Goal: Transaction & Acquisition: Purchase product/service

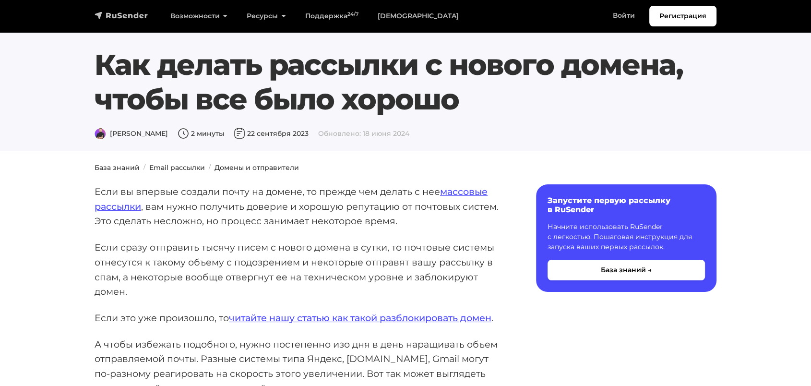
click at [115, 14] on img "navbar" at bounding box center [121, 16] width 54 height 10
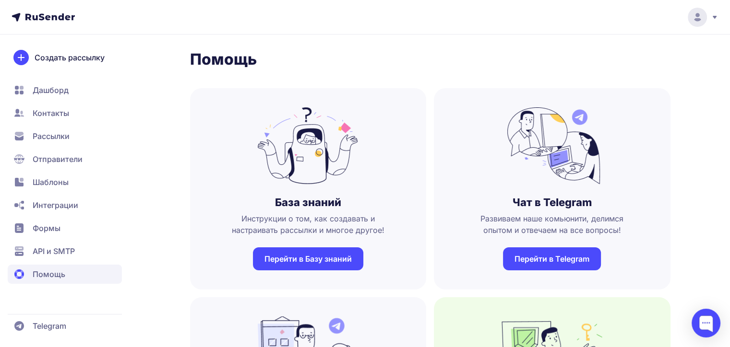
click at [128, 153] on div "Создать рассылку Дашборд Контакты Рассылки Отправители Шаблоны Интеграции Формы…" at bounding box center [65, 223] width 130 height 347
click at [48, 113] on span "Контакты" at bounding box center [51, 113] width 36 height 12
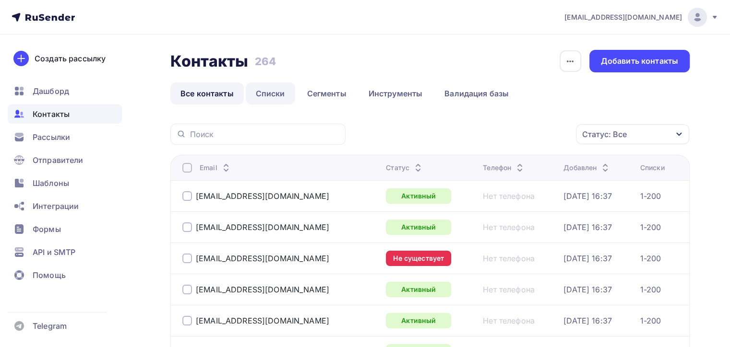
click at [273, 93] on link "Списки" at bounding box center [270, 94] width 49 height 22
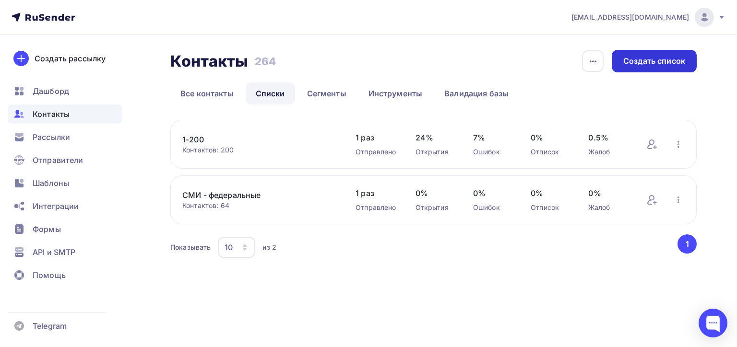
click at [651, 59] on div "Создать список" at bounding box center [654, 61] width 62 height 11
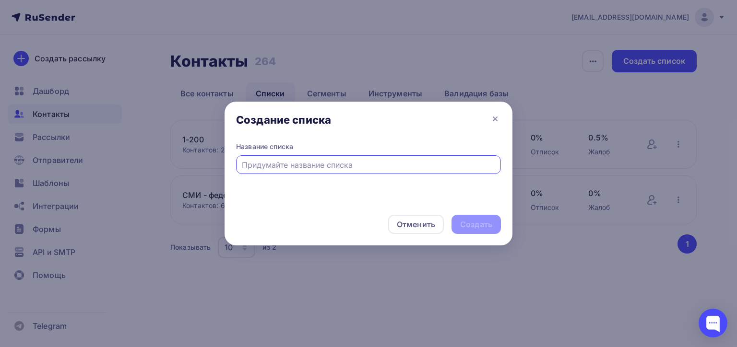
click at [280, 159] on input "text" at bounding box center [369, 165] width 254 height 12
click at [279, 165] on input "text" at bounding box center [369, 165] width 254 height 12
type input "Объекты 201-500"
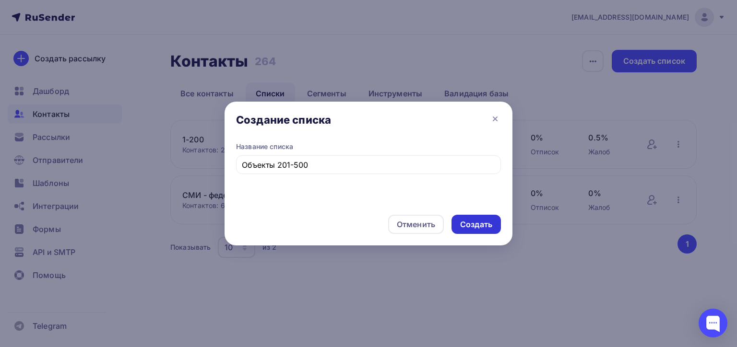
click at [473, 225] on div "Создать" at bounding box center [476, 224] width 32 height 11
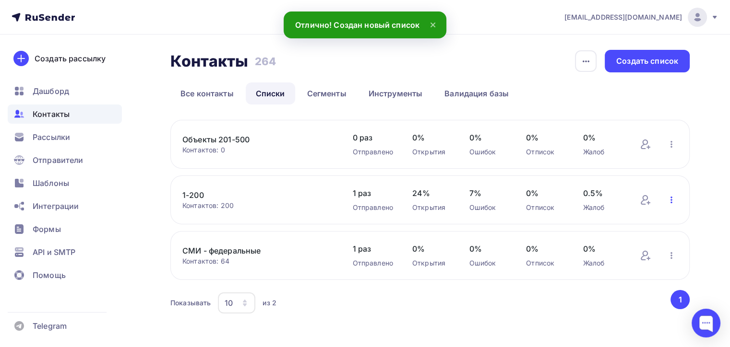
click at [672, 200] on icon "button" at bounding box center [671, 200] width 12 height 12
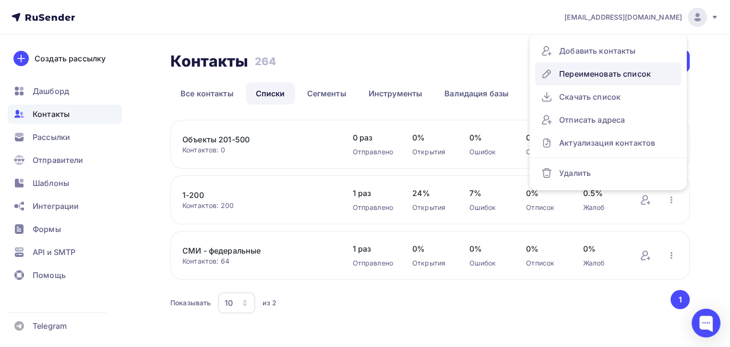
click at [599, 73] on div "Переименовать список" at bounding box center [608, 73] width 134 height 15
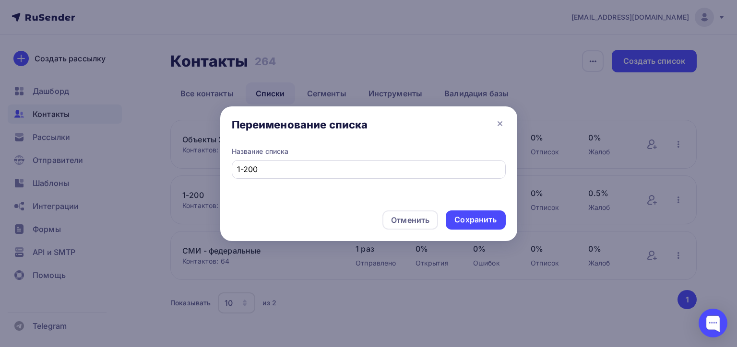
click at [236, 165] on div "1-200" at bounding box center [369, 169] width 274 height 19
click at [238, 171] on input "1-200" at bounding box center [368, 170] width 263 height 12
type input "Объекты 1-200"
click at [476, 219] on div "Сохранить" at bounding box center [475, 219] width 42 height 11
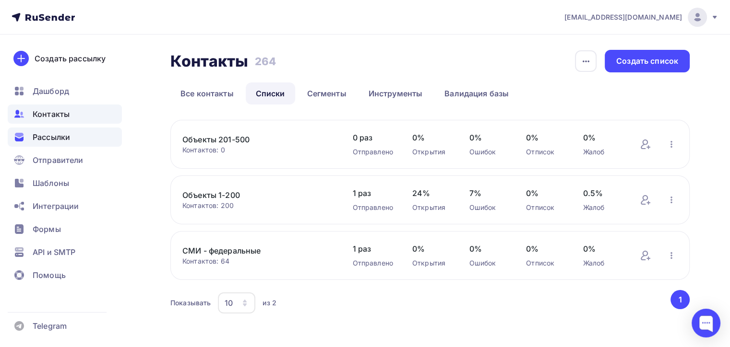
click at [56, 136] on span "Рассылки" at bounding box center [51, 137] width 37 height 12
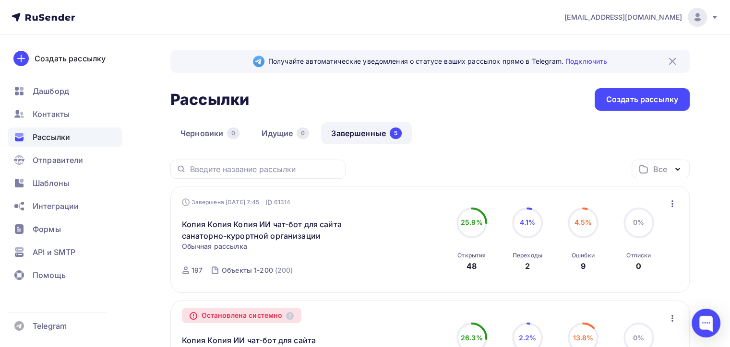
click at [671, 202] on icon "button" at bounding box center [672, 204] width 12 height 12
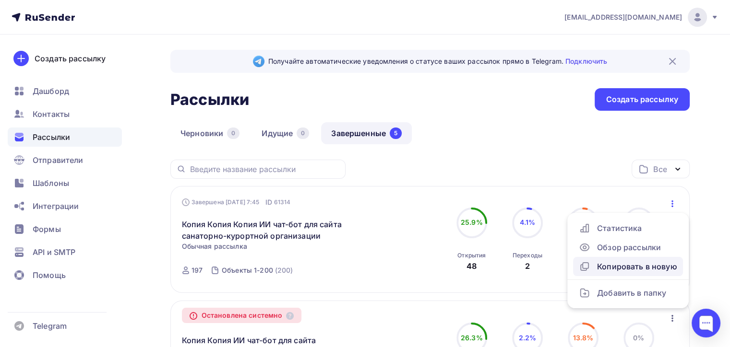
click at [618, 268] on div "Копировать в новую" at bounding box center [627, 267] width 98 height 12
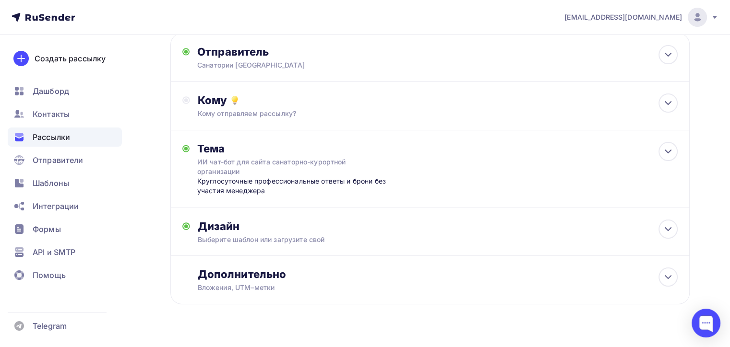
scroll to position [89, 0]
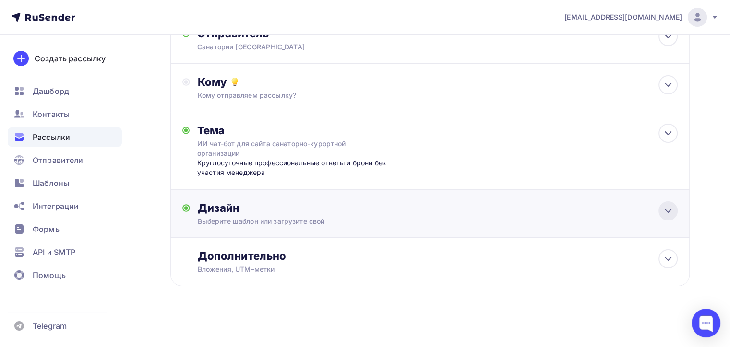
click at [667, 209] on icon at bounding box center [668, 211] width 12 height 12
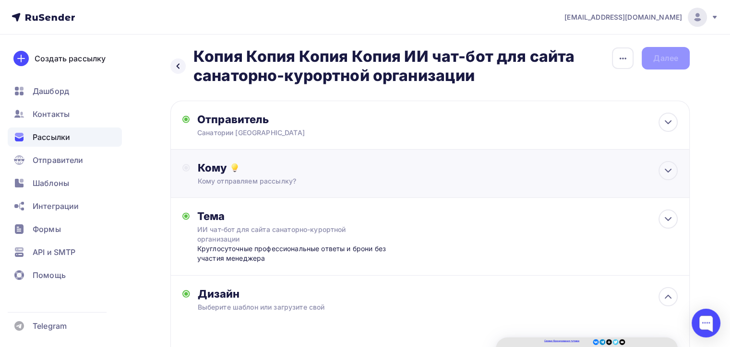
scroll to position [0, 0]
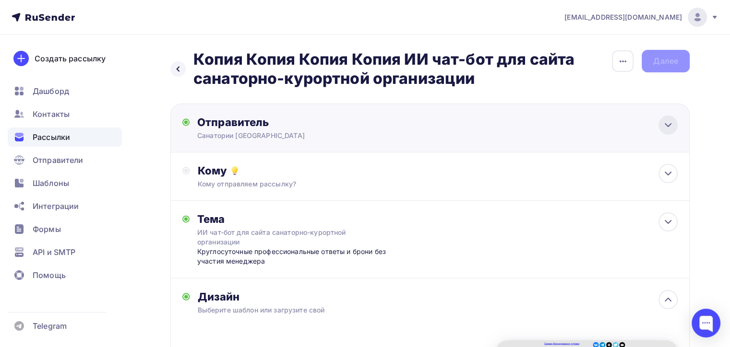
click at [666, 121] on icon at bounding box center [668, 125] width 12 height 12
type input "Санатории России"
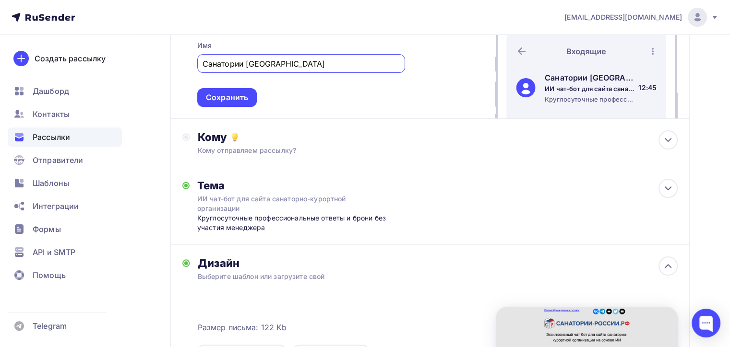
scroll to position [192, 0]
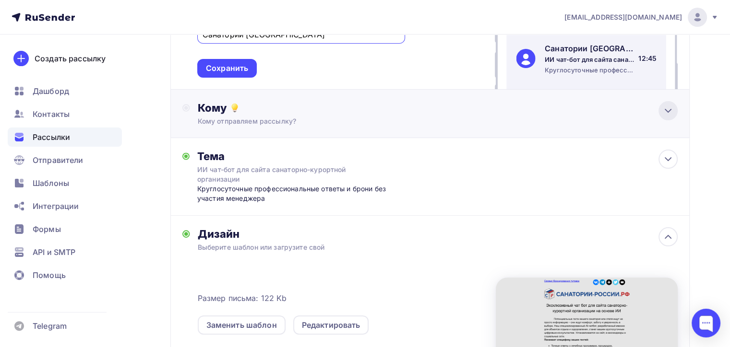
click at [665, 111] on icon at bounding box center [668, 111] width 12 height 12
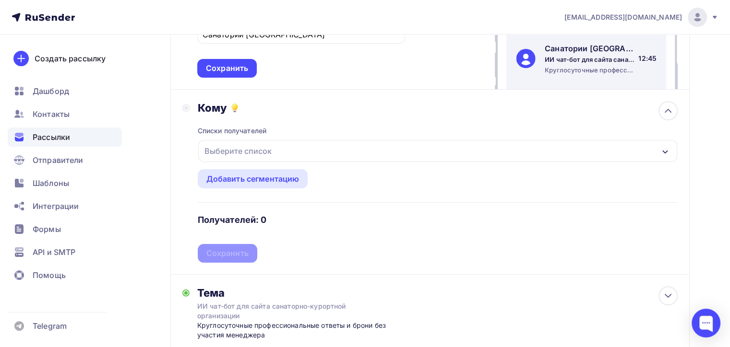
click at [293, 148] on div "Выберите список" at bounding box center [437, 151] width 479 height 22
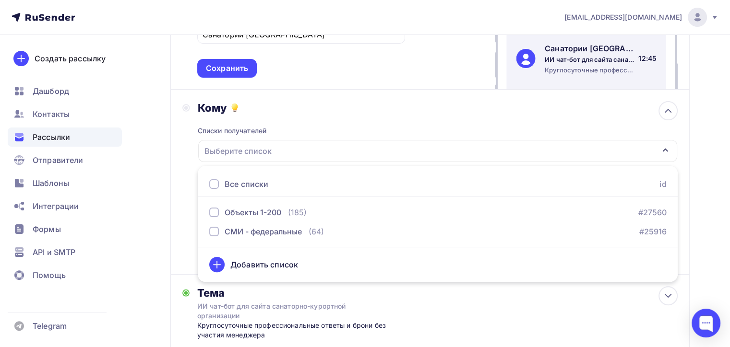
click at [397, 144] on div "Выберите список" at bounding box center [437, 151] width 479 height 22
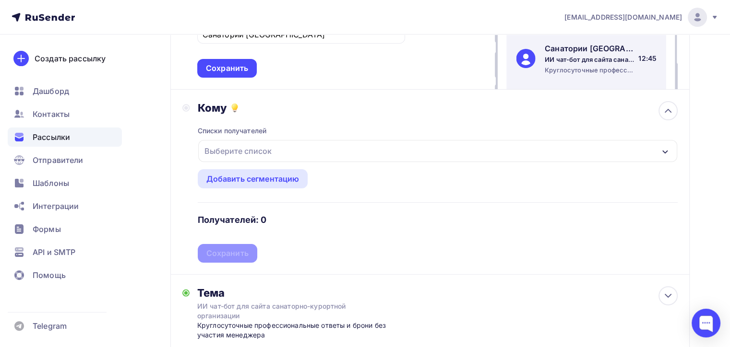
click at [191, 140] on div "Кому Списки получателей Выберите список Все списки id Объекты 1-200 (185) #2756…" at bounding box center [429, 182] width 495 height 162
click at [660, 151] on div "Выберите список" at bounding box center [437, 151] width 479 height 22
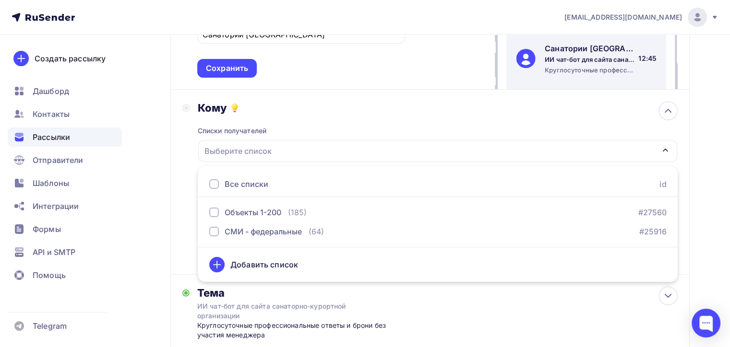
click at [450, 110] on div "Кому" at bounding box center [438, 107] width 480 height 13
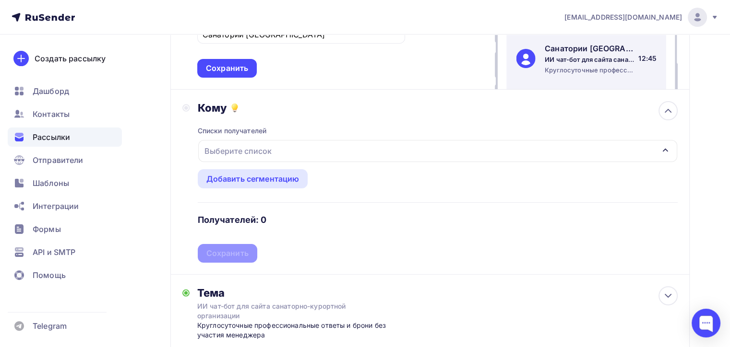
click at [42, 126] on ul "Дашборд Контакты Рассылки Отправители Шаблоны Интеграции Формы API и SMTP Помощь" at bounding box center [65, 186] width 114 height 209
click at [44, 138] on span "Рассылки" at bounding box center [51, 137] width 37 height 12
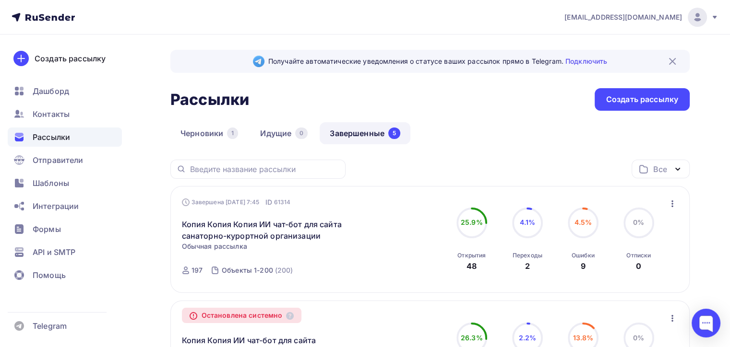
click at [672, 203] on icon "button" at bounding box center [672, 204] width 12 height 12
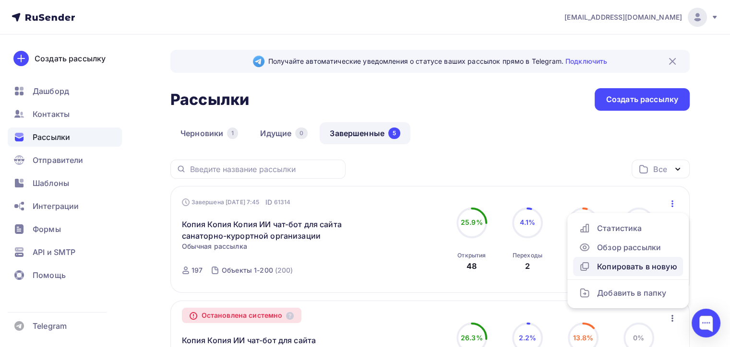
click at [623, 267] on div "Копировать в новую" at bounding box center [627, 267] width 98 height 12
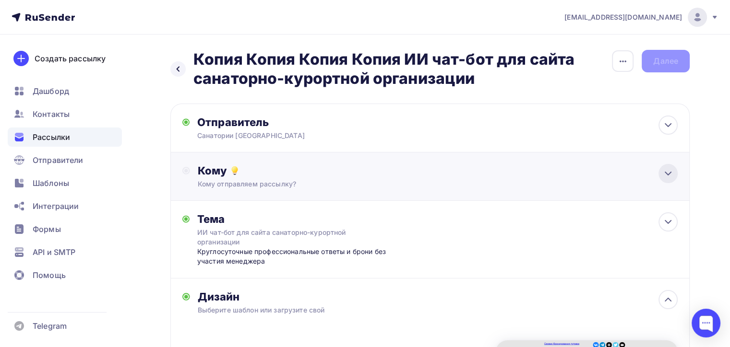
click at [666, 173] on icon at bounding box center [668, 174] width 12 height 12
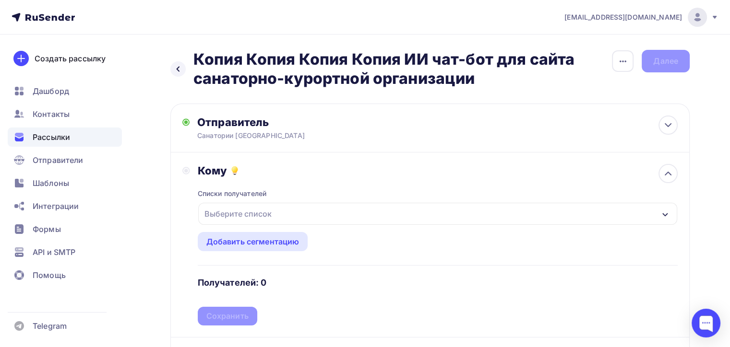
click at [310, 215] on div "Выберите список" at bounding box center [437, 214] width 479 height 22
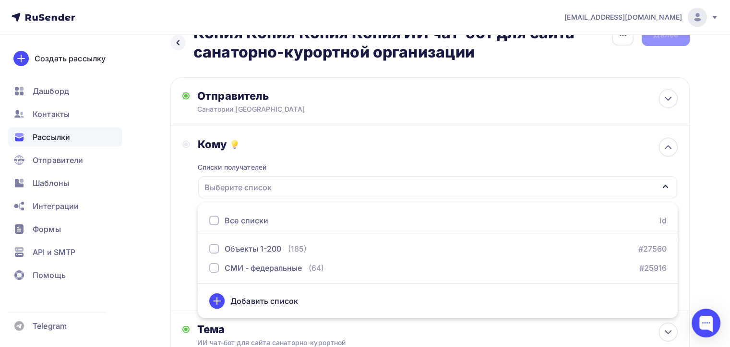
scroll to position [96, 0]
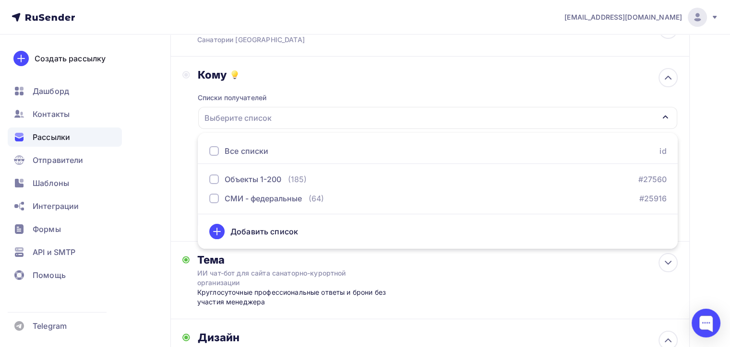
click at [177, 201] on div "Кому Списки получателей Выберите список Все списки id Объекты 1-200 (185) #2756…" at bounding box center [429, 149] width 519 height 185
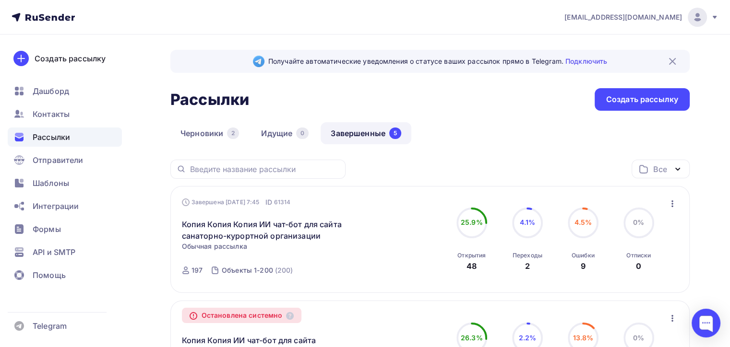
click at [672, 202] on icon "button" at bounding box center [672, 204] width 12 height 12
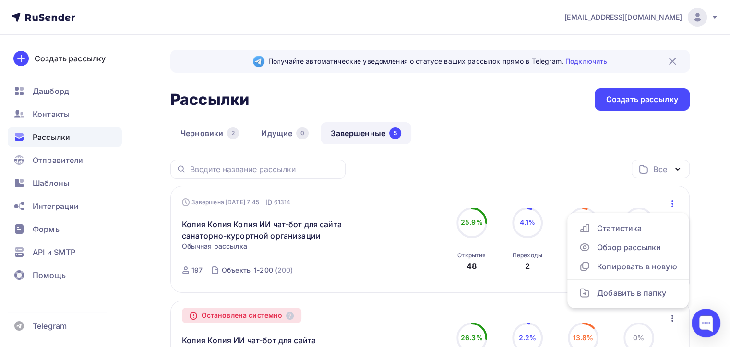
click at [672, 202] on icon "button" at bounding box center [672, 203] width 2 height 7
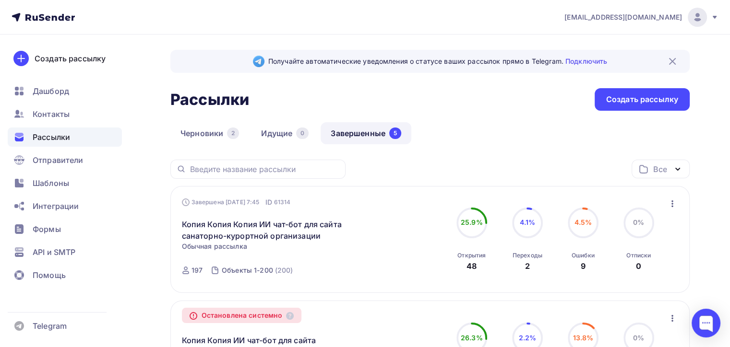
click at [673, 201] on icon "button" at bounding box center [672, 204] width 12 height 12
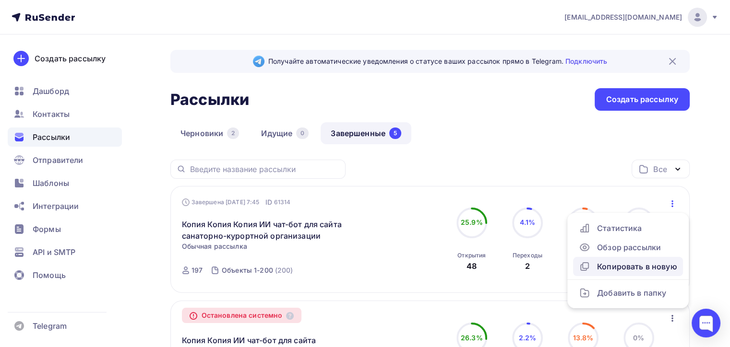
click at [620, 265] on div "Копировать в новую" at bounding box center [627, 267] width 98 height 12
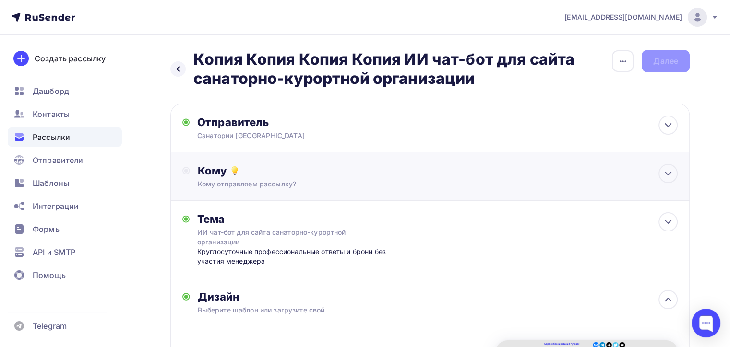
click at [342, 183] on div "Кому отправляем рассылку?" at bounding box center [414, 184] width 432 height 10
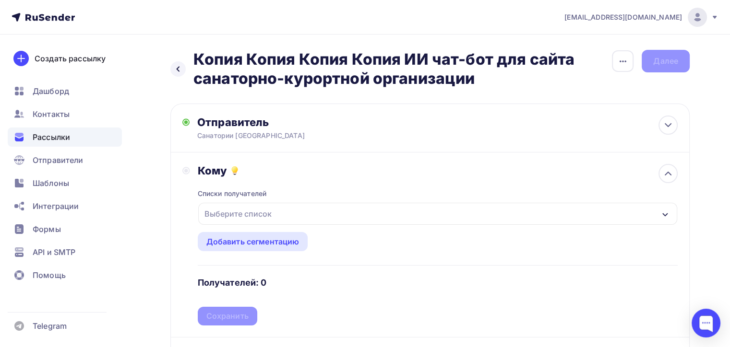
click at [307, 213] on div "Выберите список" at bounding box center [437, 214] width 479 height 22
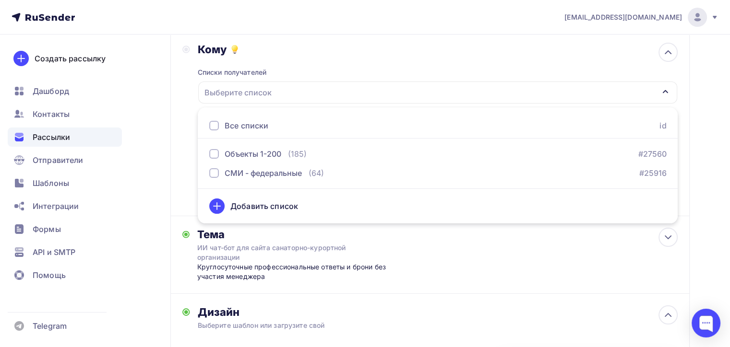
scroll to position [144, 0]
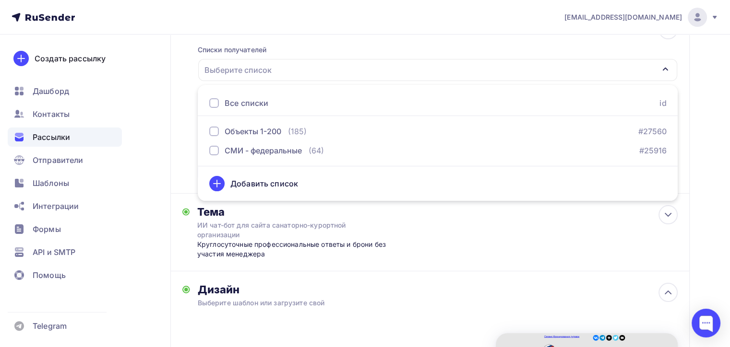
click at [254, 186] on div "Добавить список" at bounding box center [264, 184] width 68 height 12
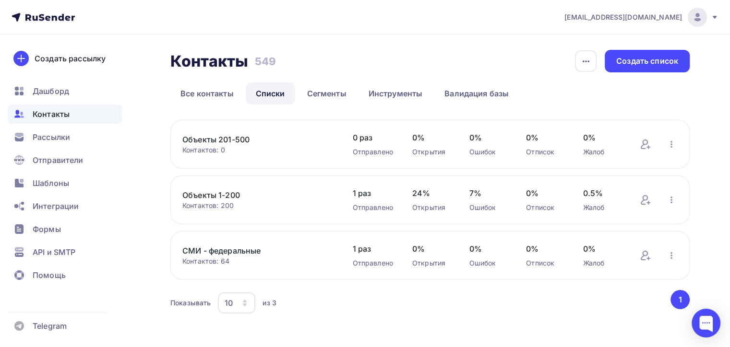
click at [279, 148] on div "Контактов: 0" at bounding box center [257, 150] width 151 height 10
click at [201, 138] on link "Объекты 201-500" at bounding box center [257, 140] width 151 height 12
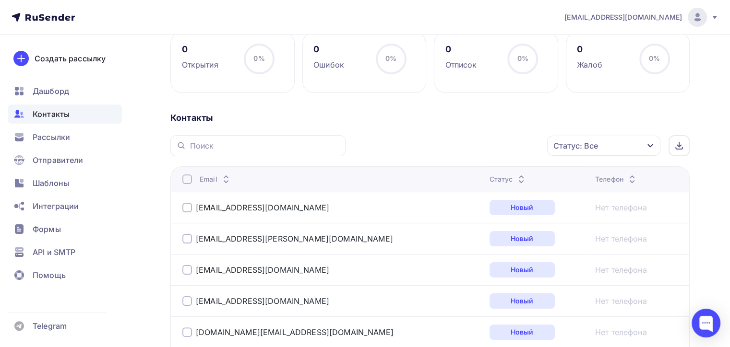
scroll to position [144, 0]
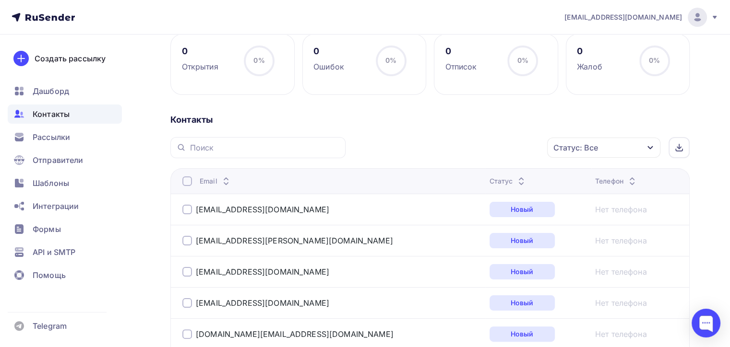
drag, startPoint x: 190, startPoint y: 181, endPoint x: 143, endPoint y: 186, distance: 47.3
click at [190, 180] on div at bounding box center [187, 182] width 10 height 10
click at [525, 147] on icon "button" at bounding box center [527, 148] width 4 height 2
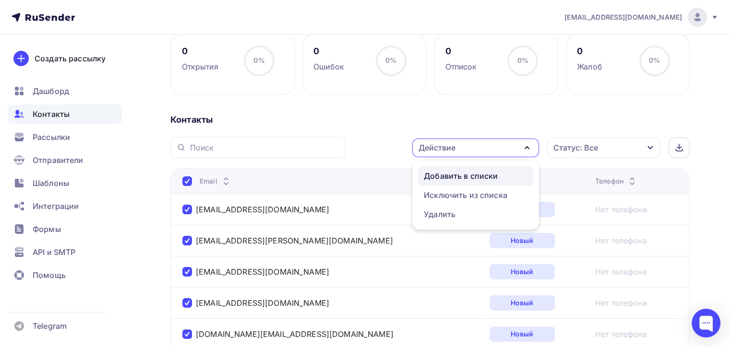
click at [443, 178] on div "Добавить в списки" at bounding box center [461, 176] width 74 height 12
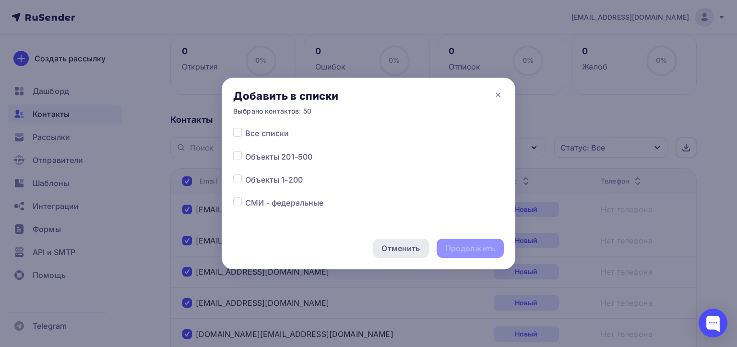
drag, startPoint x: 414, startPoint y: 249, endPoint x: 350, endPoint y: 249, distance: 64.8
click at [414, 249] on div "Отменить" at bounding box center [400, 249] width 38 height 12
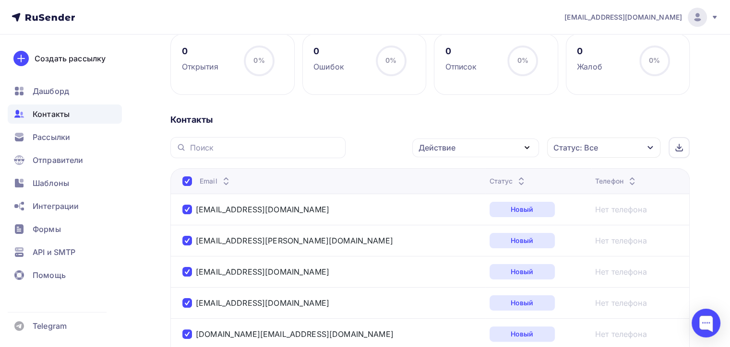
click at [188, 181] on div at bounding box center [187, 182] width 10 height 10
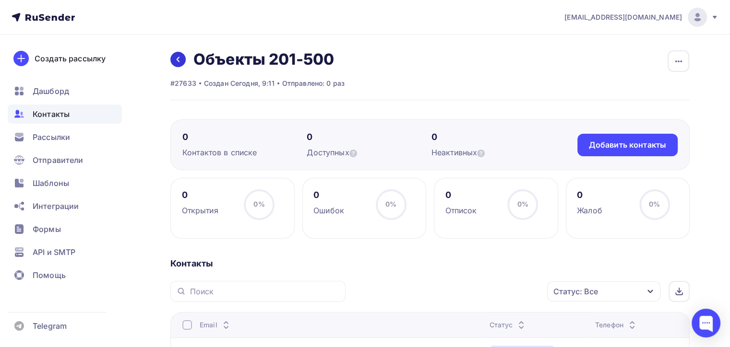
click at [178, 57] on icon at bounding box center [178, 60] width 8 height 8
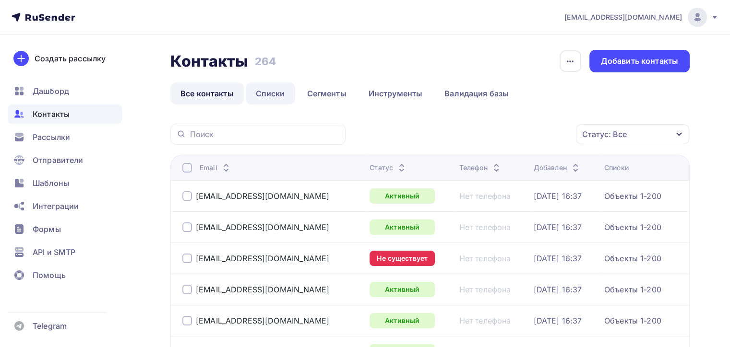
click at [270, 89] on link "Списки" at bounding box center [270, 94] width 49 height 22
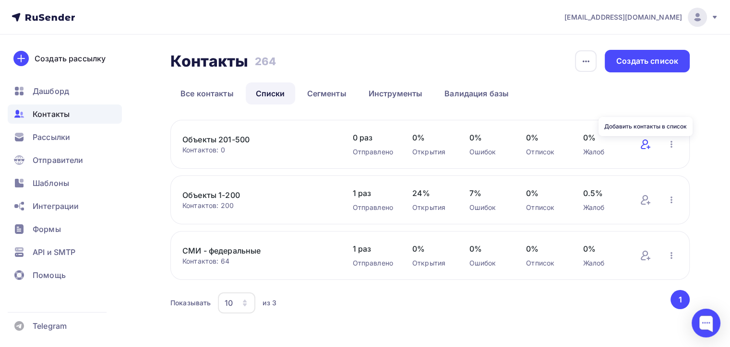
click at [646, 141] on icon at bounding box center [645, 145] width 12 height 12
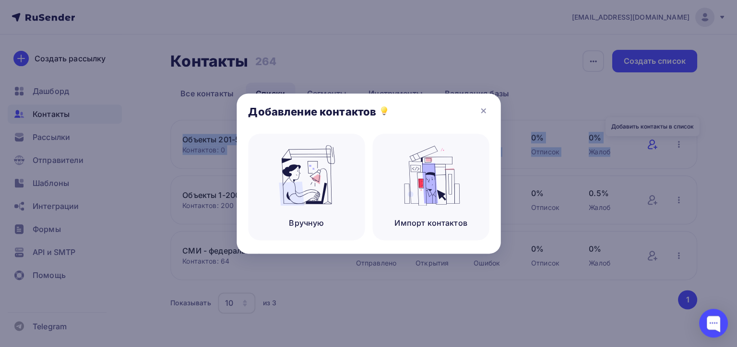
click at [646, 141] on div at bounding box center [368, 173] width 737 height 347
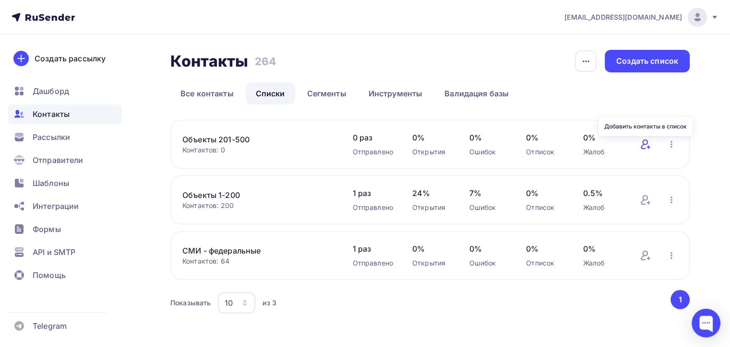
click at [645, 142] on icon at bounding box center [645, 145] width 12 height 12
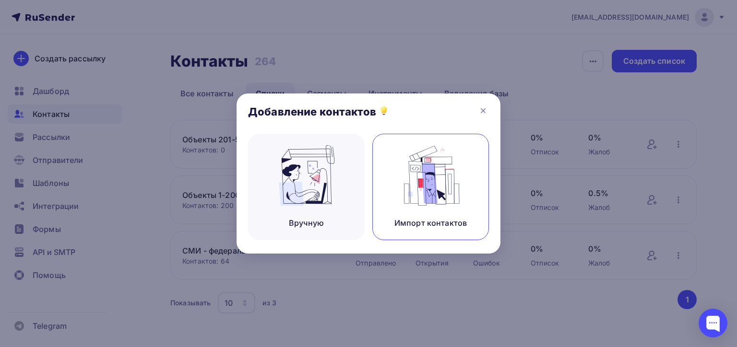
click at [425, 188] on img at bounding box center [431, 175] width 64 height 60
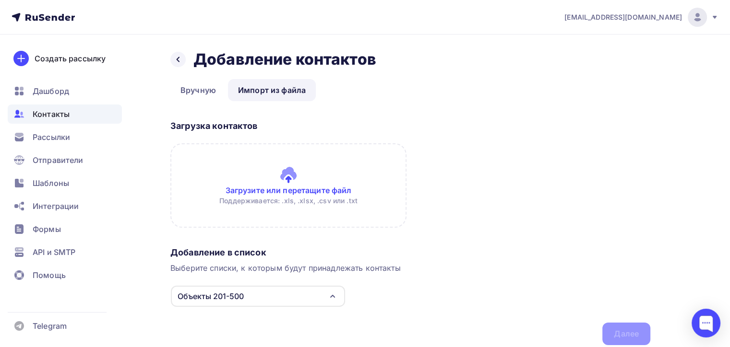
click at [278, 190] on input "file" at bounding box center [288, 185] width 236 height 84
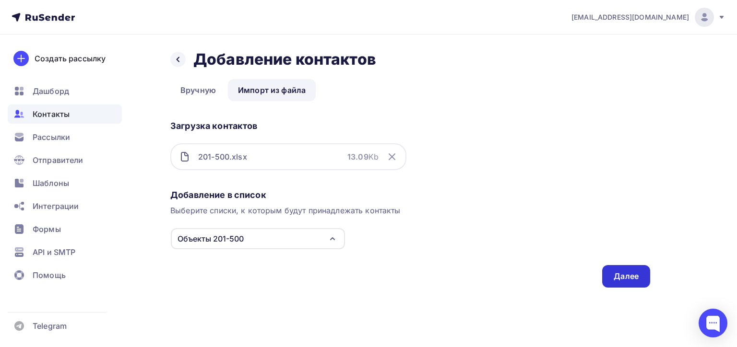
click at [624, 274] on div "Далее" at bounding box center [625, 276] width 25 height 11
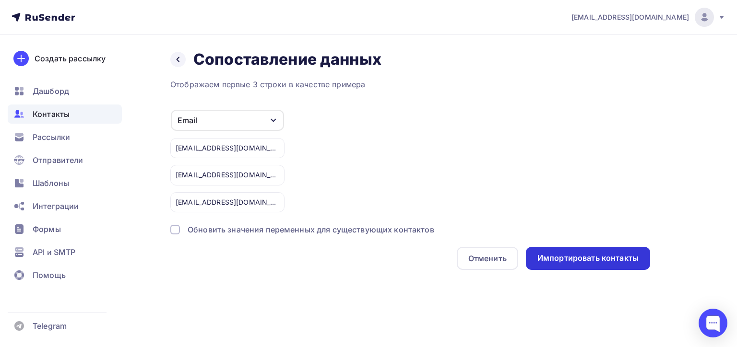
click at [578, 253] on div "Импортировать контакты" at bounding box center [587, 258] width 101 height 11
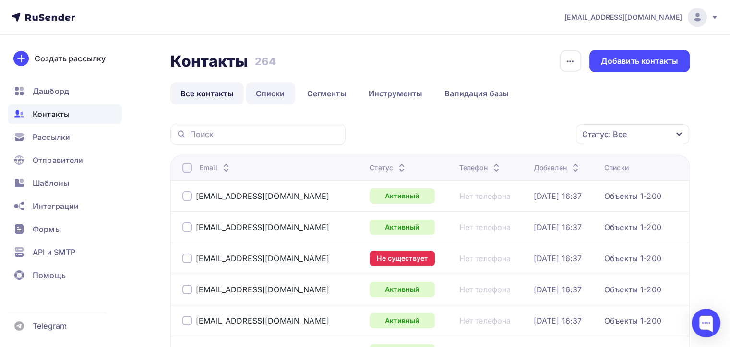
click at [262, 92] on link "Списки" at bounding box center [270, 94] width 49 height 22
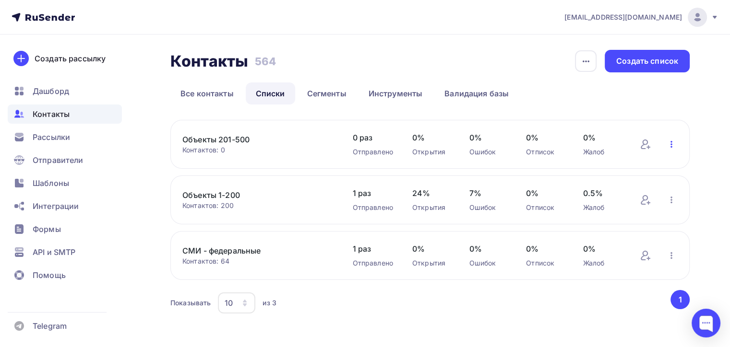
click at [670, 147] on icon "button" at bounding box center [671, 145] width 12 height 12
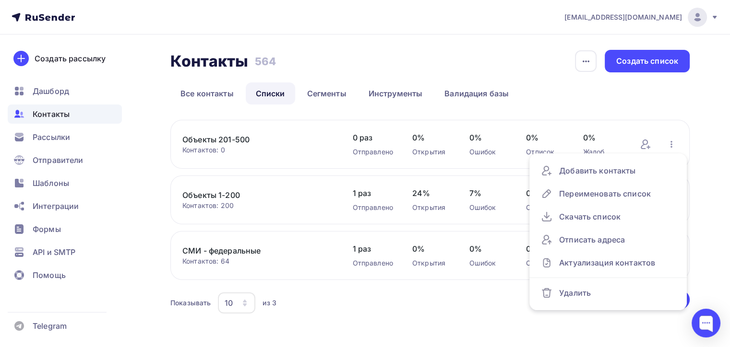
drag, startPoint x: 519, startPoint y: 109, endPoint x: 570, endPoint y: 101, distance: 51.0
click at [570, 101] on div "Контакты Контакты 564 564 История импорта Создать список Все контакты Списки Се…" at bounding box center [429, 183] width 519 height 266
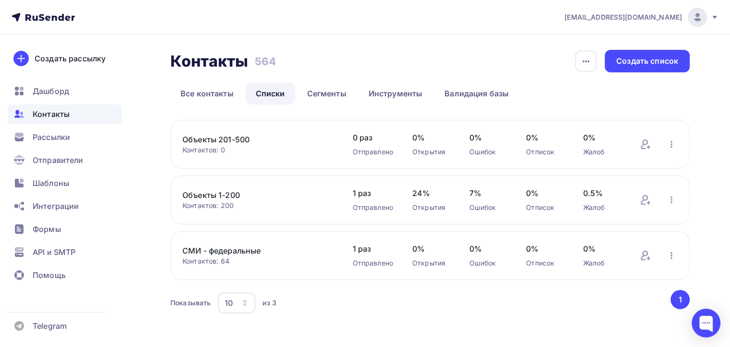
click at [570, 101] on ul "Все контакты Списки Сегменты Инструменты Валидация базы" at bounding box center [429, 94] width 519 height 22
click at [671, 144] on icon "button" at bounding box center [671, 144] width 2 height 7
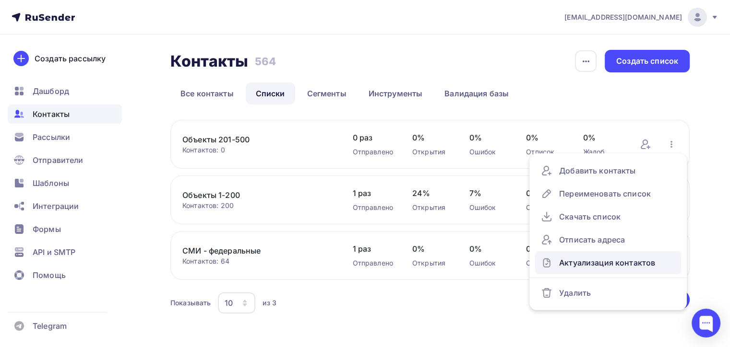
click at [579, 263] on div "Актуализация контактов" at bounding box center [608, 262] width 134 height 15
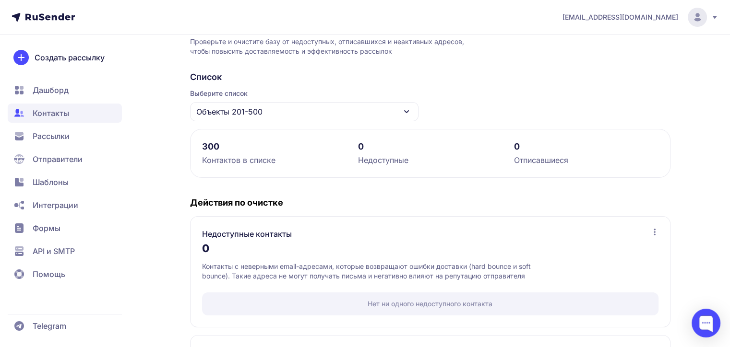
scroll to position [10, 0]
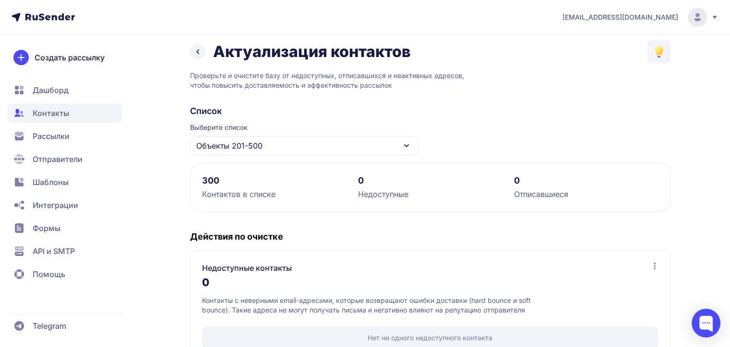
click at [198, 48] on icon at bounding box center [198, 52] width 12 height 12
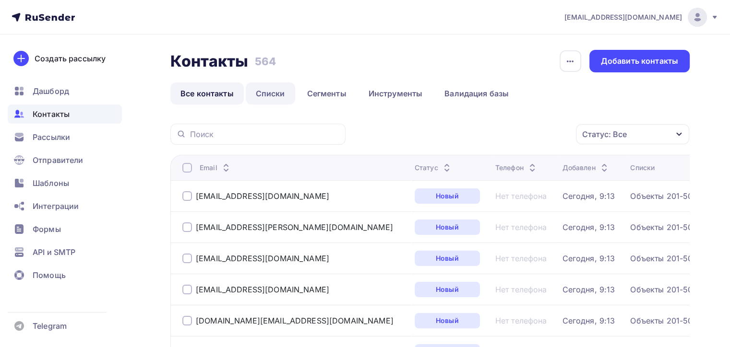
click at [273, 88] on link "Списки" at bounding box center [270, 94] width 49 height 22
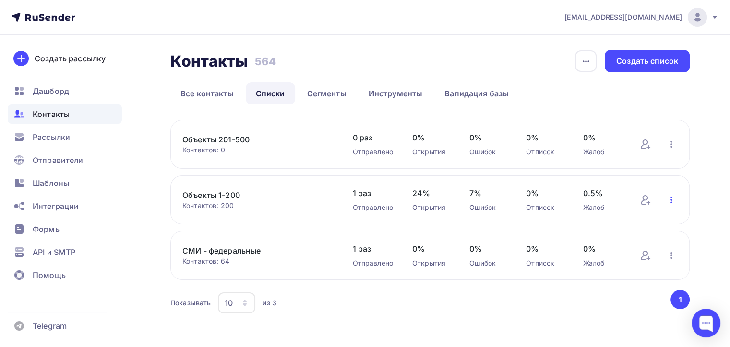
click at [672, 205] on icon "button" at bounding box center [671, 200] width 12 height 12
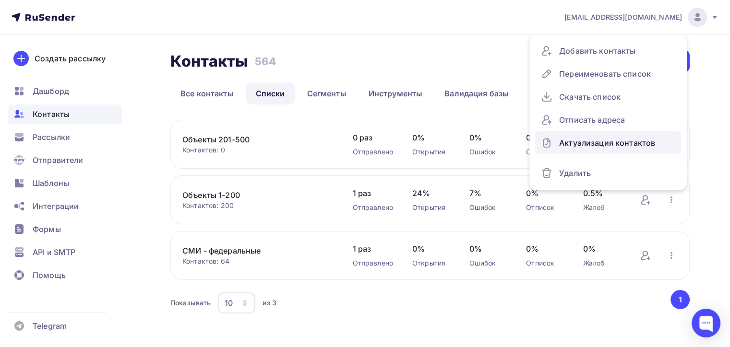
click at [587, 139] on div "Актуализация контактов" at bounding box center [608, 142] width 134 height 15
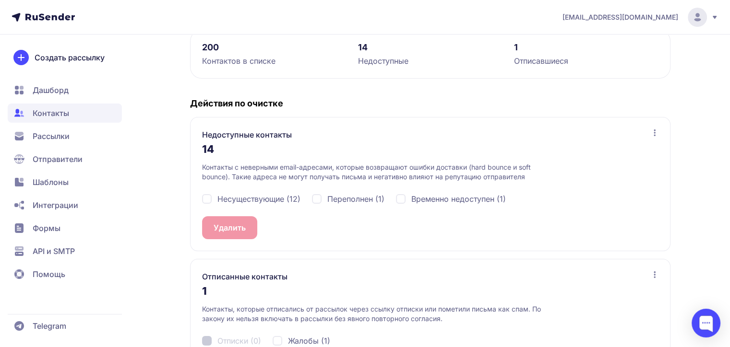
scroll to position [144, 0]
click at [204, 198] on div "Несуществующие (12)" at bounding box center [251, 198] width 98 height 12
checkbox input "true"
drag, startPoint x: 317, startPoint y: 198, endPoint x: 371, endPoint y: 220, distance: 59.0
click at [320, 201] on div "Переполнен (1)" at bounding box center [348, 198] width 72 height 12
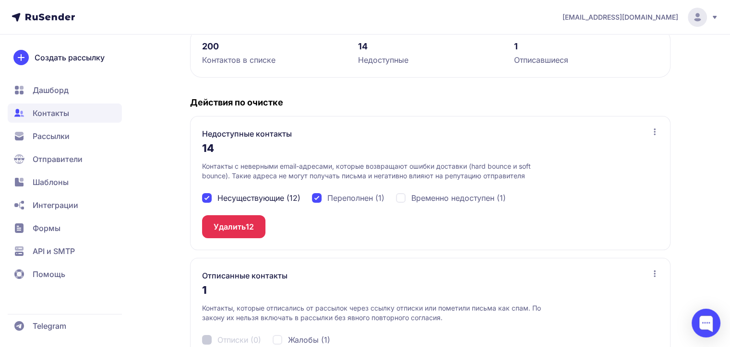
checkbox input "true"
click at [401, 196] on div "Временно недоступен (1)" at bounding box center [451, 198] width 110 height 12
checkbox input "true"
click at [224, 223] on button "Удалить 14" at bounding box center [234, 226] width 64 height 23
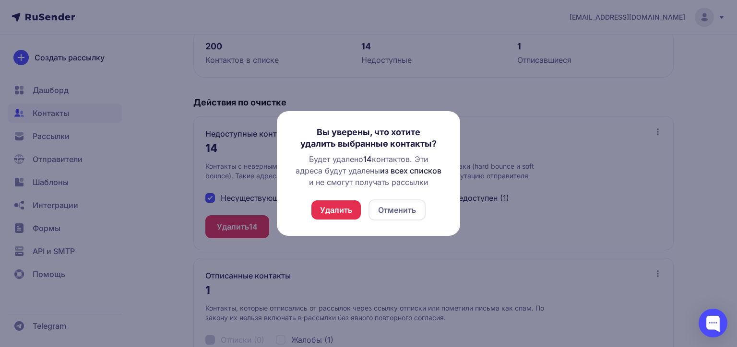
drag, startPoint x: 340, startPoint y: 207, endPoint x: 332, endPoint y: 205, distance: 7.3
click at [339, 206] on button "Удалить" at bounding box center [335, 209] width 49 height 19
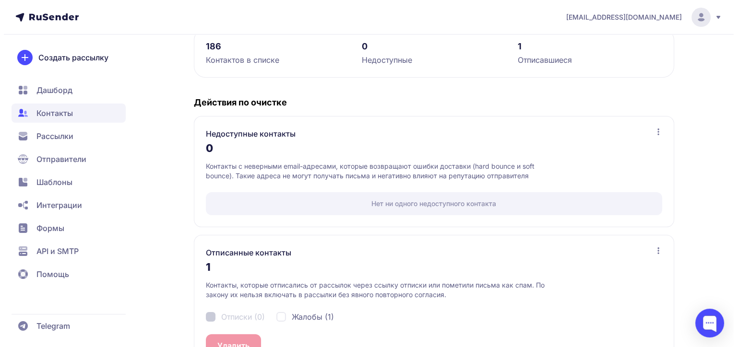
scroll to position [177, 0]
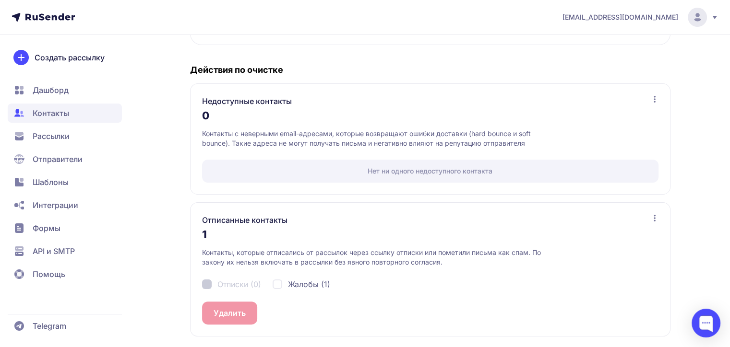
click at [234, 311] on div "Отписанные контакты 1 Контакты, которые отписались от рассылок через ссылку отп…" at bounding box center [430, 269] width 480 height 134
drag, startPoint x: 279, startPoint y: 283, endPoint x: 289, endPoint y: 293, distance: 14.6
click at [282, 285] on div "Жалобы (1)" at bounding box center [301, 285] width 58 height 12
checkbox input "true"
click at [227, 311] on button "Удалить 1" at bounding box center [231, 313] width 59 height 23
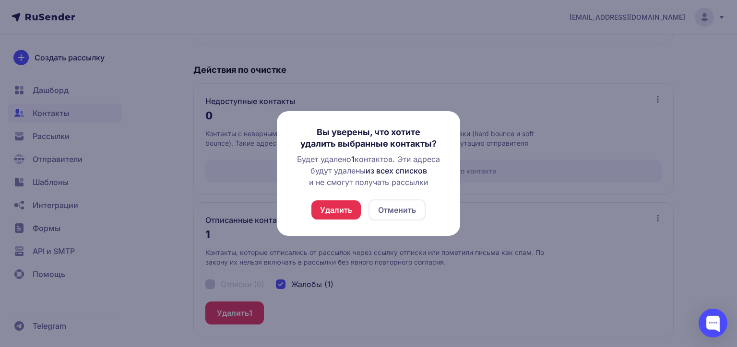
click at [330, 205] on button "Удалить" at bounding box center [335, 209] width 49 height 19
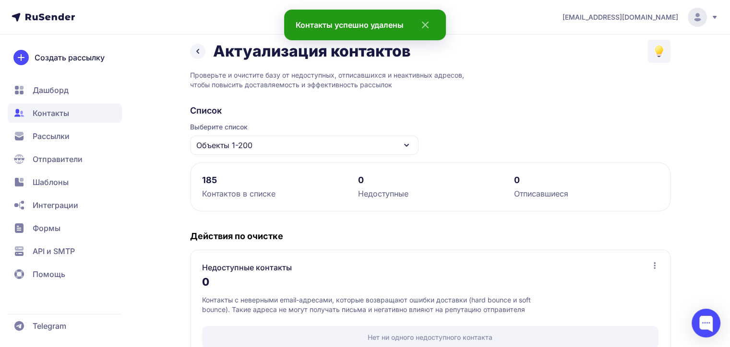
scroll to position [0, 0]
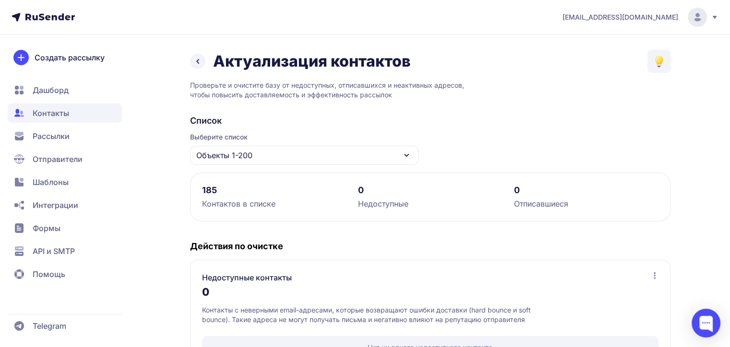
click at [193, 59] on icon at bounding box center [198, 62] width 12 height 12
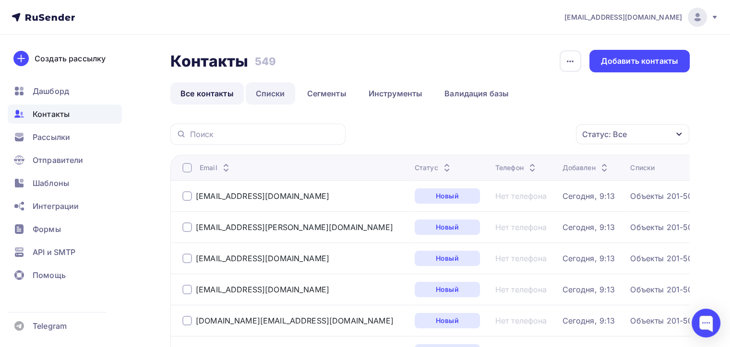
click at [254, 91] on link "Списки" at bounding box center [270, 94] width 49 height 22
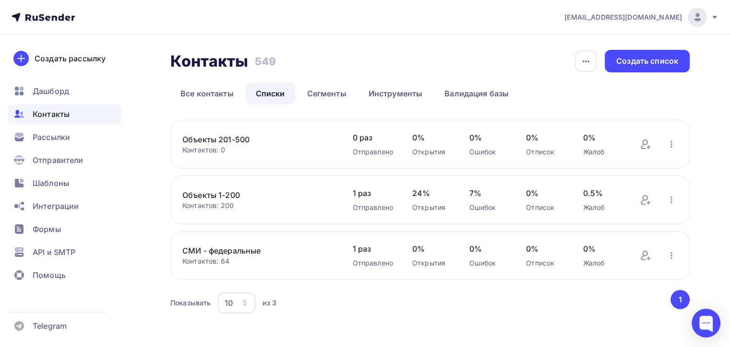
click at [713, 15] on icon at bounding box center [714, 17] width 8 height 8
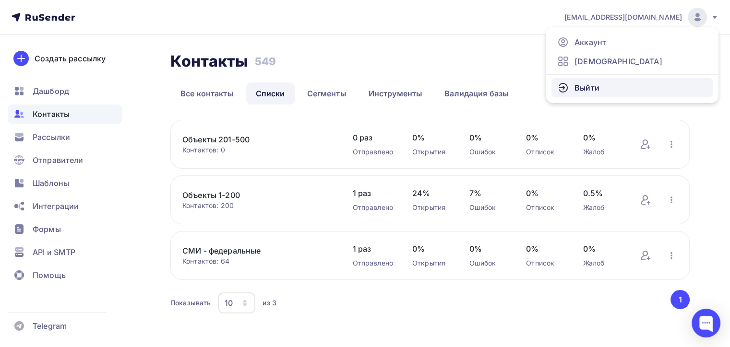
click at [577, 89] on span "Выйти" at bounding box center [586, 88] width 25 height 12
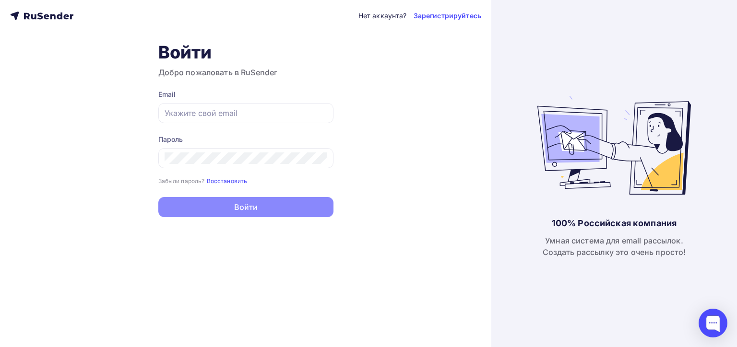
type input "[EMAIL_ADDRESS][DOMAIN_NAME]"
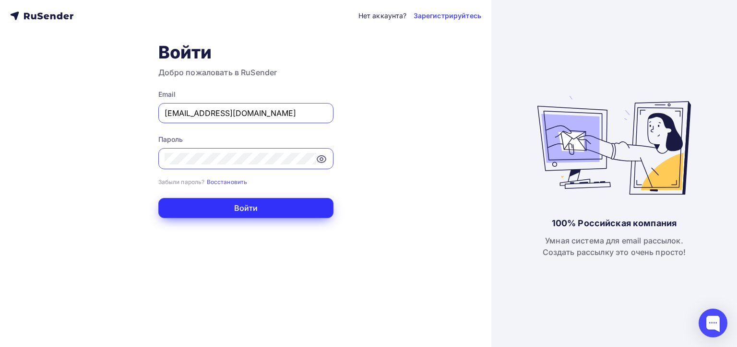
click at [235, 202] on button "Войти" at bounding box center [245, 208] width 175 height 20
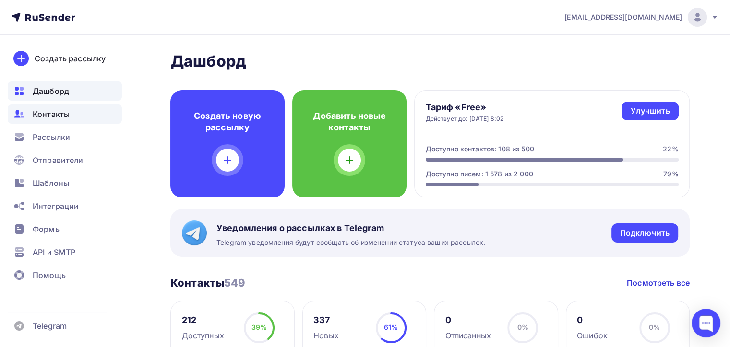
click at [50, 109] on span "Контакты" at bounding box center [51, 114] width 37 height 12
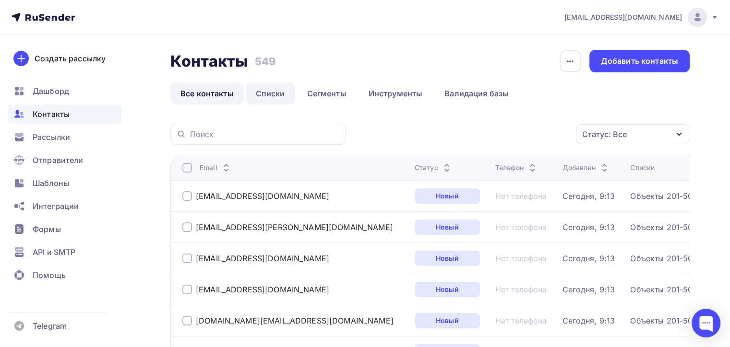
click at [268, 94] on link "Списки" at bounding box center [270, 94] width 49 height 22
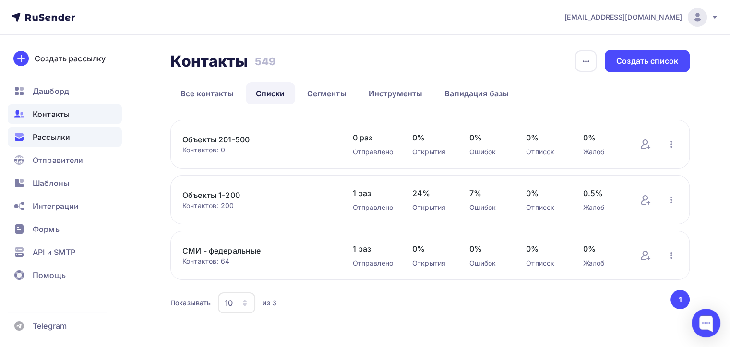
click at [42, 134] on span "Рассылки" at bounding box center [51, 137] width 37 height 12
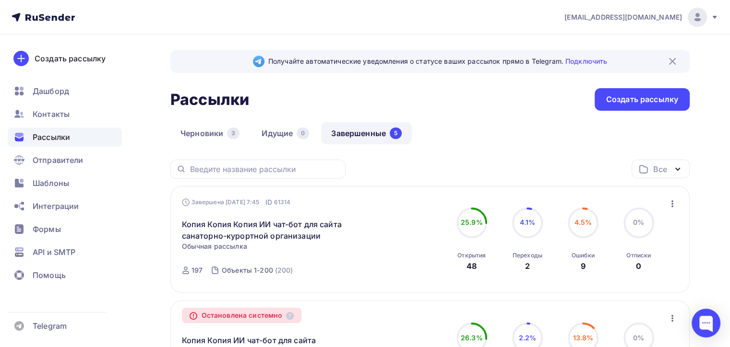
click at [675, 203] on icon "button" at bounding box center [672, 204] width 12 height 12
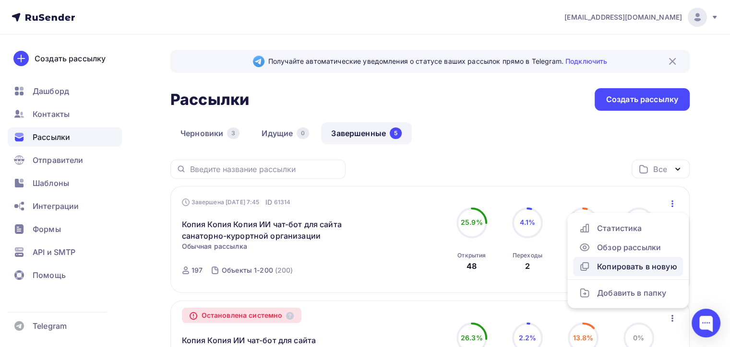
click at [621, 265] on div "Копировать в новую" at bounding box center [627, 267] width 98 height 12
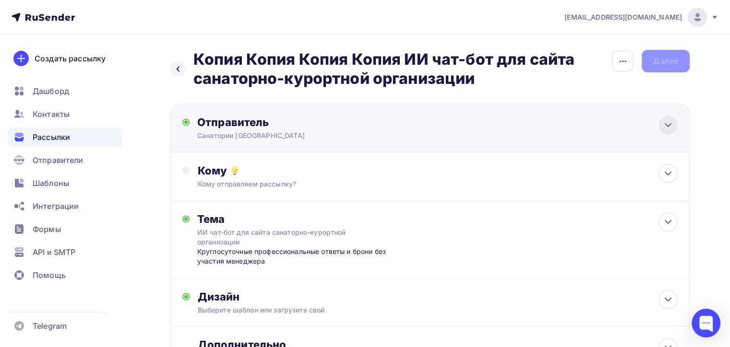
click at [668, 123] on icon at bounding box center [668, 125] width 12 height 12
type input "Санатории России"
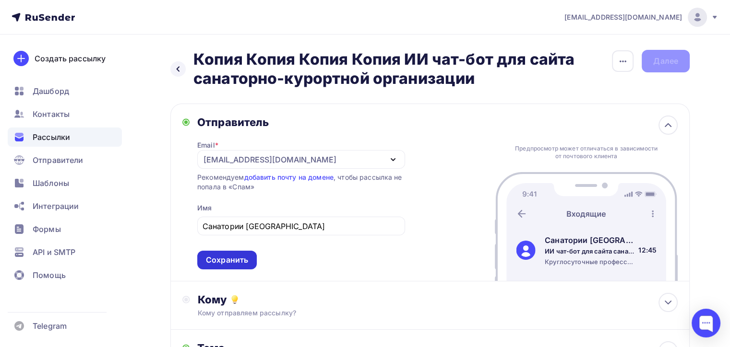
click at [227, 259] on div "Сохранить" at bounding box center [227, 260] width 42 height 11
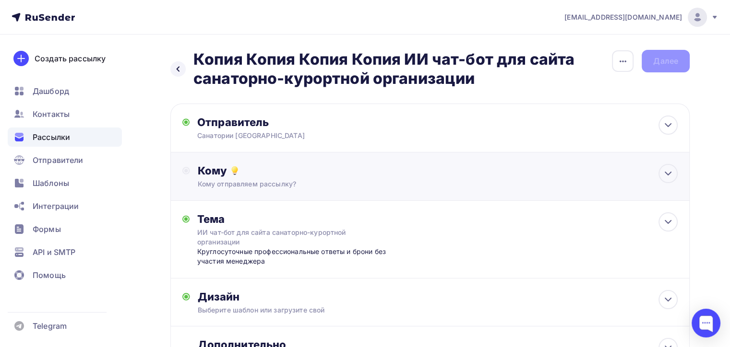
click at [418, 175] on div "Кому" at bounding box center [438, 170] width 480 height 13
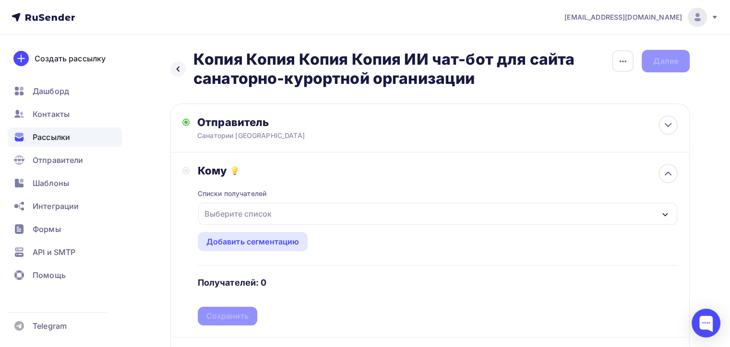
click at [327, 209] on div "Выберите список" at bounding box center [437, 214] width 479 height 22
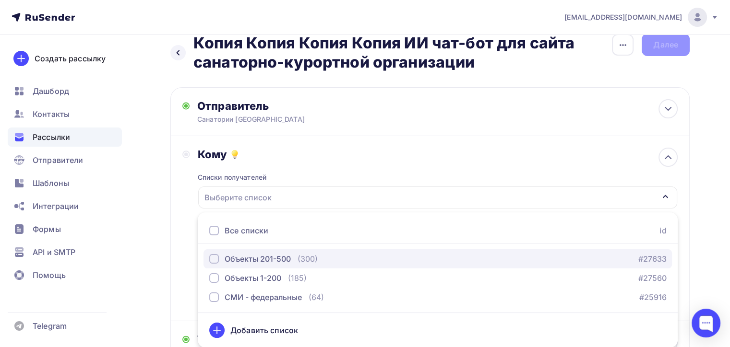
click at [211, 257] on div "button" at bounding box center [214, 259] width 10 height 10
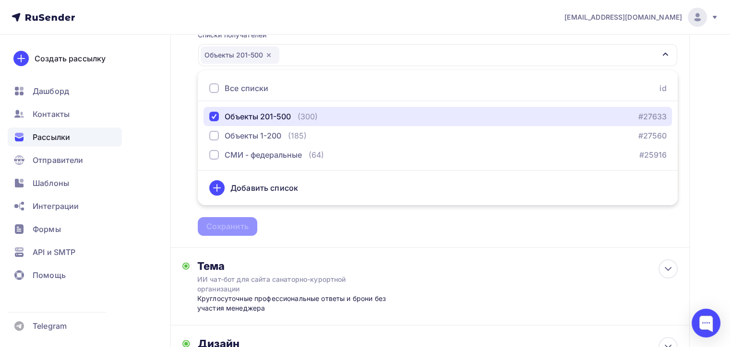
scroll to position [160, 0]
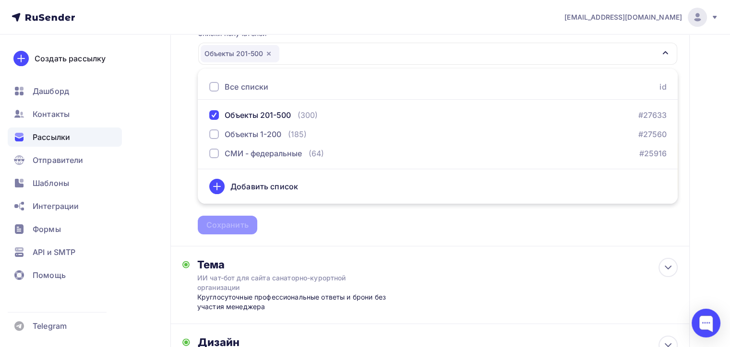
click at [347, 227] on div "Списки получателей Объекты 201-500 Все списки id Объекты 201-500 (300) #27633 О…" at bounding box center [438, 125] width 480 height 217
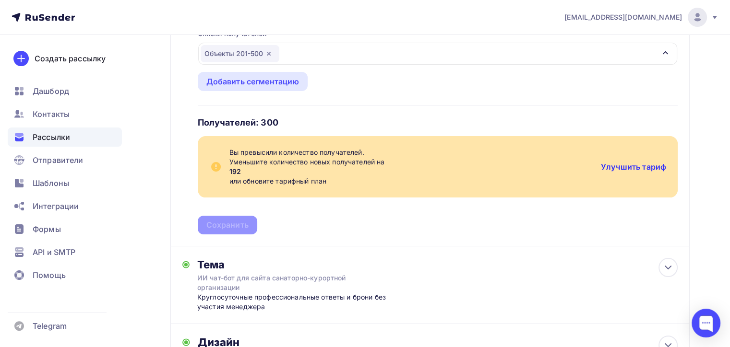
click at [629, 165] on link "Улучшить тариф" at bounding box center [633, 167] width 65 height 10
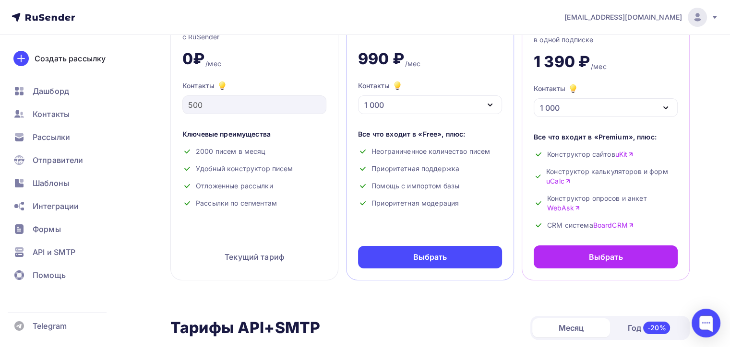
scroll to position [48, 0]
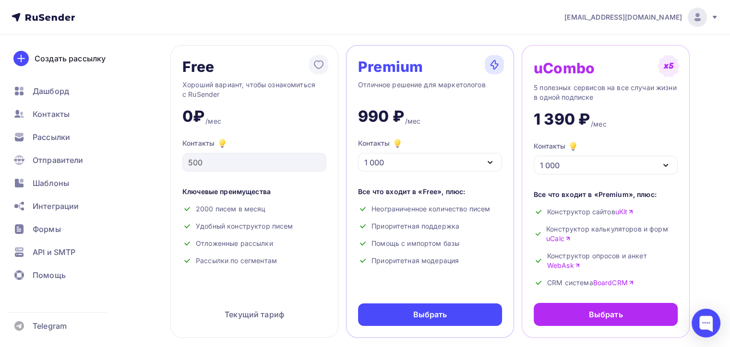
click at [489, 159] on icon "button" at bounding box center [490, 163] width 12 height 12
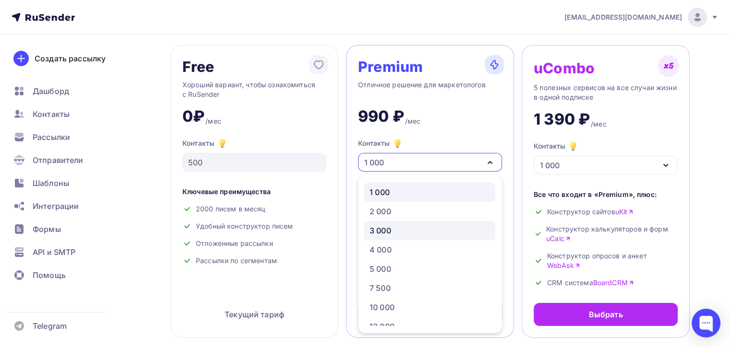
click at [393, 230] on div "3 000" at bounding box center [429, 231] width 120 height 12
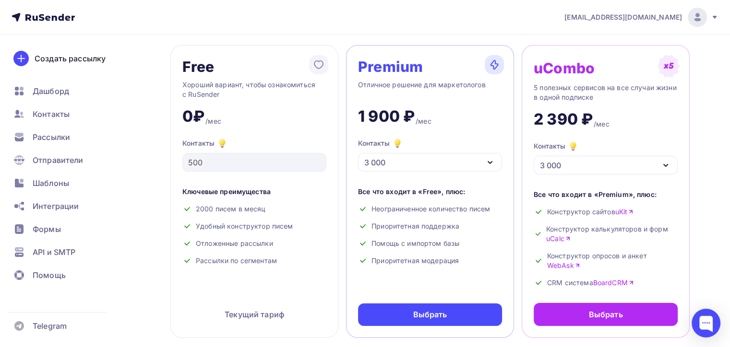
click at [342, 191] on div "Free Хороший вариант, чтобы ознакомиться с RuSender 0₽ /мес Контакты 500 Ключев…" at bounding box center [429, 191] width 519 height 293
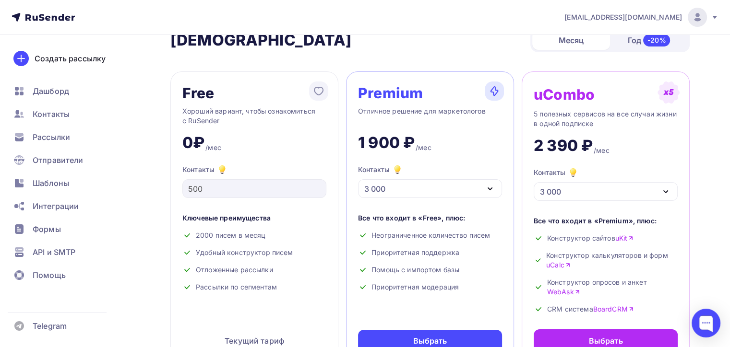
scroll to position [0, 0]
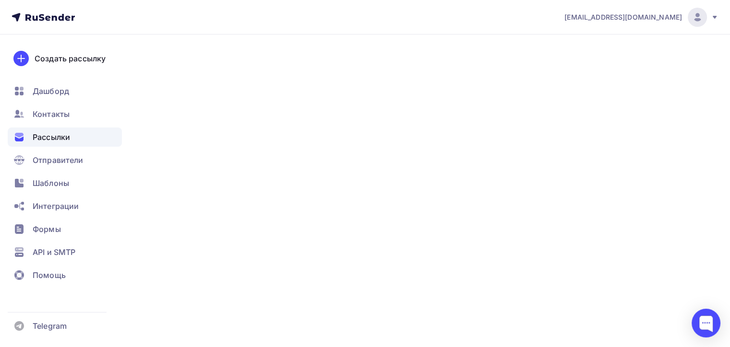
scroll to position [42, 0]
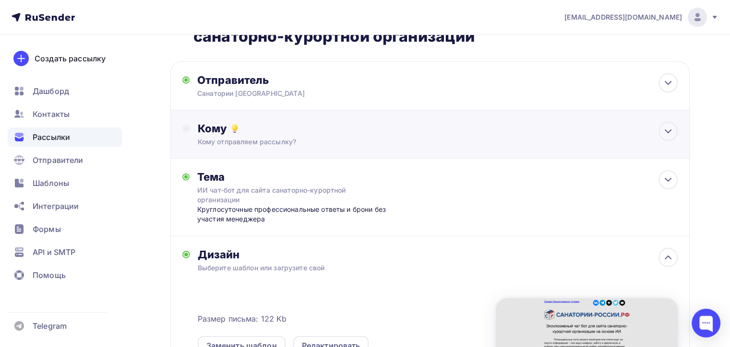
click at [393, 130] on div "Кому" at bounding box center [438, 128] width 480 height 13
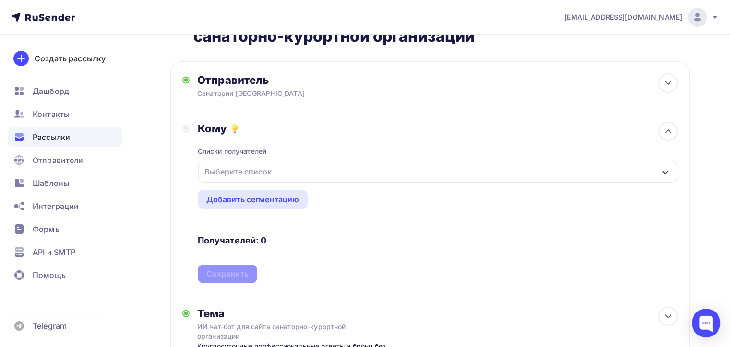
click at [310, 169] on div "Выберите список" at bounding box center [437, 172] width 479 height 22
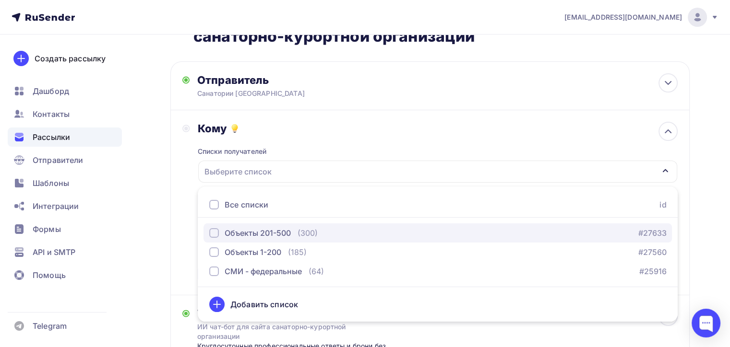
click at [257, 233] on div "Объекты 201-500" at bounding box center [257, 233] width 66 height 12
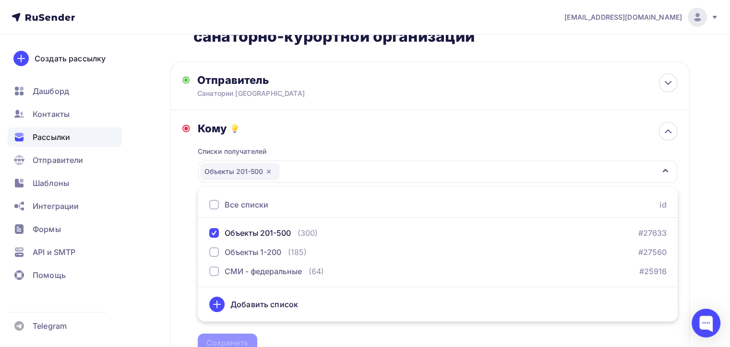
click at [180, 231] on div "Кому Списки получателей Объекты 201-500 Все списки id Объекты 201-500 (300) #27…" at bounding box center [429, 237] width 519 height 254
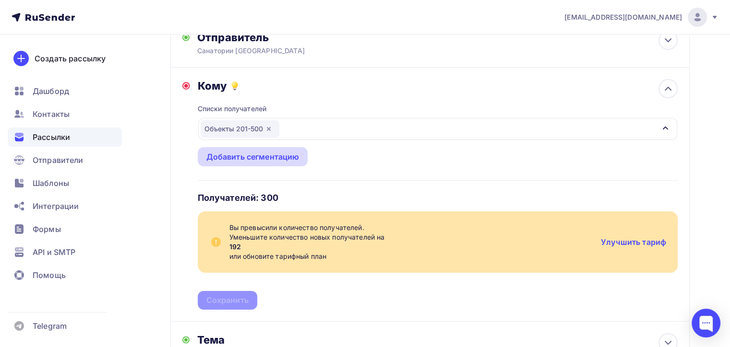
scroll to position [96, 0]
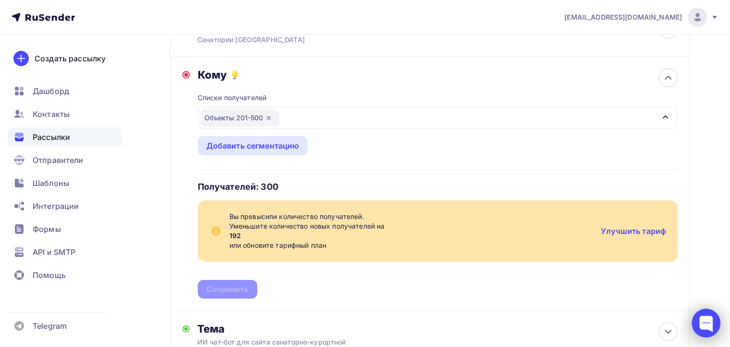
click at [706, 320] on div at bounding box center [705, 323] width 29 height 29
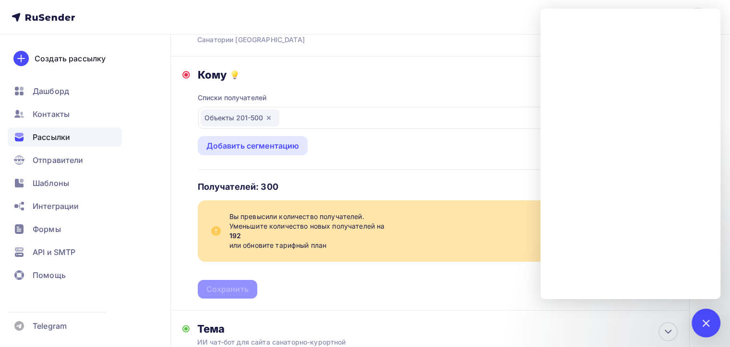
click at [178, 221] on div "Кому Списки получателей Объекты 201-500 Все списки id Объекты 201-500 (300) #27…" at bounding box center [429, 184] width 519 height 254
click at [706, 317] on div at bounding box center [705, 323] width 29 height 29
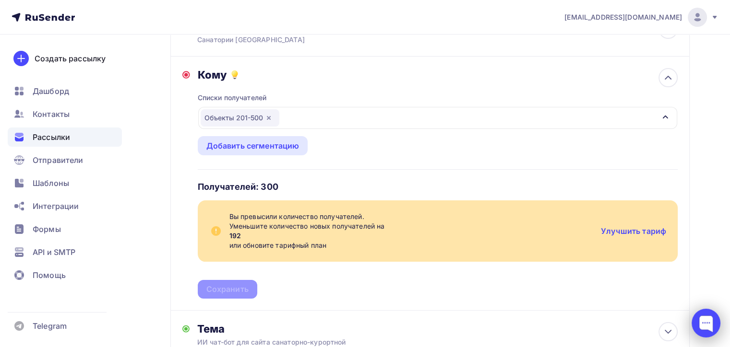
click at [701, 322] on div at bounding box center [705, 323] width 29 height 29
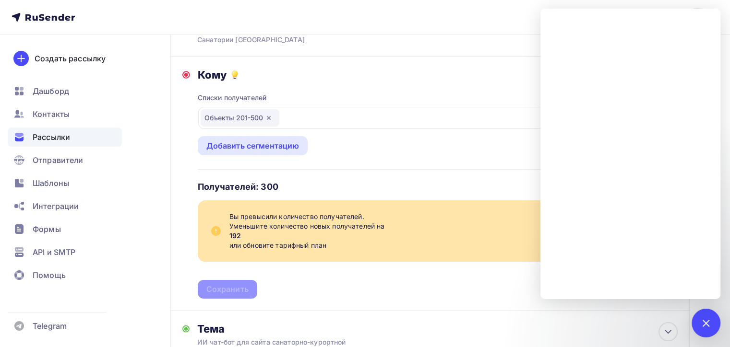
click at [163, 164] on div "Назад Копия Копия Копия Копия ИИ чат-бот для сайта санаторно-курортной организа…" at bounding box center [365, 325] width 730 height 772
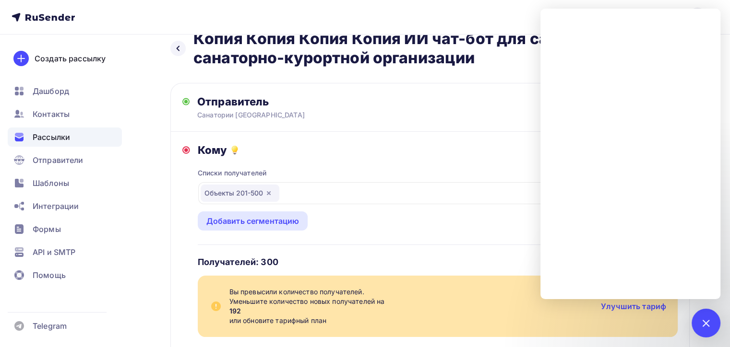
scroll to position [0, 0]
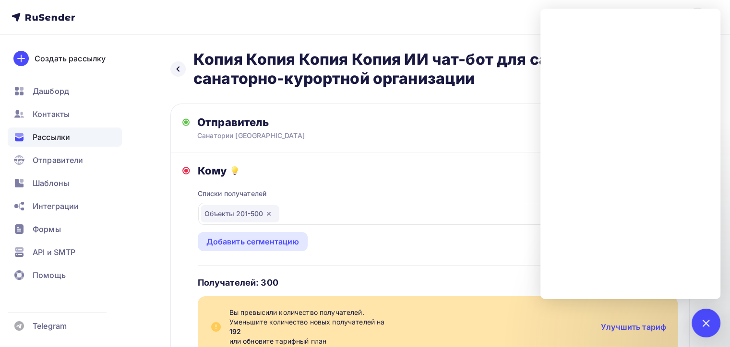
click at [482, 19] on nav "zakaz@sanata-travel.ru Аккаунт Тарифы Выйти Создать рассылку Дашборд Контакты Р…" at bounding box center [365, 17] width 730 height 35
click at [702, 324] on div at bounding box center [705, 323] width 13 height 13
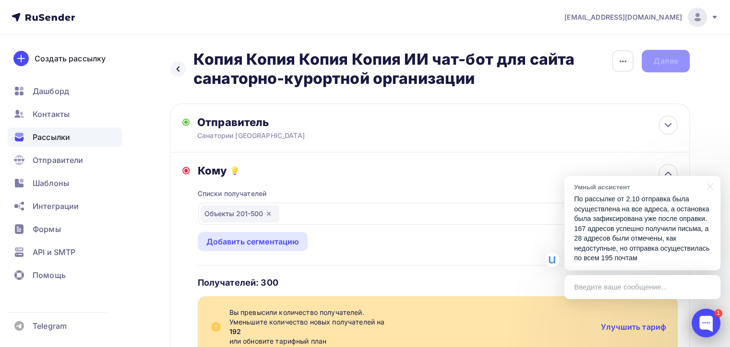
click at [705, 322] on div at bounding box center [705, 323] width 29 height 29
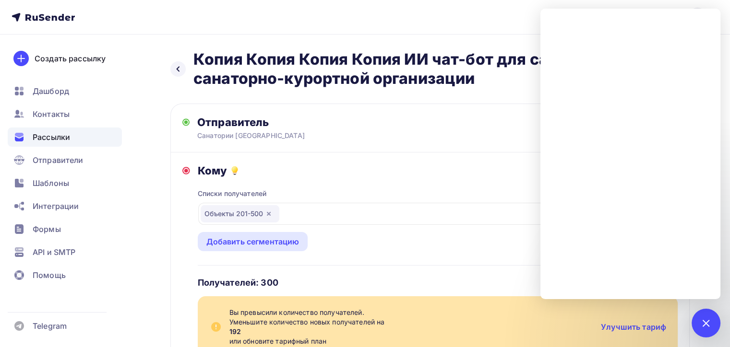
click at [417, 165] on div "Кому" at bounding box center [438, 170] width 480 height 13
click at [463, 180] on div "Списки получателей Объекты 201-500 Все списки id Объекты 201-500 (300) #27633 О…" at bounding box center [438, 285] width 480 height 217
click at [428, 182] on div "Списки получателей Объекты 201-500 Все списки id Объекты 201-500 (300) #27633 О…" at bounding box center [438, 285] width 480 height 217
click at [709, 317] on div "1" at bounding box center [705, 323] width 29 height 29
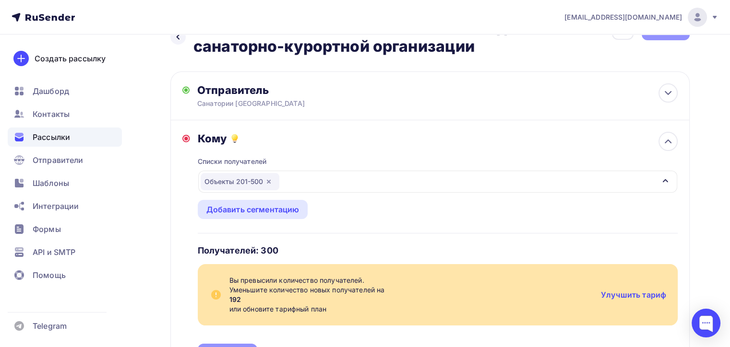
scroll to position [96, 0]
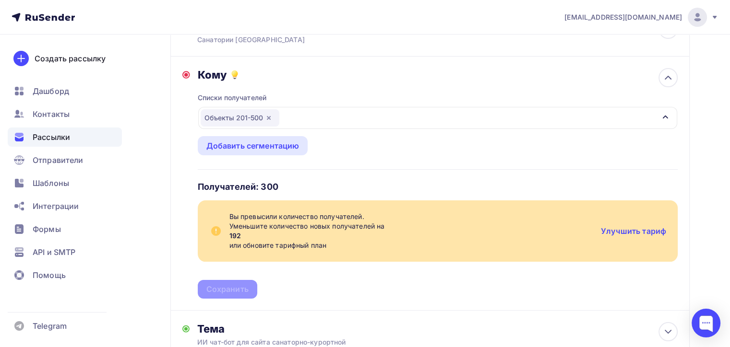
click at [176, 166] on div "Кому Списки получателей Объекты 201-500 Все списки id Объекты 201-500 (300) #27…" at bounding box center [429, 184] width 519 height 254
click at [169, 167] on div "Назад Копия Копия Копия Копия ИИ чат-бот для сайта санаторно-курортной организа…" at bounding box center [365, 325] width 730 height 772
click at [50, 114] on span "Контакты" at bounding box center [51, 114] width 37 height 12
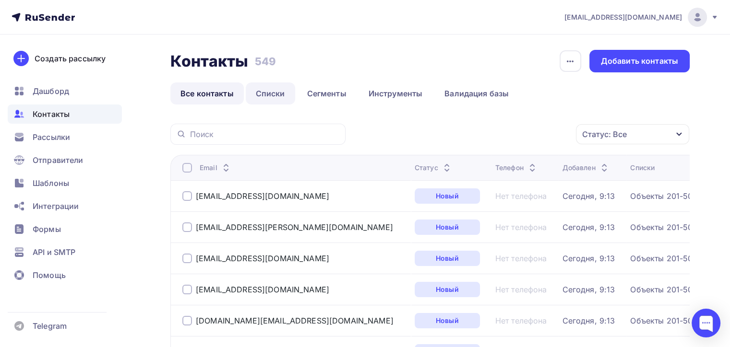
click at [270, 90] on link "Списки" at bounding box center [270, 94] width 49 height 22
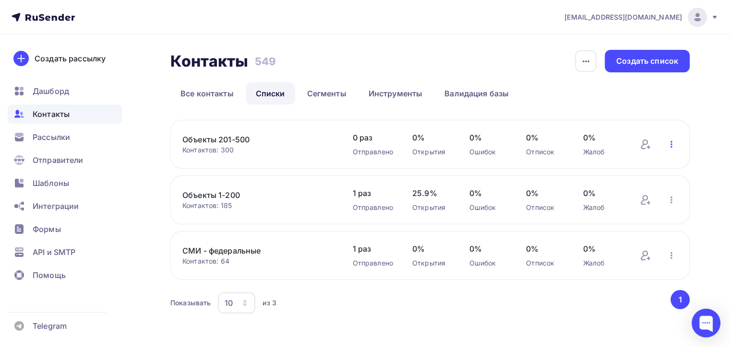
click at [670, 144] on icon "button" at bounding box center [671, 145] width 12 height 12
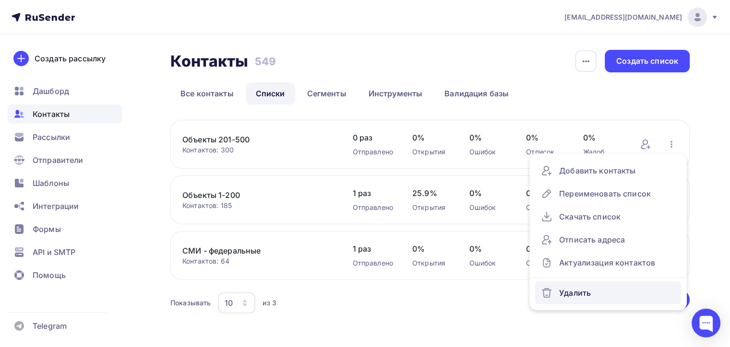
click at [574, 294] on div "Удалить" at bounding box center [608, 292] width 134 height 15
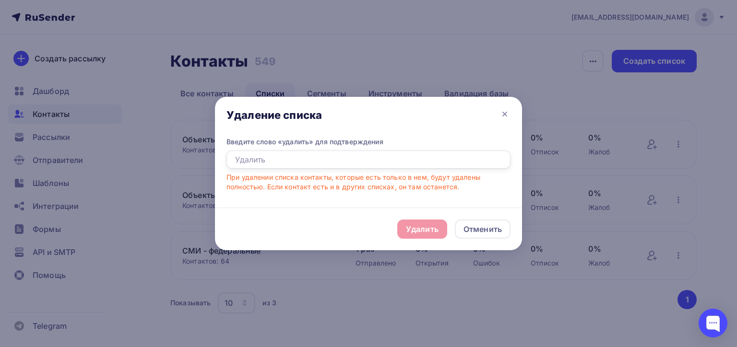
click at [256, 162] on input "text" at bounding box center [368, 160] width 284 height 18
type input "Удалить"
click at [415, 226] on div "Удалить" at bounding box center [422, 230] width 33 height 12
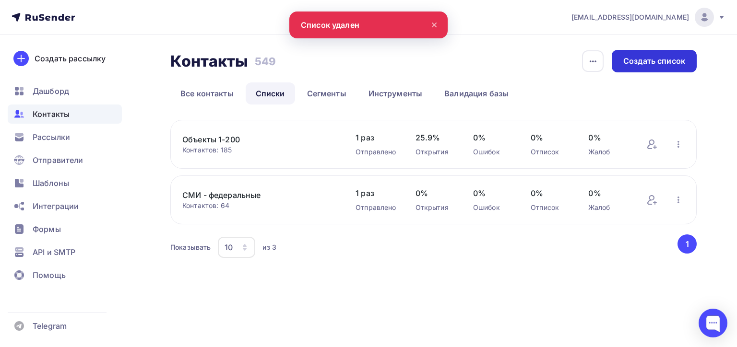
click at [658, 54] on div "Создать список" at bounding box center [654, 61] width 85 height 23
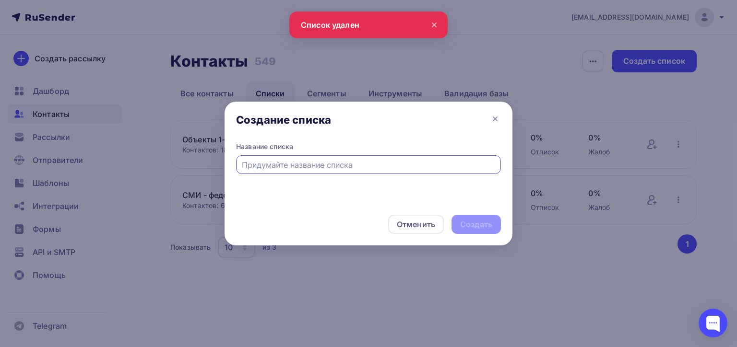
click at [257, 165] on input "text" at bounding box center [369, 165] width 254 height 12
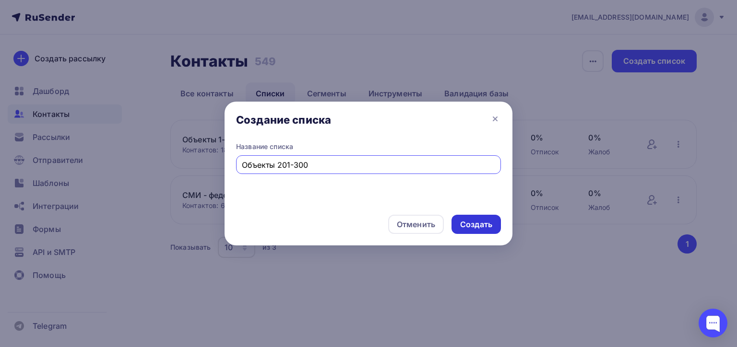
type input "Объекты 201-300"
click at [475, 223] on div "Создать" at bounding box center [476, 224] width 32 height 11
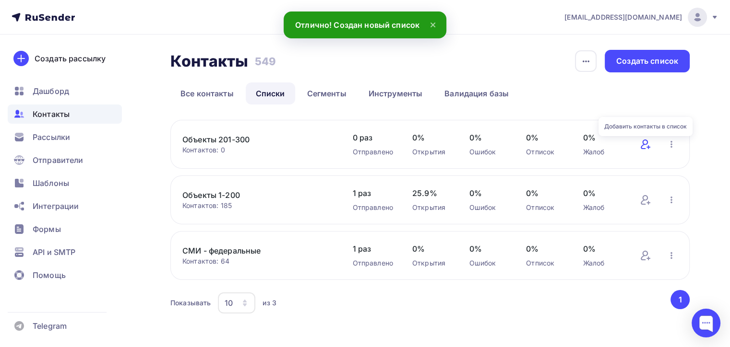
click at [645, 144] on icon at bounding box center [645, 145] width 12 height 12
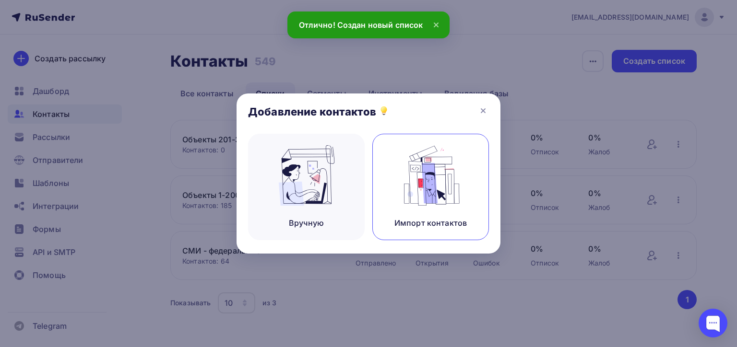
click at [400, 165] on img at bounding box center [431, 175] width 64 height 60
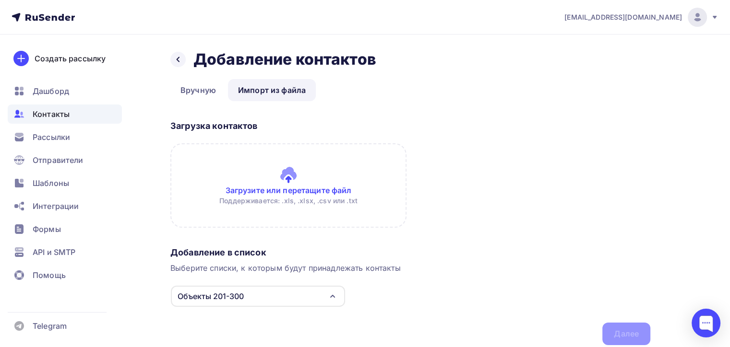
click at [273, 190] on input "file" at bounding box center [288, 185] width 236 height 84
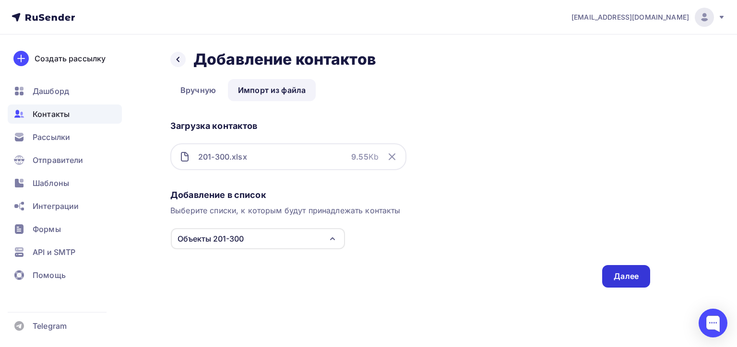
click at [624, 271] on div "Далее" at bounding box center [625, 276] width 25 height 11
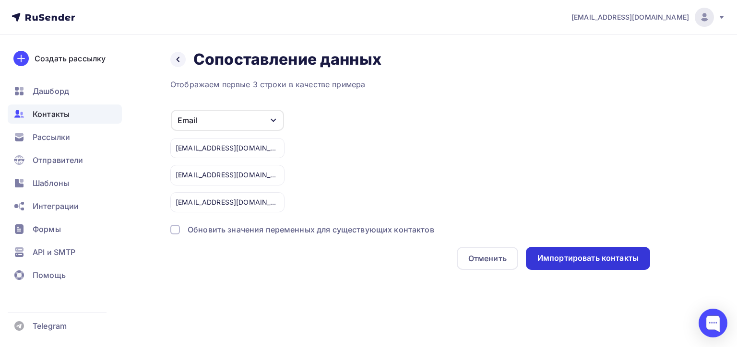
click at [584, 257] on div "Импортировать контакты" at bounding box center [587, 258] width 101 height 11
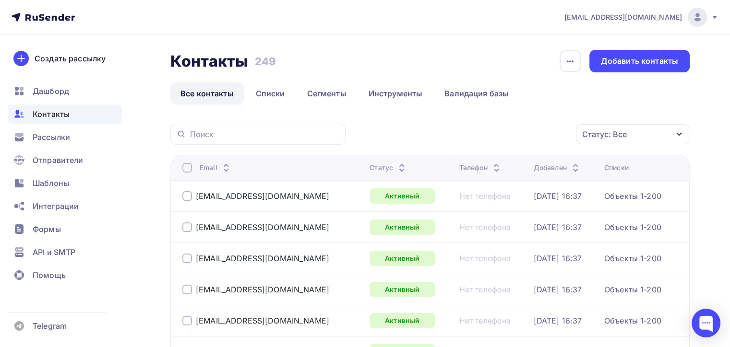
drag, startPoint x: 326, startPoint y: 321, endPoint x: 342, endPoint y: 66, distance: 255.2
drag, startPoint x: 433, startPoint y: 130, endPoint x: 424, endPoint y: 125, distance: 11.2
click at [433, 130] on div "Статус: Все Статус Новый Активный Не существует Переполнен Недоступен Отписан О…" at bounding box center [520, 134] width 337 height 21
click at [45, 112] on span "Контакты" at bounding box center [51, 114] width 37 height 12
click at [280, 95] on link "Списки" at bounding box center [270, 94] width 49 height 22
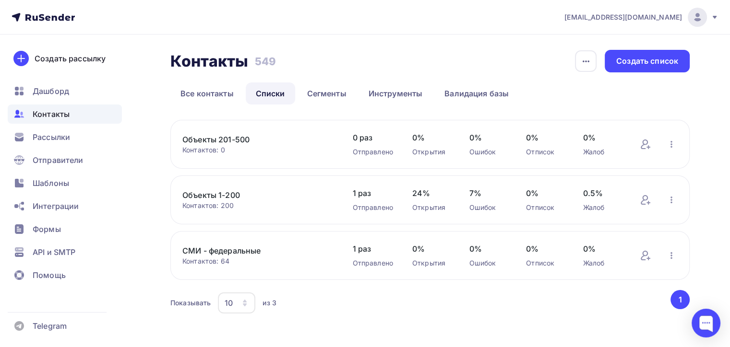
click at [679, 299] on button "1" at bounding box center [679, 299] width 19 height 19
click at [705, 318] on div at bounding box center [705, 323] width 29 height 29
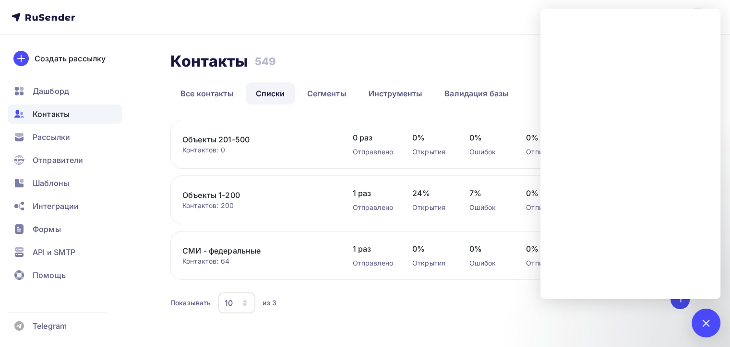
click at [431, 308] on div "Показывать 10 10 20 50 100 из 3" at bounding box center [419, 303] width 498 height 22
click at [497, 16] on nav "[EMAIL_ADDRESS][DOMAIN_NAME] Аккаунт Тарифы Выйти Создать рассылку [GEOGRAPHIC_…" at bounding box center [365, 17] width 730 height 35
click at [703, 320] on div at bounding box center [705, 323] width 13 height 13
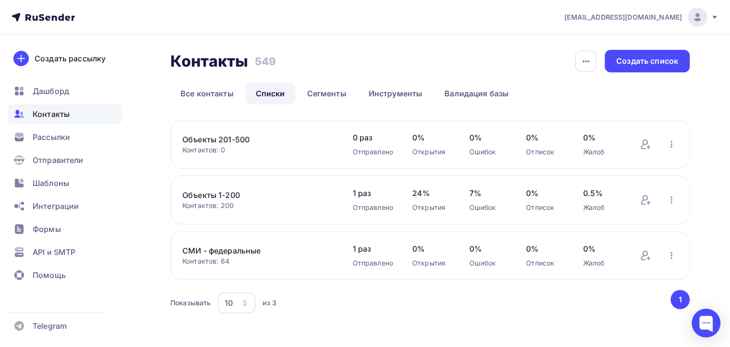
click at [675, 297] on button "1" at bounding box center [679, 299] width 19 height 19
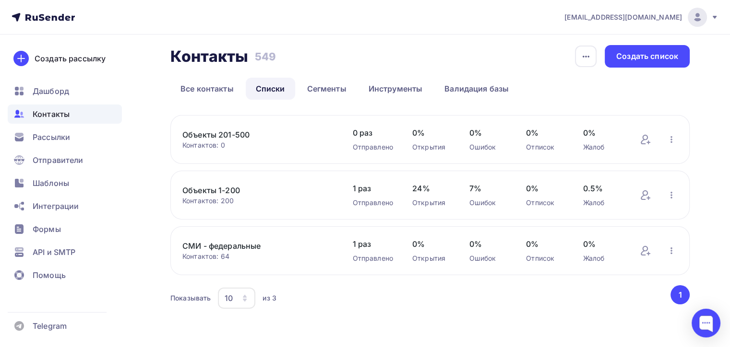
scroll to position [6, 0]
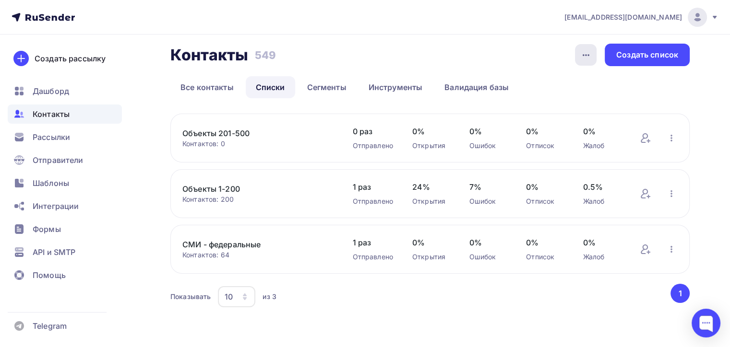
click at [585, 52] on icon "button" at bounding box center [586, 55] width 12 height 12
click at [351, 48] on div "Контакты Контакты 549 549 История импорта Создать список" at bounding box center [429, 55] width 519 height 23
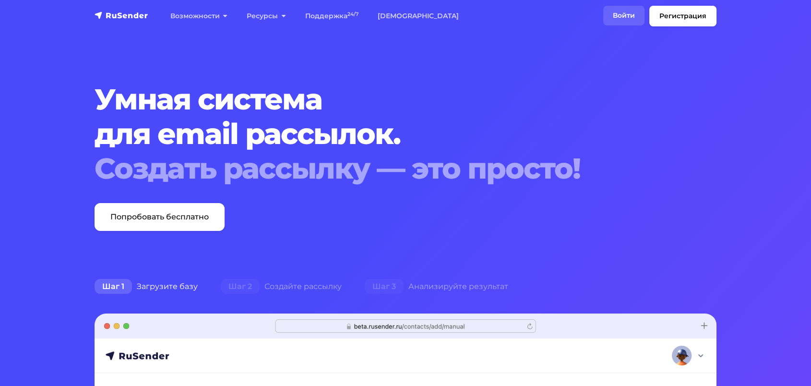
click at [624, 17] on link "Войти" at bounding box center [623, 16] width 41 height 20
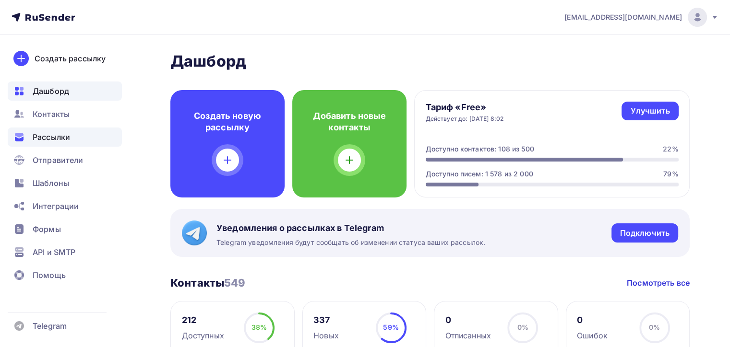
click at [47, 134] on span "Рассылки" at bounding box center [51, 137] width 37 height 12
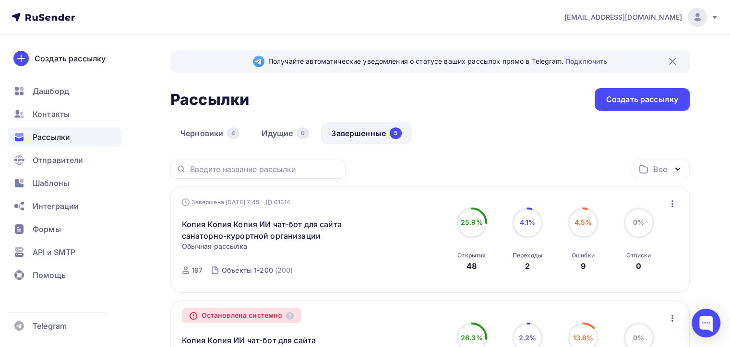
click at [368, 132] on link "Завершенные 5" at bounding box center [366, 133] width 91 height 22
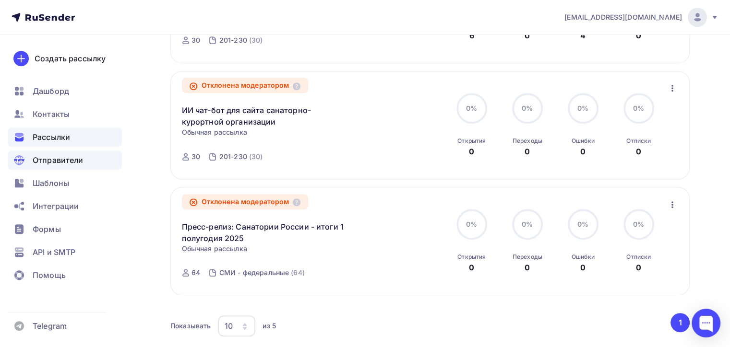
scroll to position [477, 0]
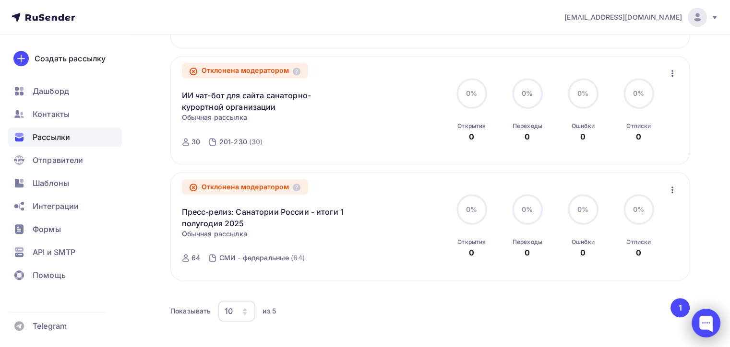
click at [704, 321] on div at bounding box center [705, 323] width 29 height 29
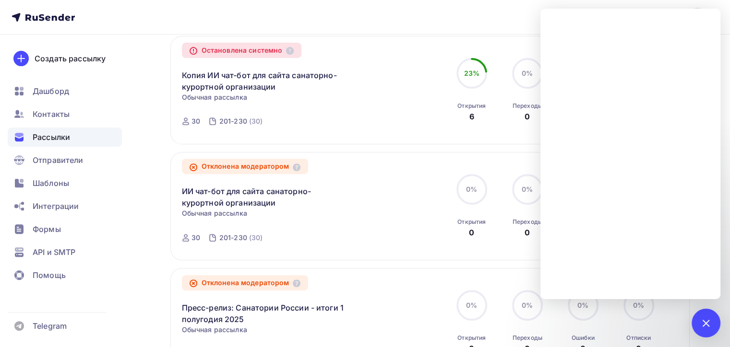
scroll to position [333, 0]
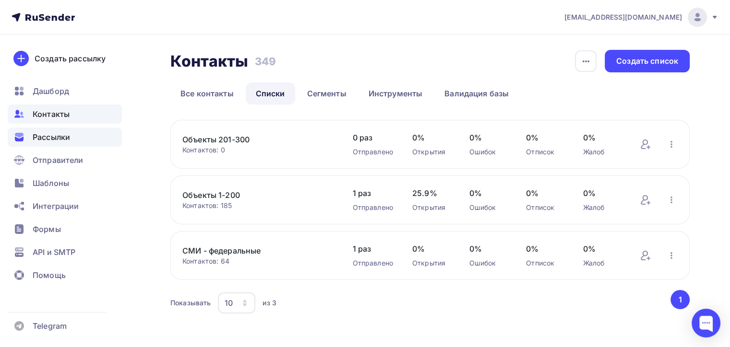
click at [50, 135] on span "Рассылки" at bounding box center [51, 137] width 37 height 12
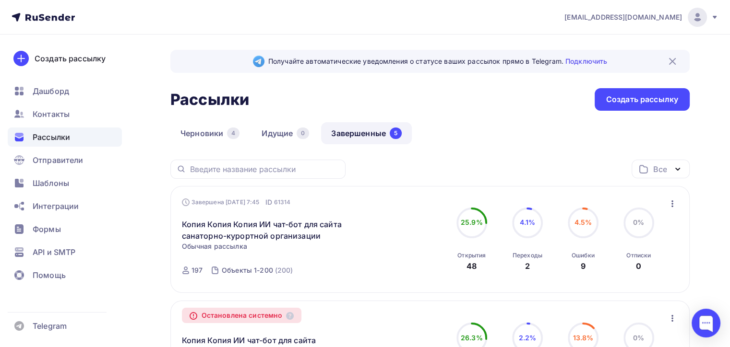
click at [672, 205] on icon "button" at bounding box center [672, 203] width 2 height 7
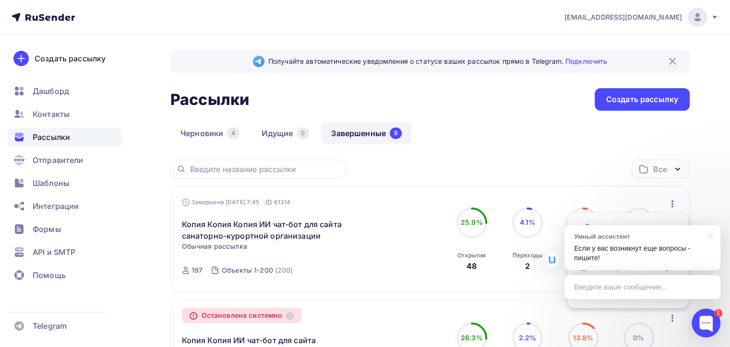
click at [706, 317] on div at bounding box center [705, 323] width 29 height 29
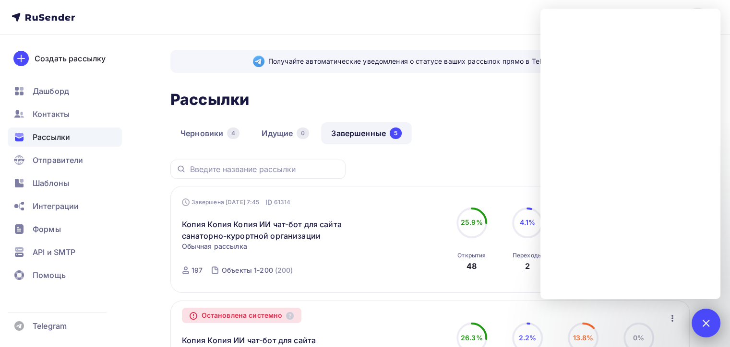
click at [698, 315] on div "1" at bounding box center [705, 323] width 29 height 29
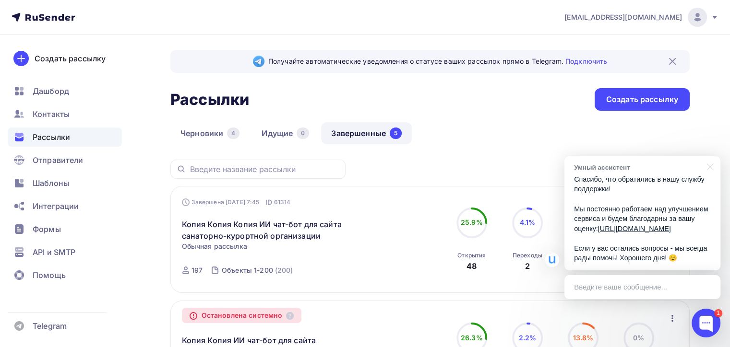
click at [673, 319] on icon "button" at bounding box center [672, 319] width 12 height 12
click at [706, 320] on div at bounding box center [705, 323] width 29 height 29
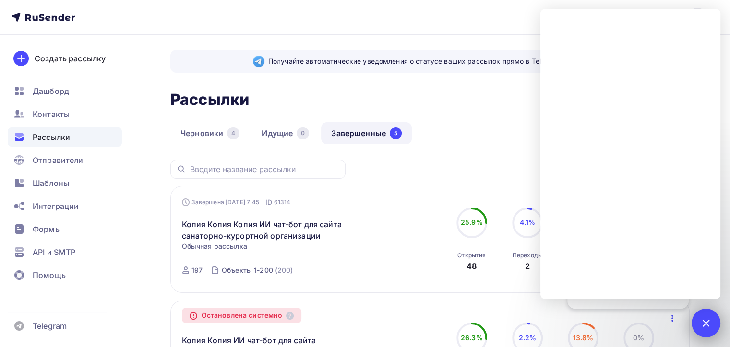
click at [702, 324] on div at bounding box center [705, 323] width 13 height 13
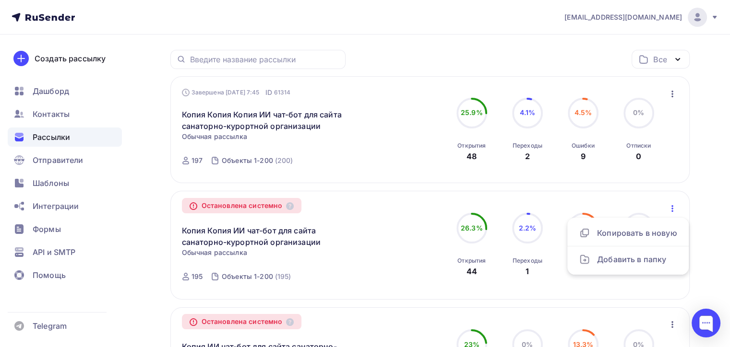
scroll to position [96, 0]
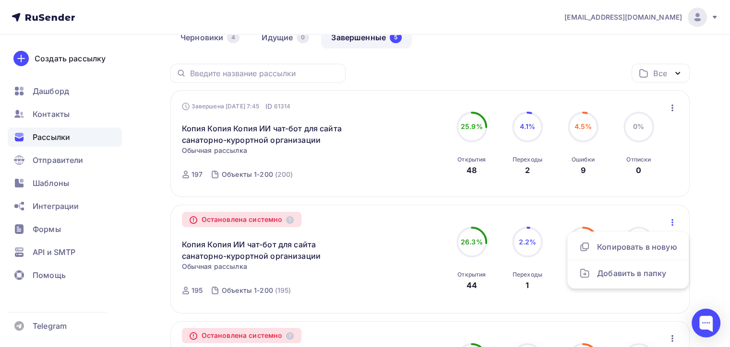
click at [672, 106] on icon "button" at bounding box center [672, 108] width 12 height 12
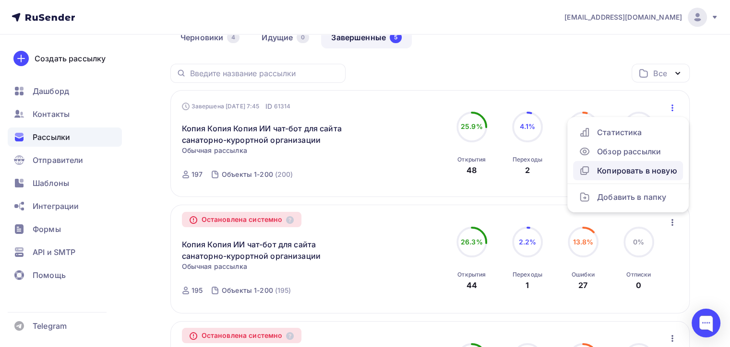
click at [624, 169] on div "Копировать в новую" at bounding box center [627, 171] width 98 height 12
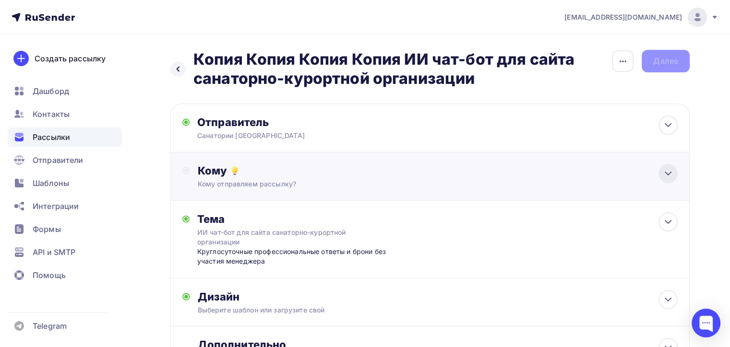
click at [666, 171] on icon at bounding box center [668, 174] width 12 height 12
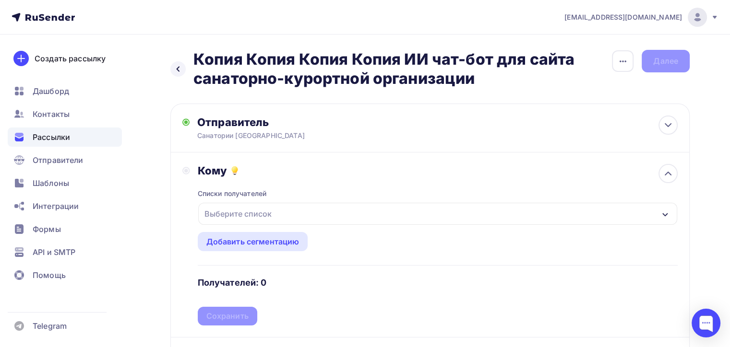
click at [353, 213] on div "Выберите список" at bounding box center [437, 214] width 479 height 22
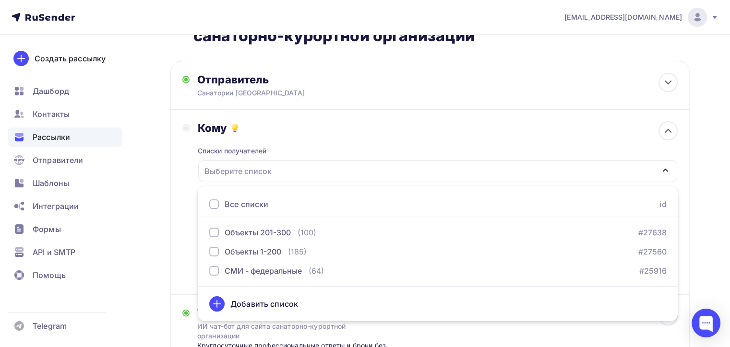
scroll to position [64, 0]
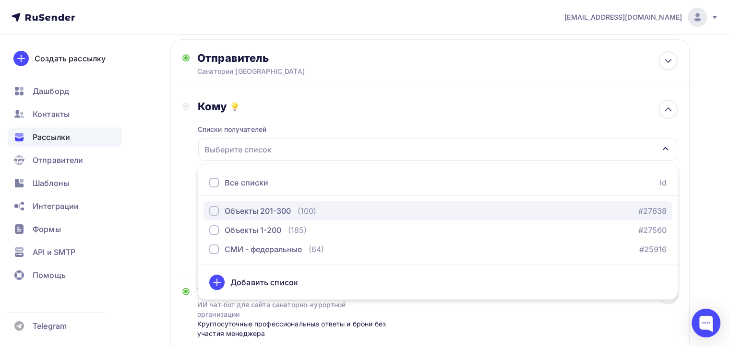
click at [212, 210] on div "button" at bounding box center [214, 211] width 10 height 10
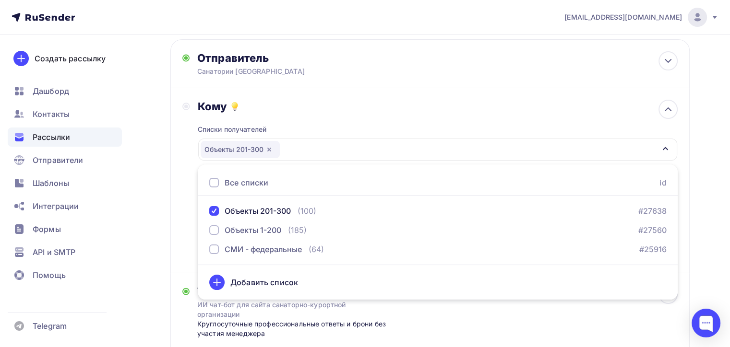
click at [175, 220] on div "Кому Списки получателей Объекты 201-300 Все списки id Объекты 201-300 (100) #27…" at bounding box center [429, 180] width 519 height 185
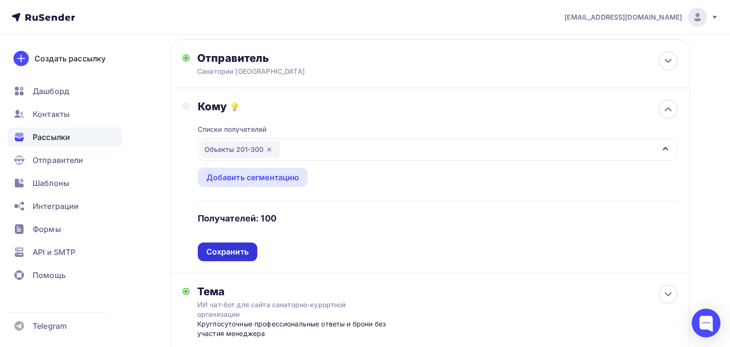
click at [221, 247] on div "Сохранить" at bounding box center [227, 252] width 42 height 11
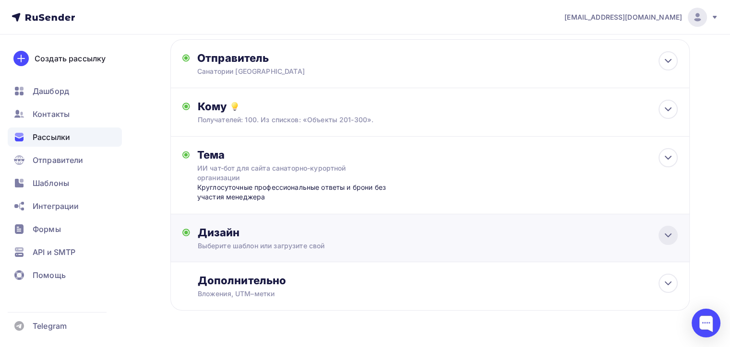
click at [669, 234] on icon at bounding box center [668, 236] width 12 height 12
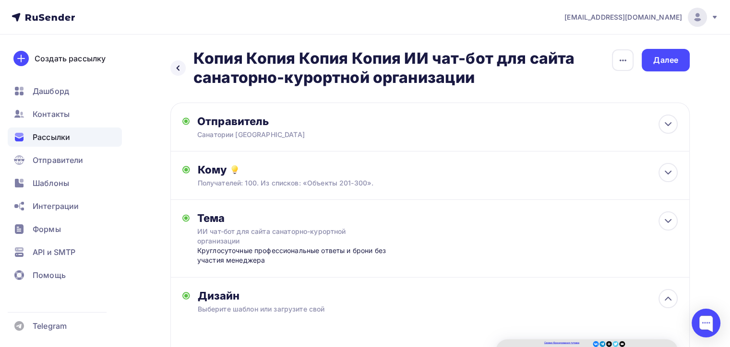
scroll to position [0, 0]
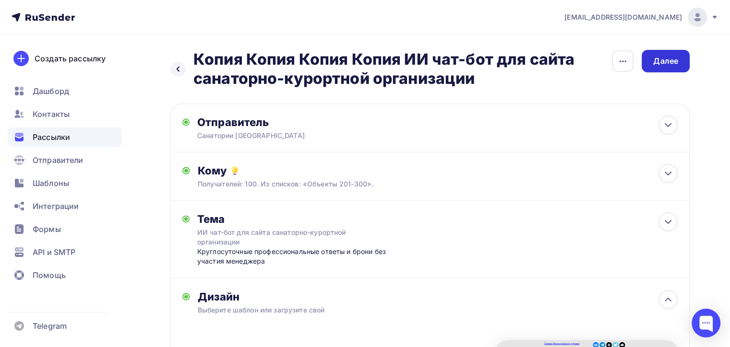
click at [665, 59] on div "Далее" at bounding box center [665, 61] width 25 height 11
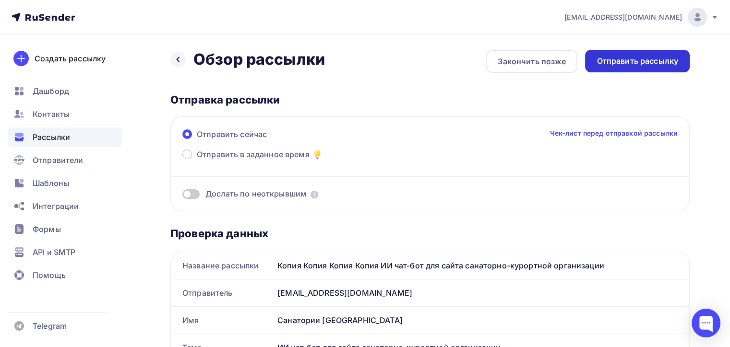
click at [640, 61] on div "Отправить рассылку" at bounding box center [637, 61] width 82 height 11
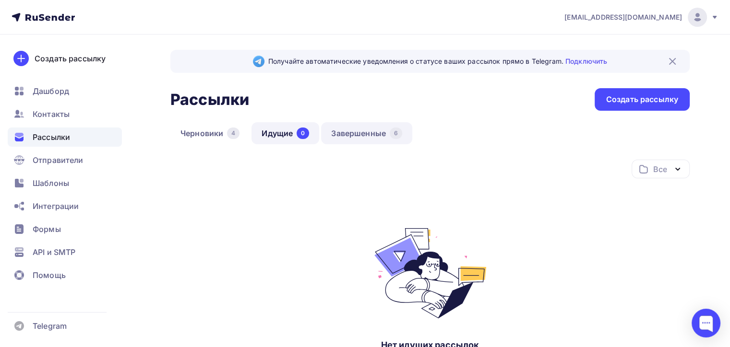
click at [359, 131] on link "Завершенные 6" at bounding box center [366, 133] width 91 height 22
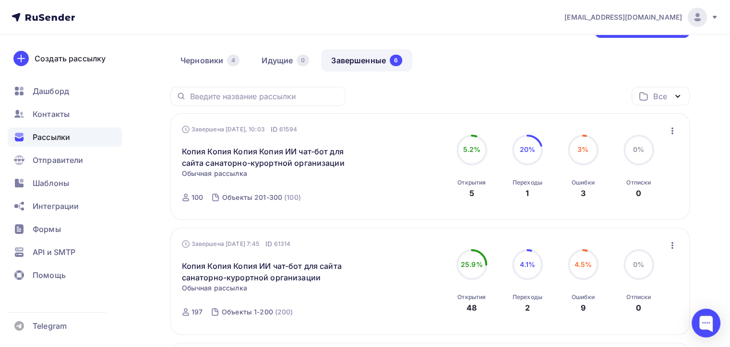
scroll to position [96, 0]
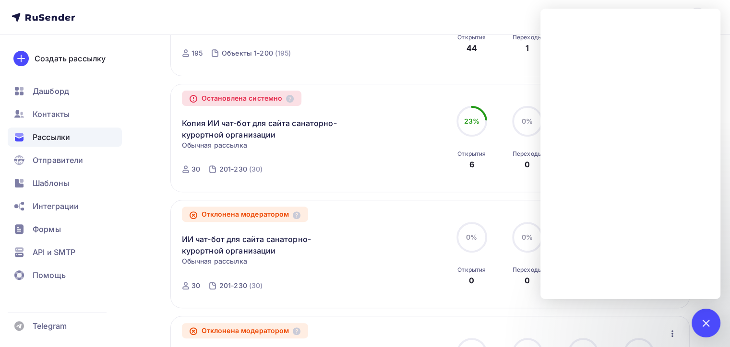
scroll to position [333, 0]
click at [393, 40] on div "Остановлена системно Копия Копия ИИ чат-бот для сайта санаторно-курортной орган…" at bounding box center [291, 22] width 219 height 86
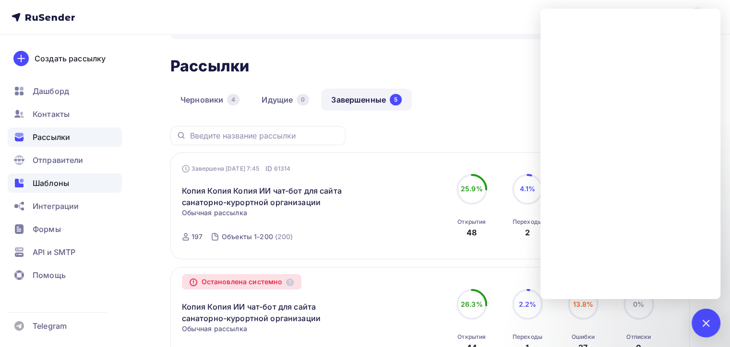
scroll to position [0, 0]
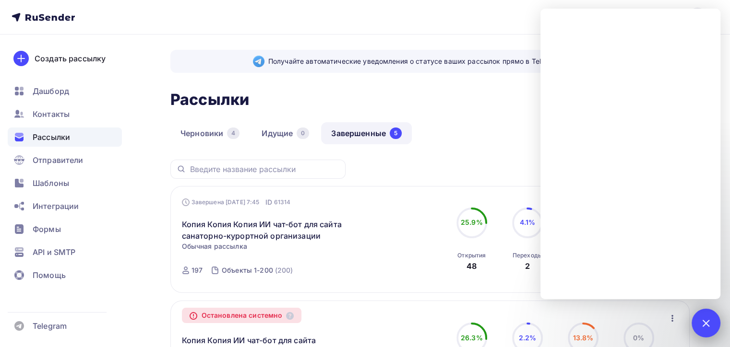
click at [696, 318] on div at bounding box center [705, 323] width 29 height 29
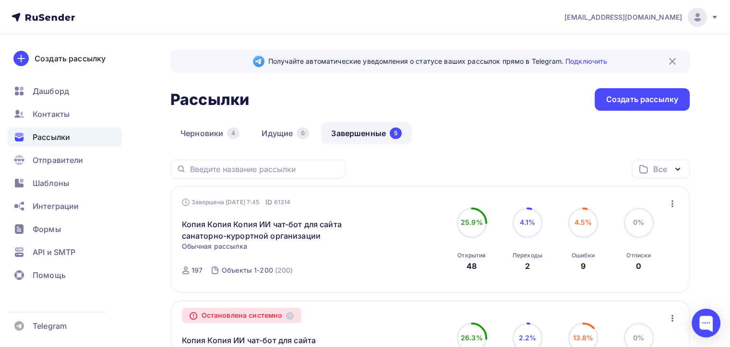
click at [713, 16] on icon at bounding box center [714, 17] width 4 height 3
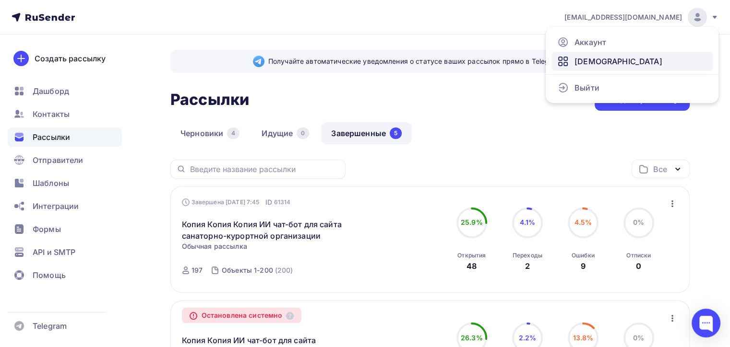
click at [587, 59] on span "[DEMOGRAPHIC_DATA]" at bounding box center [618, 62] width 88 height 12
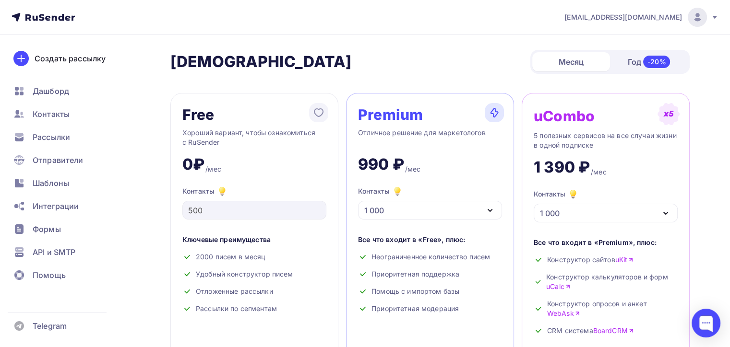
scroll to position [48, 0]
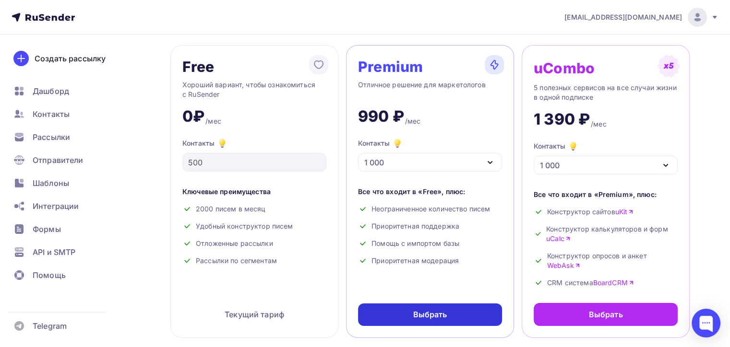
click at [429, 312] on div "Выбрать" at bounding box center [430, 314] width 34 height 11
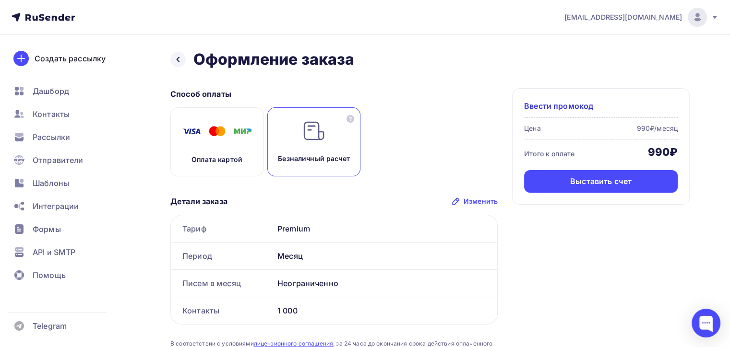
click at [712, 15] on icon at bounding box center [714, 17] width 8 height 8
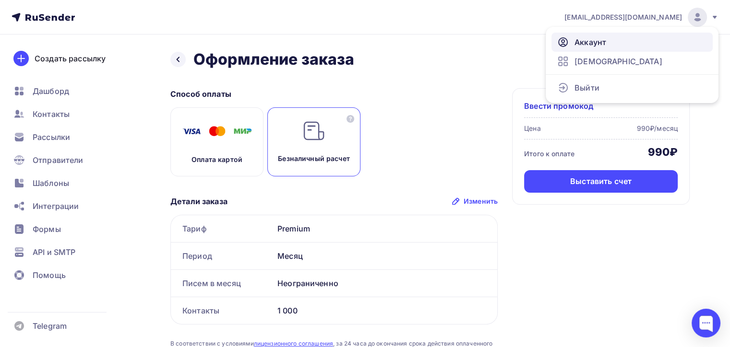
click at [587, 42] on span "Аккаунт" at bounding box center [590, 42] width 32 height 12
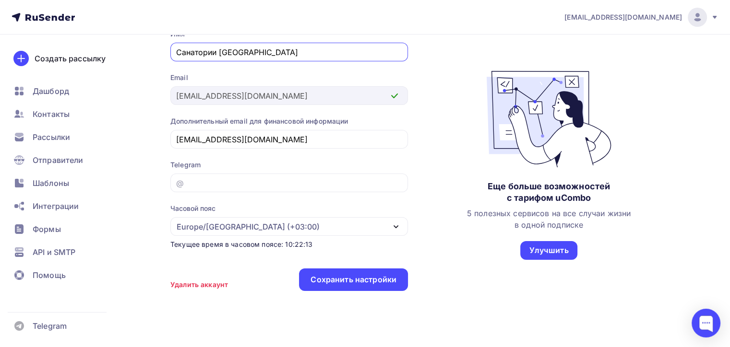
scroll to position [114, 0]
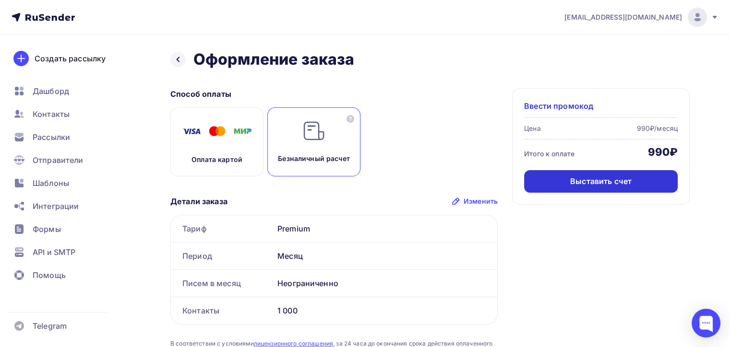
click at [593, 181] on div "Выставить счет" at bounding box center [600, 181] width 61 height 11
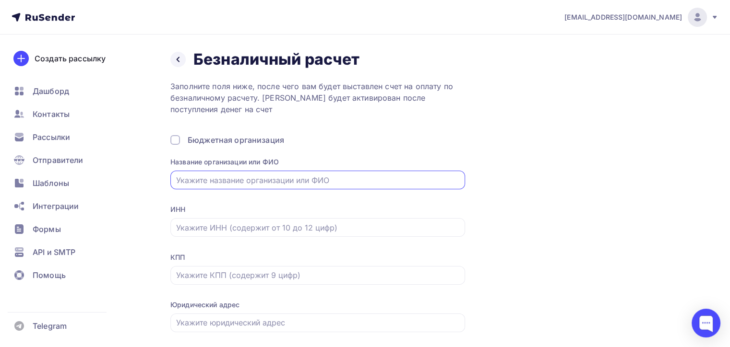
click at [190, 179] on input "text" at bounding box center [317, 181] width 283 height 12
type input "ООО "САНАТА""
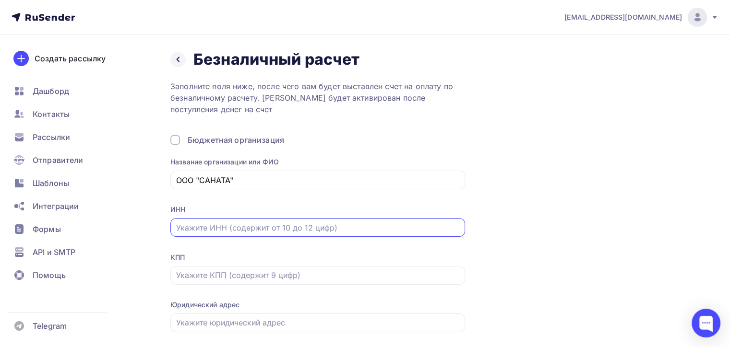
click at [198, 225] on input "text" at bounding box center [317, 228] width 283 height 12
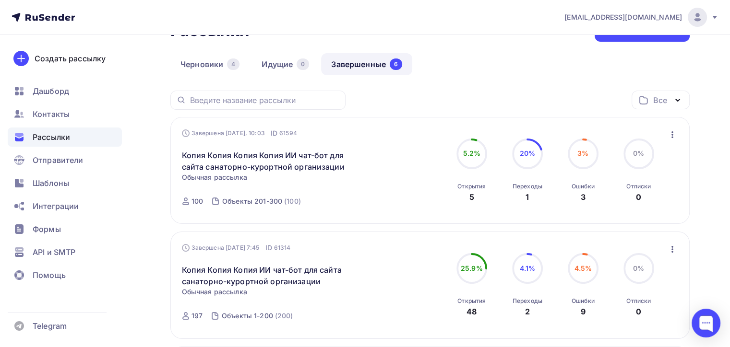
scroll to position [48, 0]
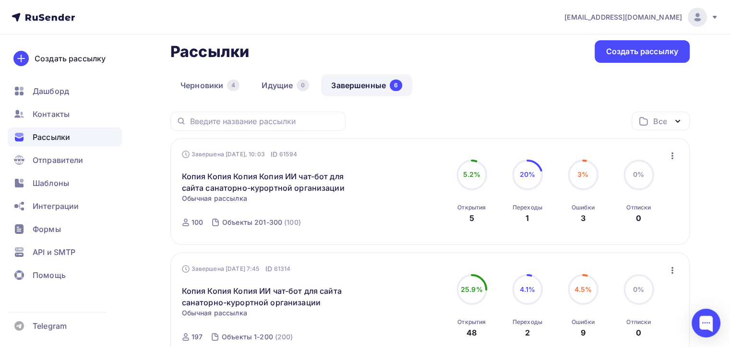
click at [712, 16] on icon at bounding box center [714, 17] width 4 height 3
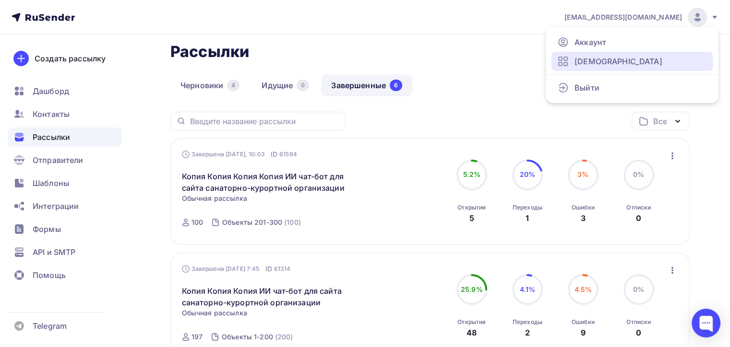
click at [597, 59] on span "[DEMOGRAPHIC_DATA]" at bounding box center [618, 62] width 88 height 12
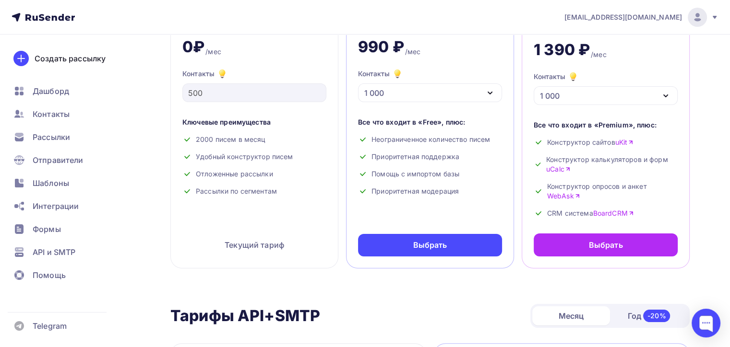
scroll to position [144, 0]
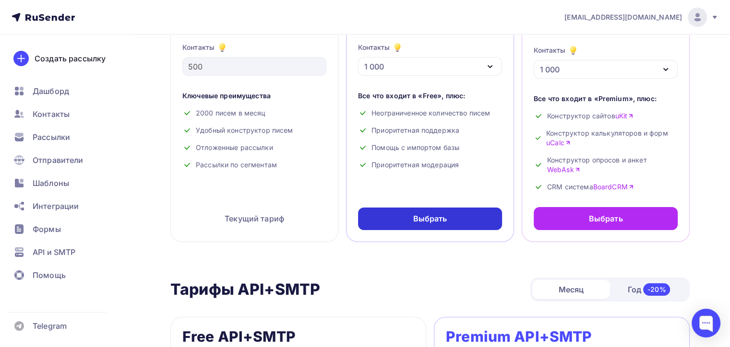
click at [436, 215] on div "Выбрать" at bounding box center [430, 218] width 34 height 11
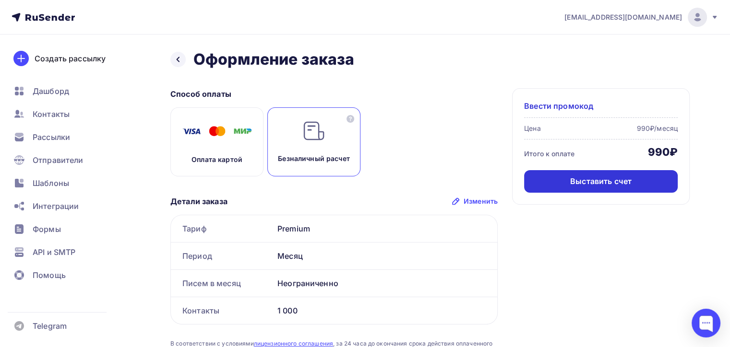
click at [593, 184] on div "Выставить счет" at bounding box center [600, 181] width 61 height 11
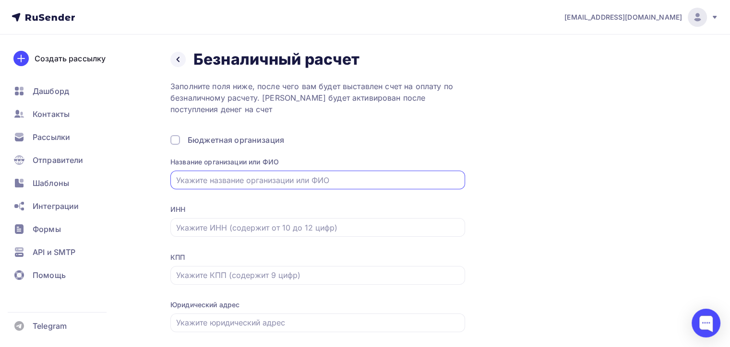
click at [197, 181] on input "text" at bounding box center [317, 181] width 283 height 12
type input "ООО "САНАТА""
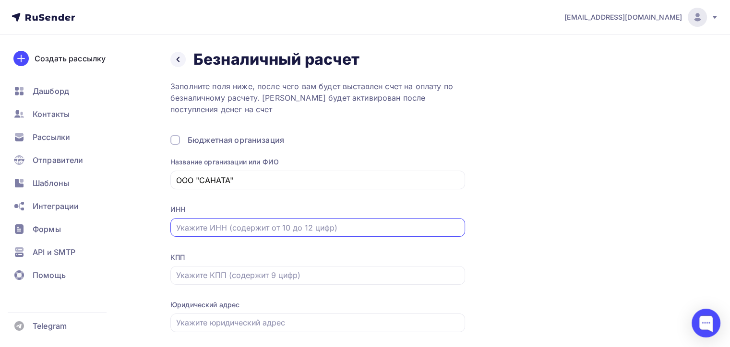
click at [187, 227] on input "text" at bounding box center [317, 228] width 283 height 12
paste input "7704527950"
type input "7704527950"
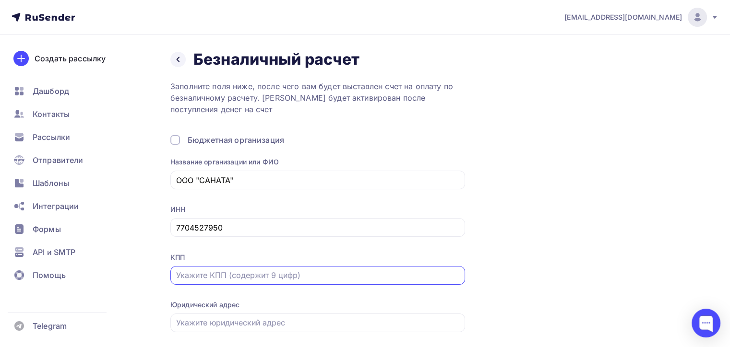
click at [205, 274] on input "text" at bounding box center [317, 276] width 283 height 12
paste input "165501001"
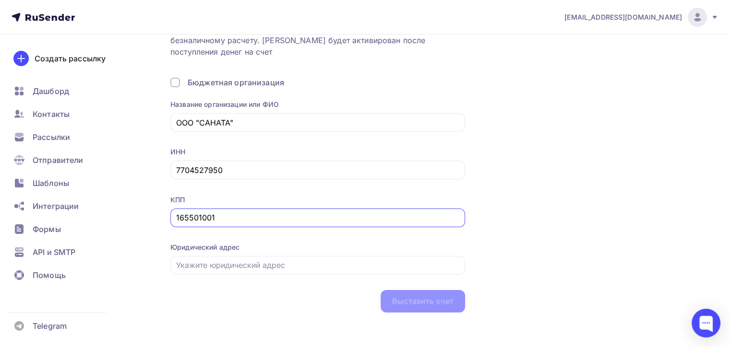
scroll to position [60, 0]
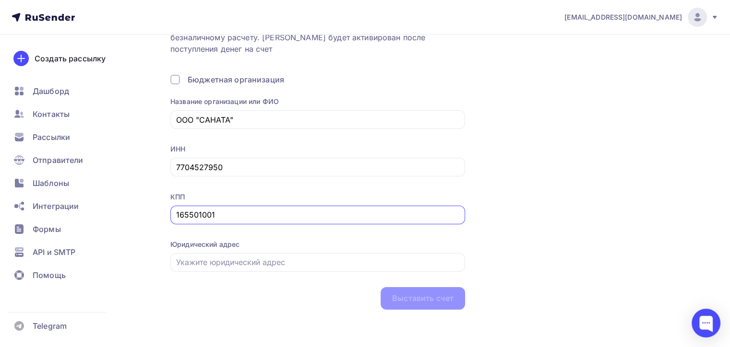
type input "165501001"
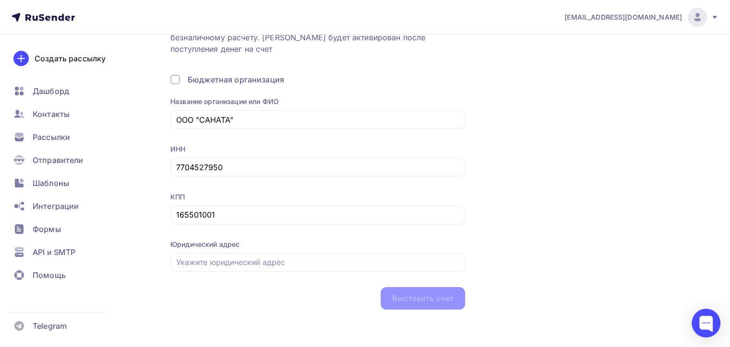
click at [614, 211] on div "Назад Безналичный расчет Безналичный расчет Заполните поля ниже, после чего вам…" at bounding box center [429, 149] width 519 height 320
click at [221, 261] on input "text" at bounding box center [317, 263] width 283 height 12
paste input "420111, г. Казань, ул. Б. Красная, д. 13 А, каб. 2-4"
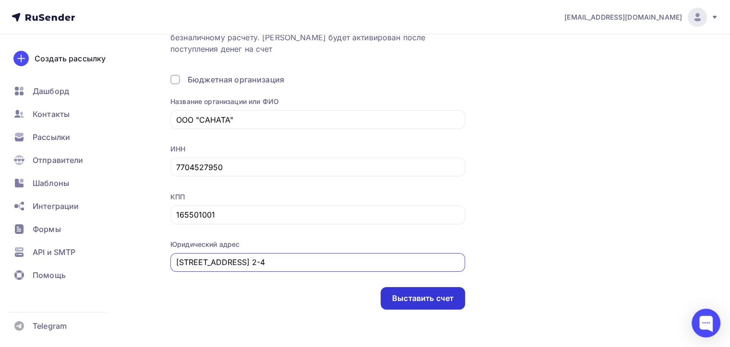
type input "420111, г. Казань, ул. Б. Красная, д. 13 А, каб. 2-4"
click at [422, 296] on div "Выставить счет" at bounding box center [422, 298] width 61 height 11
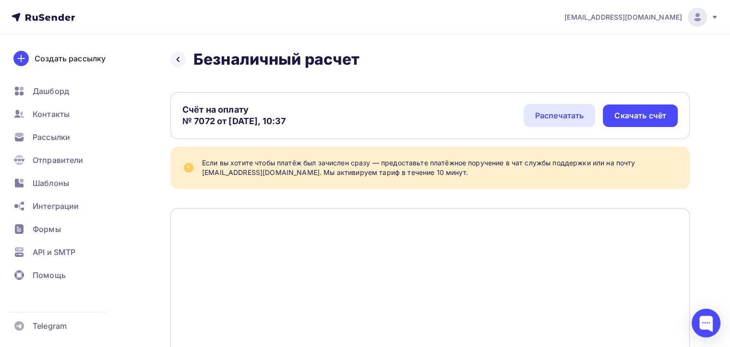
click at [643, 117] on div "Скачать счёт" at bounding box center [640, 115] width 52 height 11
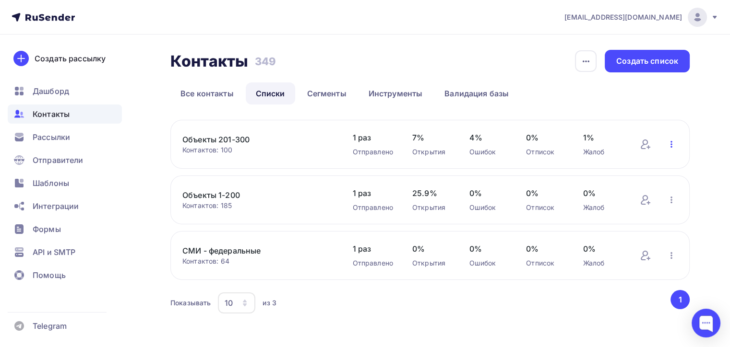
click at [670, 142] on icon "button" at bounding box center [671, 145] width 12 height 12
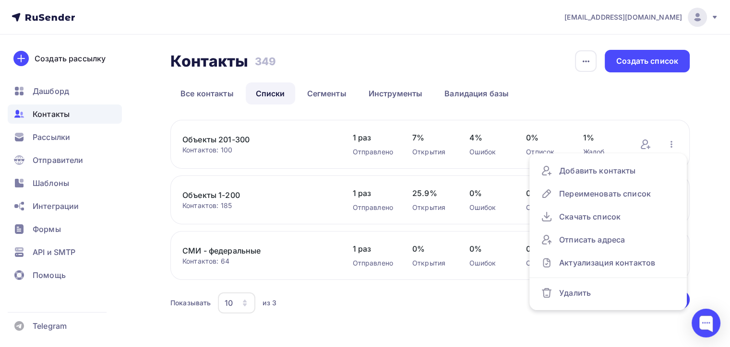
click at [618, 90] on ul "Все контакты Списки Сегменты Инструменты Валидация базы" at bounding box center [429, 94] width 519 height 22
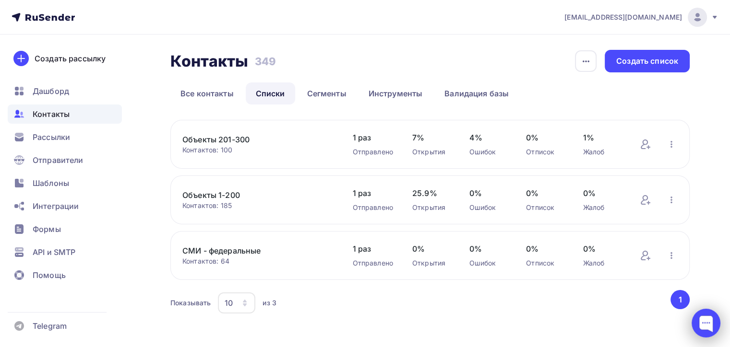
click at [708, 323] on div at bounding box center [705, 323] width 29 height 29
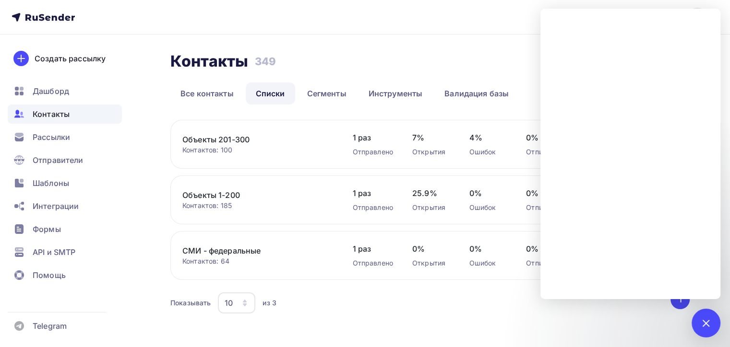
click at [374, 43] on div "Контакты Контакты 349 349 История импорта Создать список Все контакты Списки Се…" at bounding box center [365, 195] width 730 height 320
click at [401, 51] on div "Контакты Контакты 349 349 История импорта Создать список" at bounding box center [429, 61] width 519 height 23
click at [352, 29] on nav "zakaz@sanata-travel.ru Аккаунт Тарифы Выйти Создать рассылку Дашборд Контакты Р…" at bounding box center [365, 17] width 730 height 35
click at [365, 51] on div "Контакты Контакты 349 349 История импорта Создать список" at bounding box center [429, 61] width 519 height 23
click at [707, 323] on div at bounding box center [705, 323] width 13 height 13
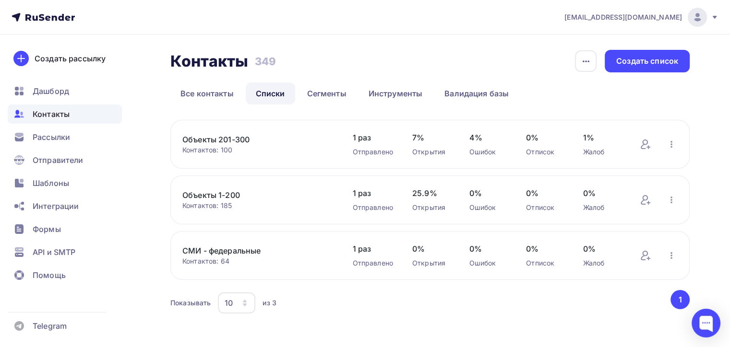
click at [154, 113] on div "Контакты Контакты 349 349 История импорта Создать список Все контакты Списки Се…" at bounding box center [365, 195] width 730 height 320
click at [655, 59] on div "Создать список" at bounding box center [647, 61] width 62 height 11
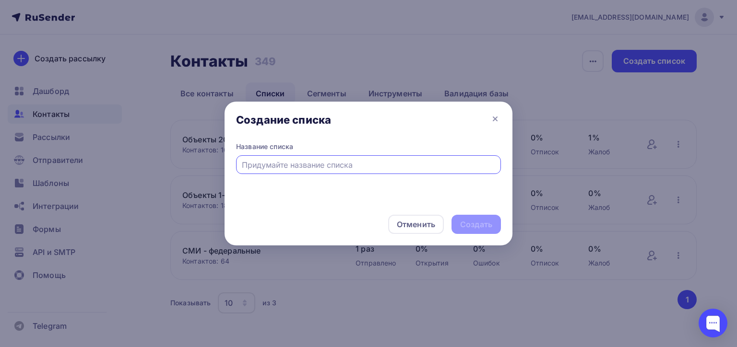
click at [272, 165] on input "text" at bounding box center [369, 165] width 254 height 12
type input "Объекты 301-600"
click at [465, 220] on div "Создать" at bounding box center [476, 224] width 32 height 11
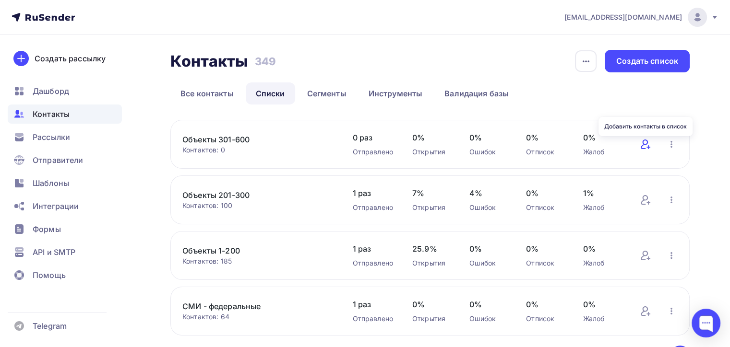
click at [647, 143] on icon at bounding box center [643, 145] width 7 height 10
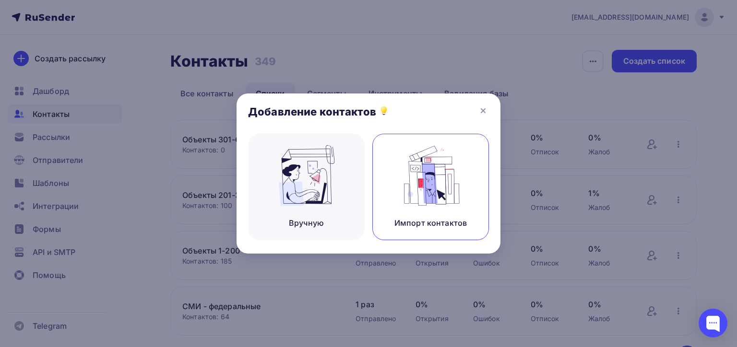
click at [416, 188] on img at bounding box center [431, 175] width 64 height 60
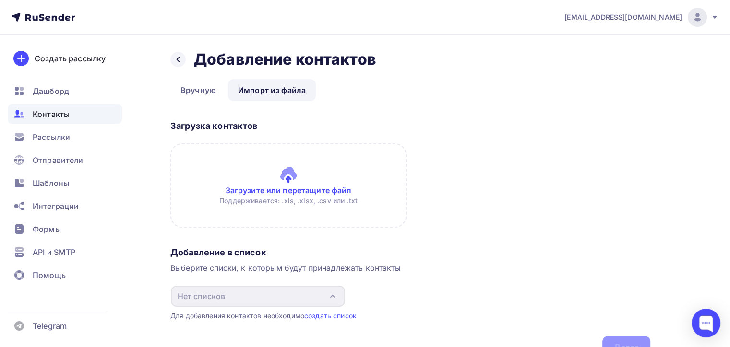
click at [267, 189] on input "file" at bounding box center [288, 185] width 236 height 84
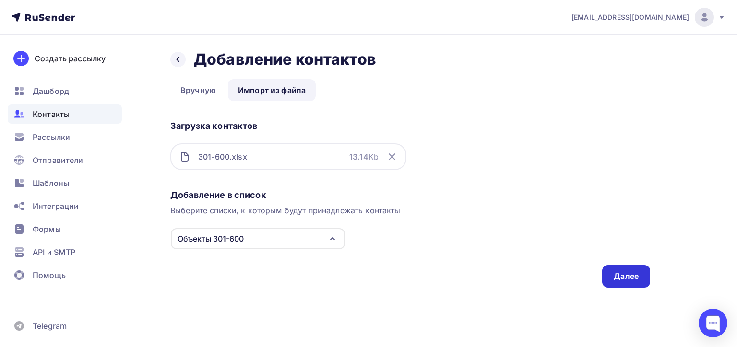
click at [633, 280] on div "Далее" at bounding box center [625, 276] width 25 height 11
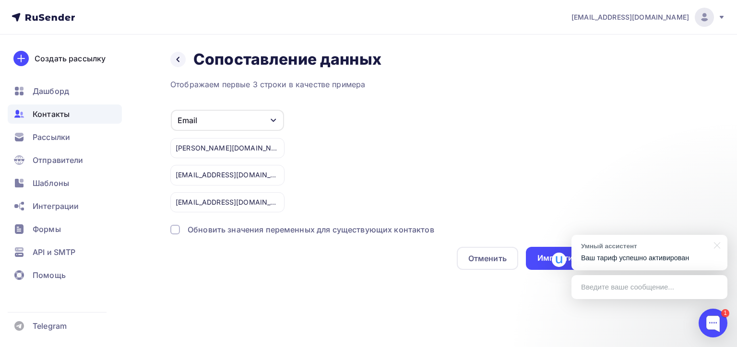
click at [526, 172] on div "Email Игнорировать Имя Телефон Создать поле diona.spa@mail.ru san-zb@mail.ru kr…" at bounding box center [410, 160] width 480 height 103
click at [540, 255] on div "Импортировать контакты" at bounding box center [587, 258] width 101 height 11
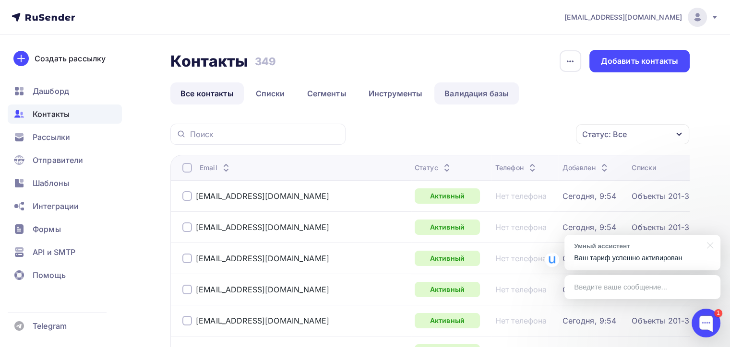
click at [474, 94] on link "Валидация базы" at bounding box center [476, 94] width 84 height 22
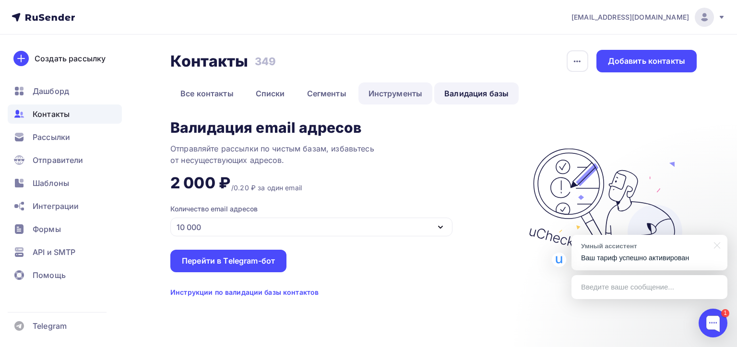
click at [390, 91] on link "Инструменты" at bounding box center [395, 94] width 74 height 22
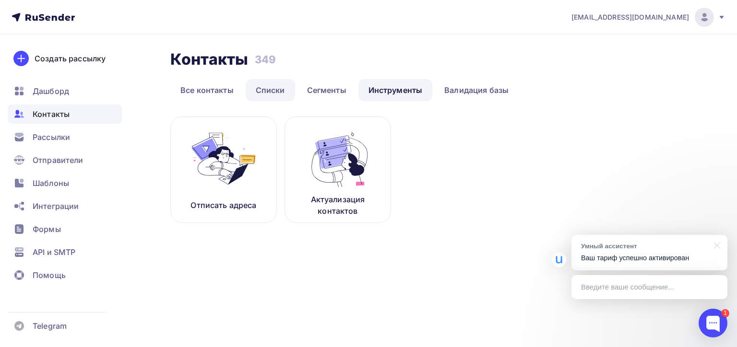
click at [267, 87] on link "Списки" at bounding box center [270, 90] width 49 height 22
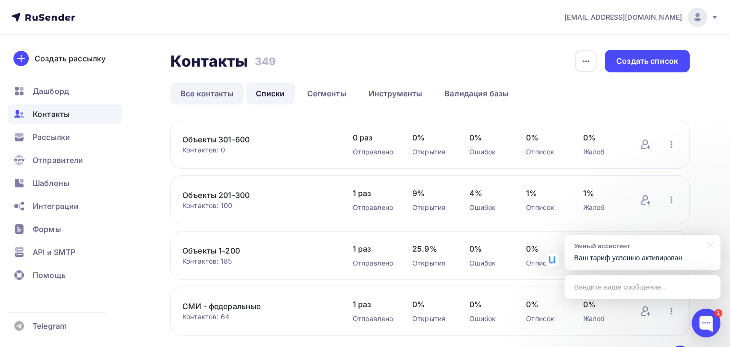
click at [209, 93] on link "Все контакты" at bounding box center [206, 94] width 73 height 22
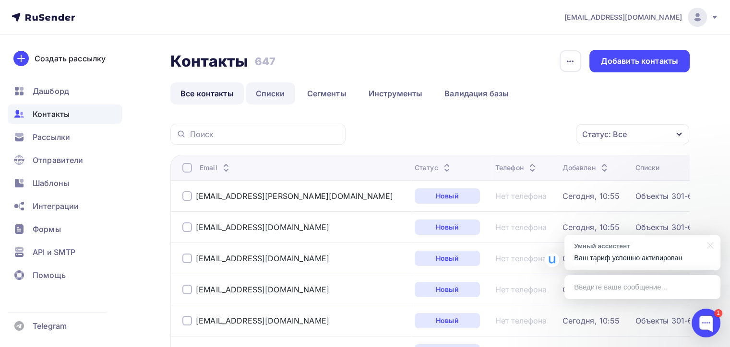
click at [269, 89] on link "Списки" at bounding box center [270, 94] width 49 height 22
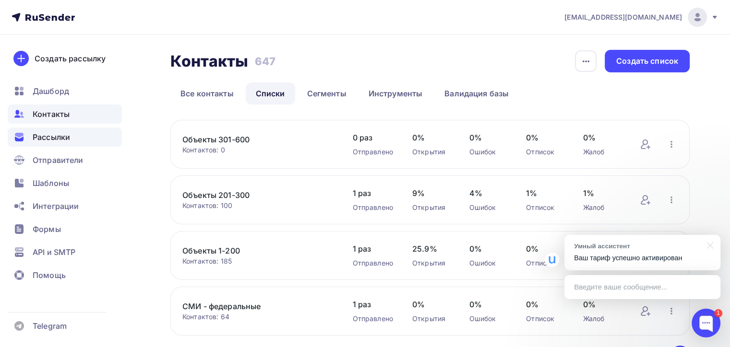
click at [46, 135] on span "Рассылки" at bounding box center [51, 137] width 37 height 12
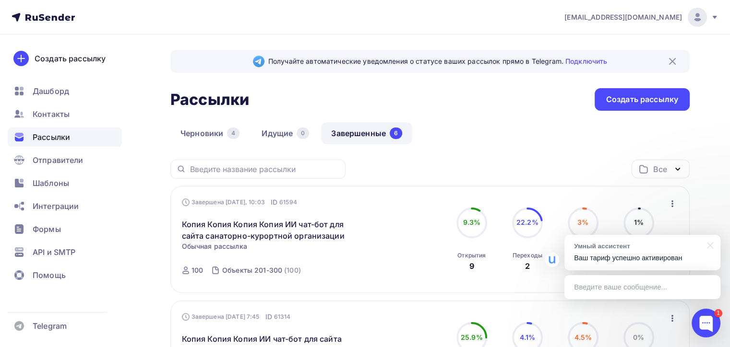
click at [671, 201] on icon "button" at bounding box center [672, 204] width 12 height 12
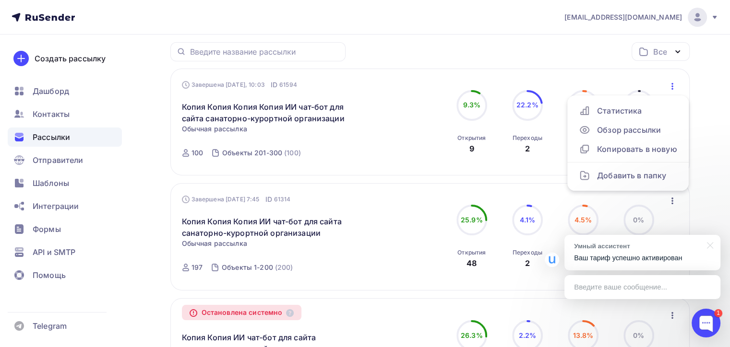
scroll to position [144, 0]
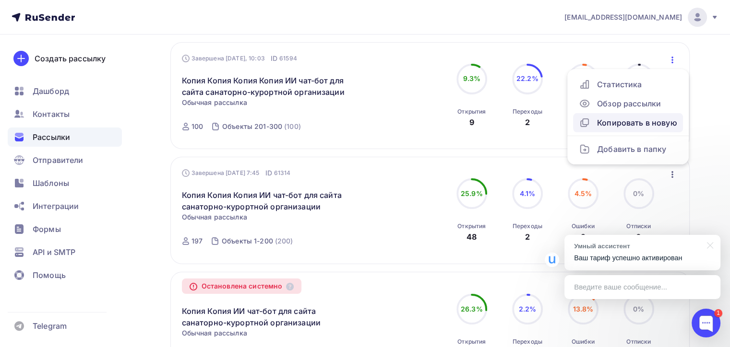
click at [635, 122] on div "Копировать в новую" at bounding box center [627, 123] width 98 height 12
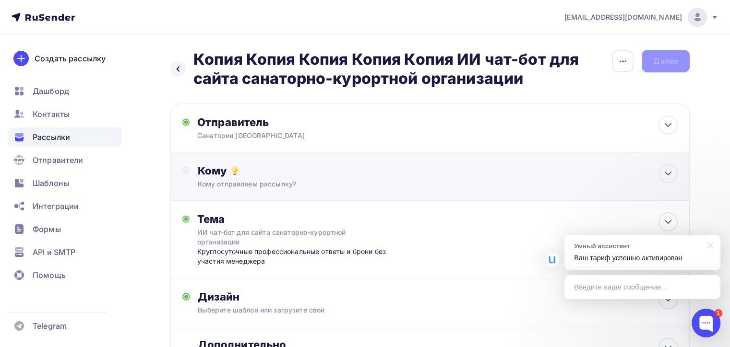
click at [379, 176] on div "Кому" at bounding box center [438, 170] width 480 height 13
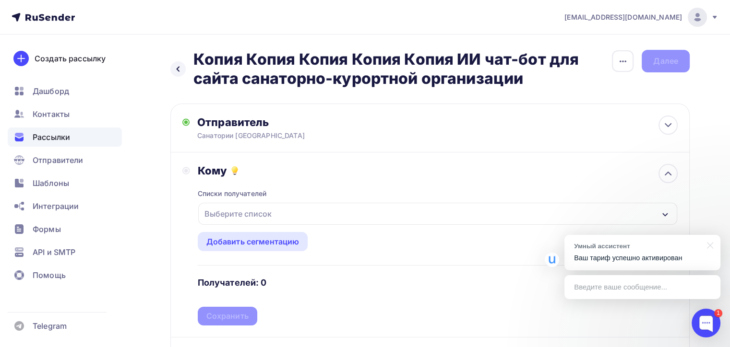
click at [308, 213] on div "Выберите список" at bounding box center [437, 214] width 479 height 22
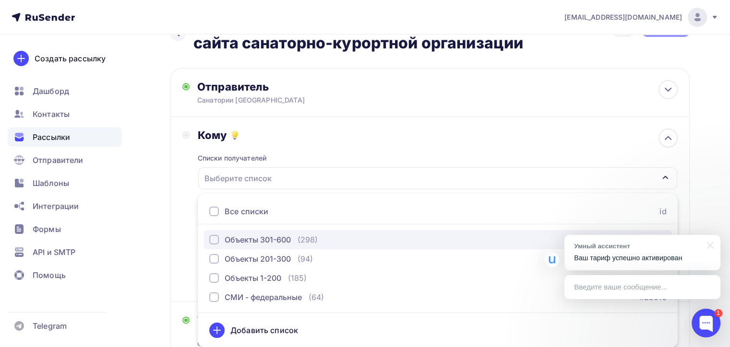
drag, startPoint x: 213, startPoint y: 237, endPoint x: 184, endPoint y: 250, distance: 31.6
click at [213, 237] on div "button" at bounding box center [214, 240] width 10 height 10
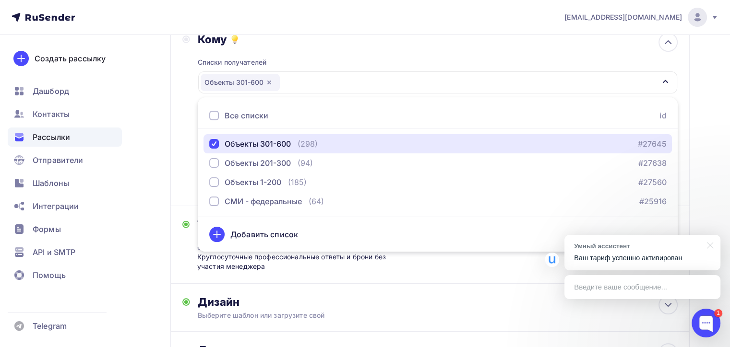
scroll to position [179, 0]
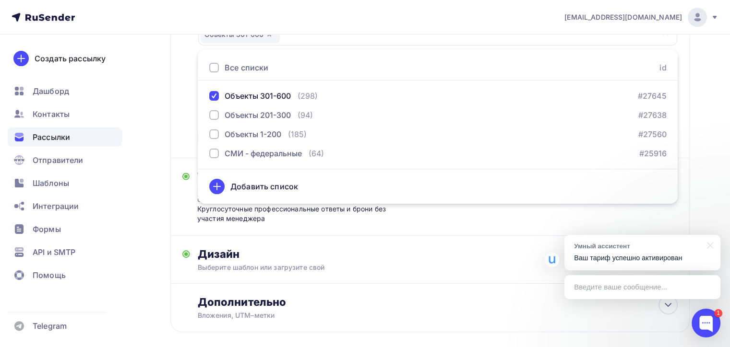
click at [178, 141] on div "Кому Списки получателей Объекты 301-600 Все списки id Объекты 301-600 (298) #27…" at bounding box center [429, 65] width 519 height 185
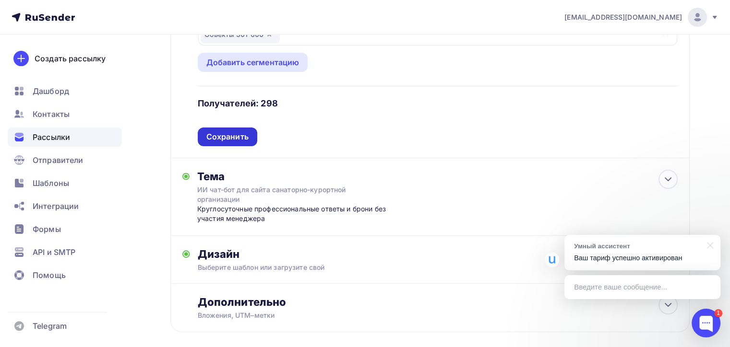
click at [224, 136] on div "Сохранить" at bounding box center [227, 136] width 42 height 11
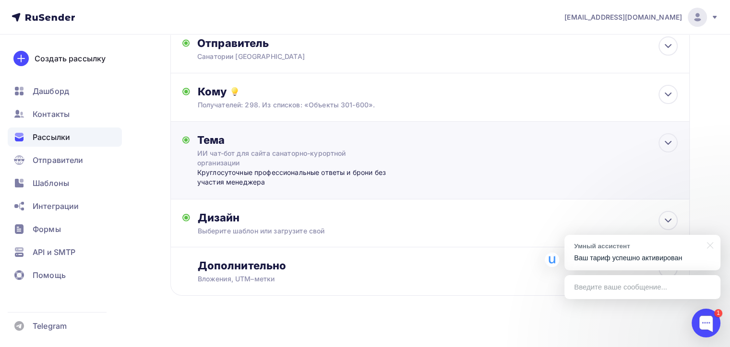
scroll to position [89, 0]
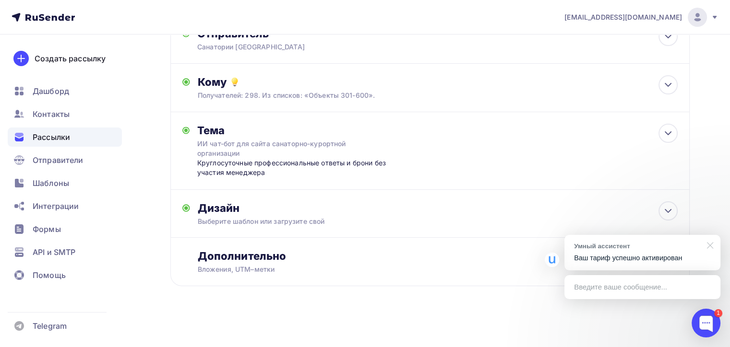
click at [710, 243] on div at bounding box center [708, 245] width 24 height 20
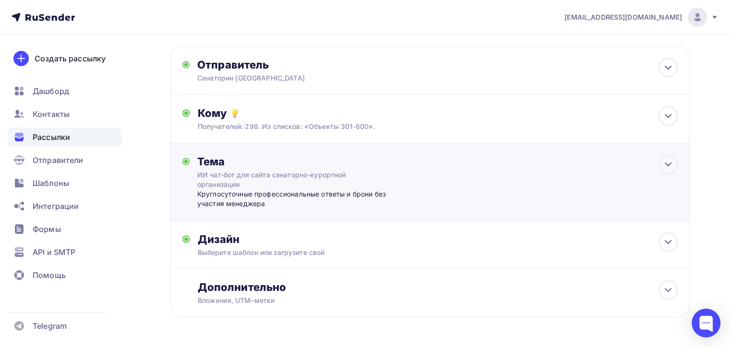
scroll to position [41, 0]
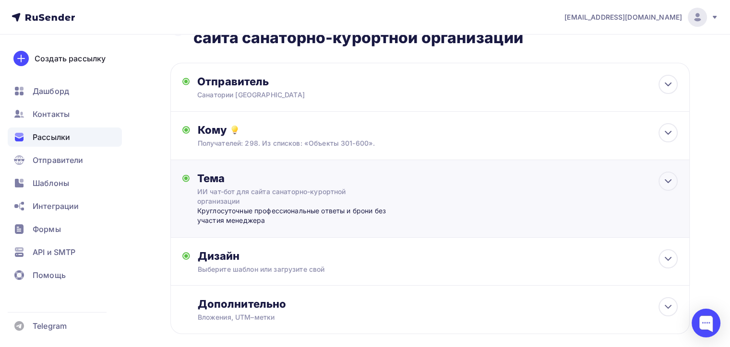
click at [493, 189] on div "Тема ИИ чат-бот для сайта санаторно-курортной организации Круглосуточные профес…" at bounding box center [429, 199] width 519 height 78
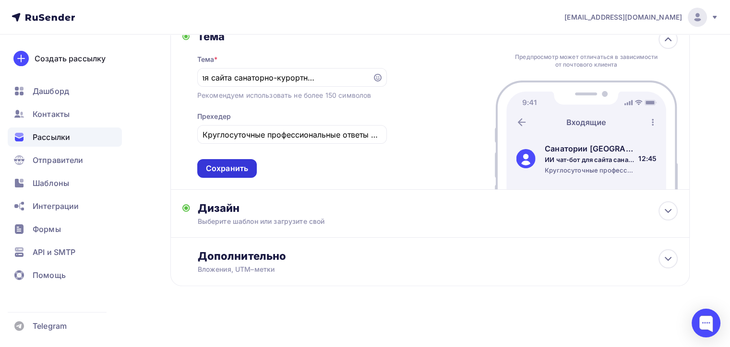
scroll to position [0, 0]
click at [211, 165] on div "Сохранить" at bounding box center [227, 168] width 42 height 11
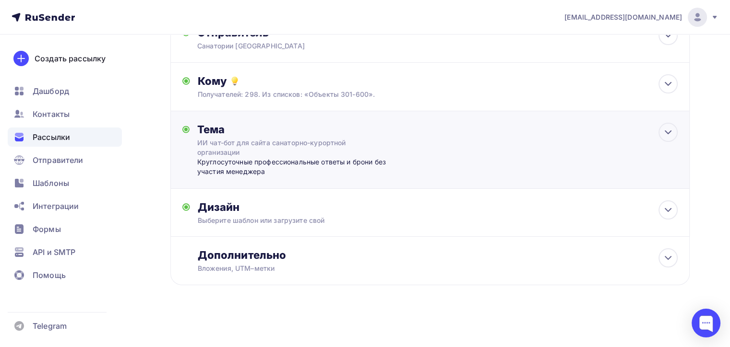
scroll to position [89, 0]
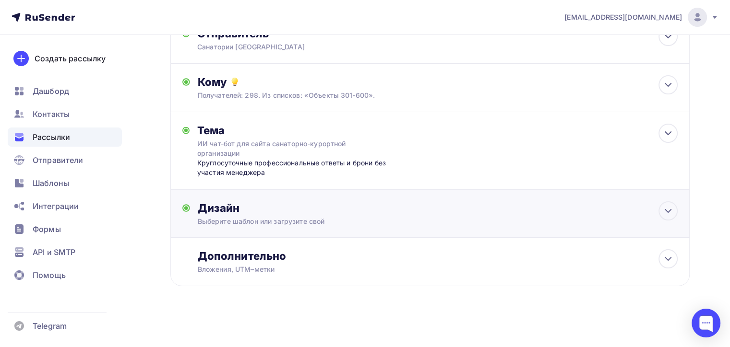
click at [389, 212] on div "Дизайн" at bounding box center [438, 207] width 480 height 13
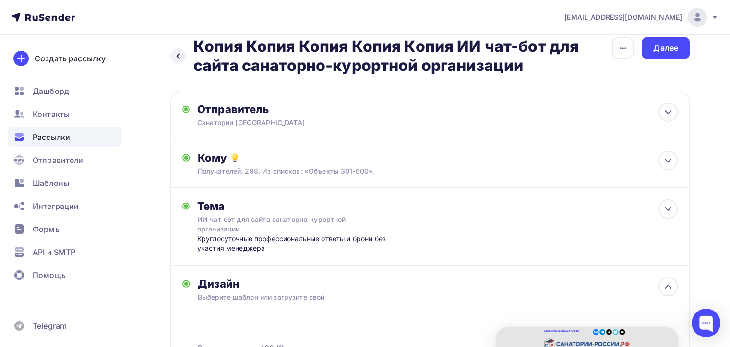
scroll to position [0, 0]
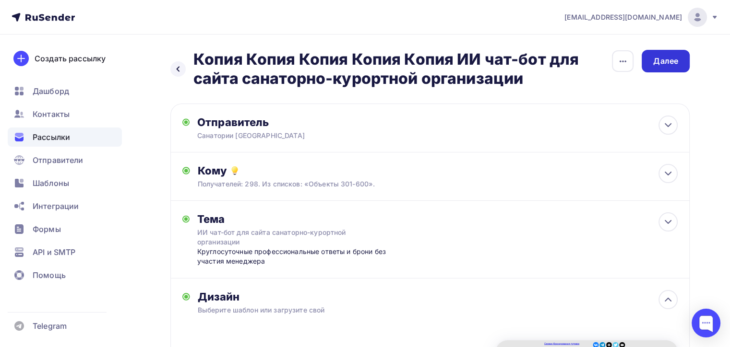
click at [668, 60] on div "Далее" at bounding box center [665, 61] width 25 height 11
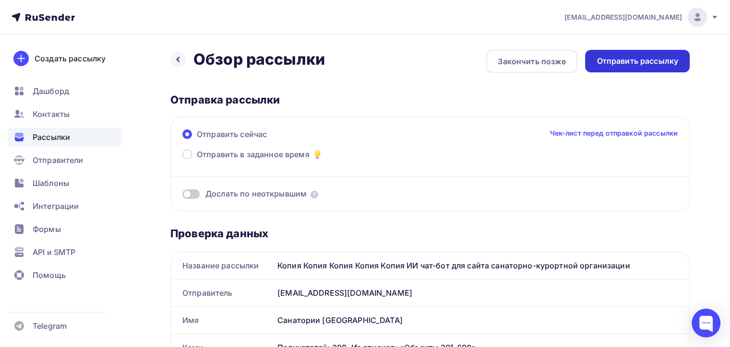
click at [649, 59] on div "Отправить рассылку" at bounding box center [637, 61] width 82 height 11
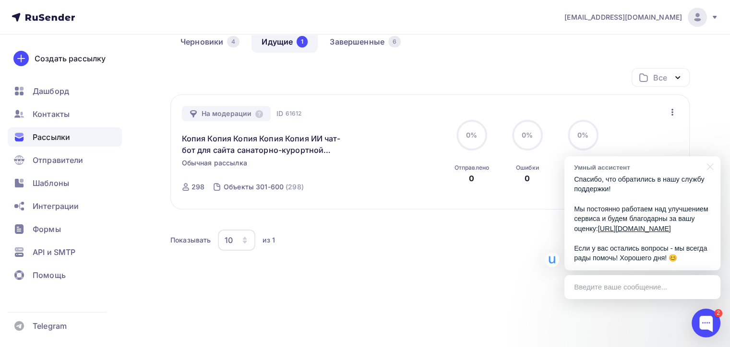
scroll to position [93, 0]
click at [651, 323] on div "Получайте автоматические уведомления о статусе ваших рассылок прямо в Telegram.…" at bounding box center [365, 145] width 730 height 406
click at [701, 320] on div at bounding box center [705, 323] width 29 height 29
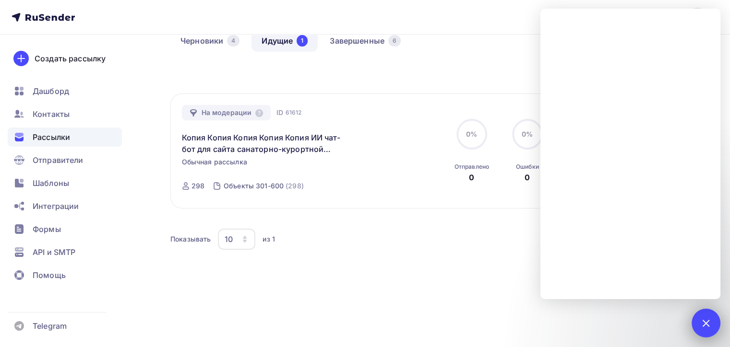
drag, startPoint x: 706, startPoint y: 322, endPoint x: 692, endPoint y: 318, distance: 14.9
click at [705, 322] on div at bounding box center [705, 323] width 13 height 13
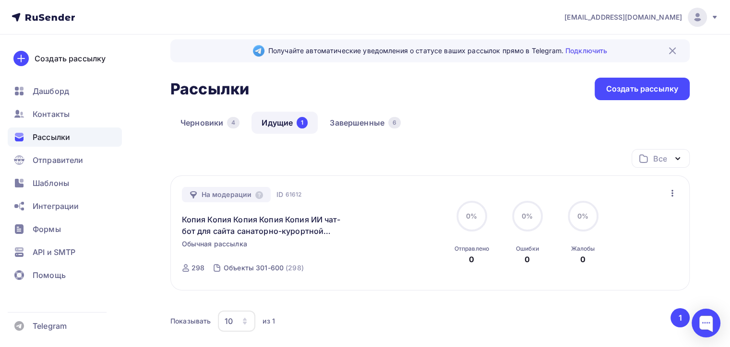
scroll to position [0, 0]
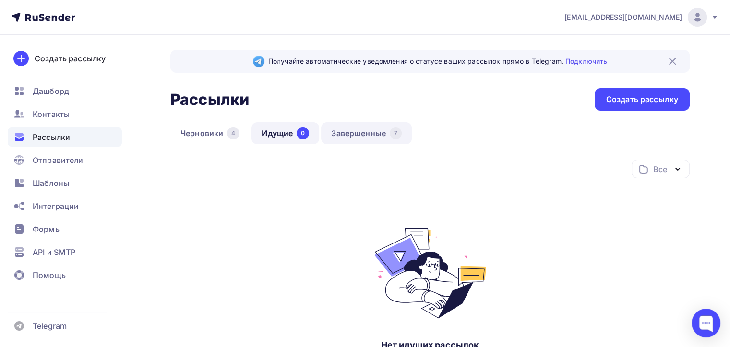
click at [358, 127] on link "Завершенные 7" at bounding box center [366, 133] width 91 height 22
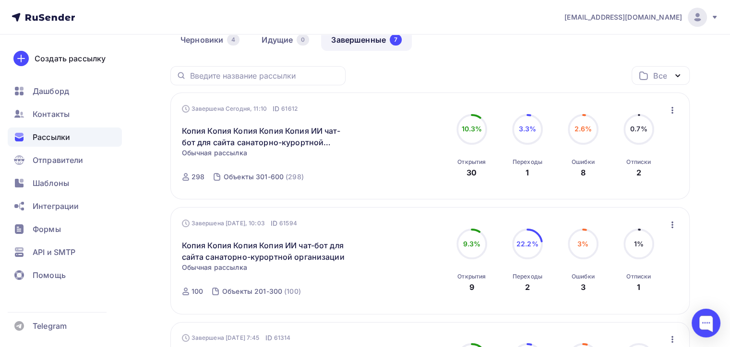
scroll to position [90, 0]
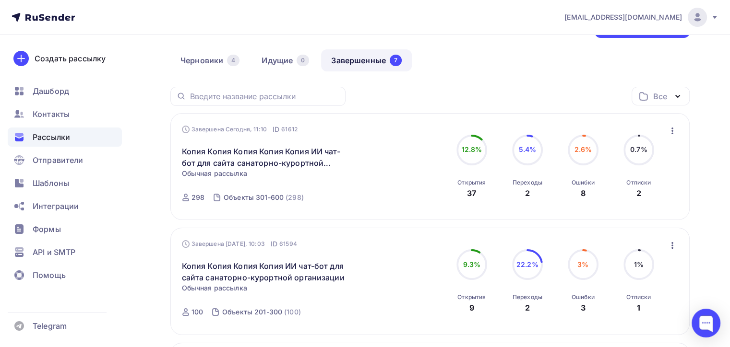
scroll to position [96, 0]
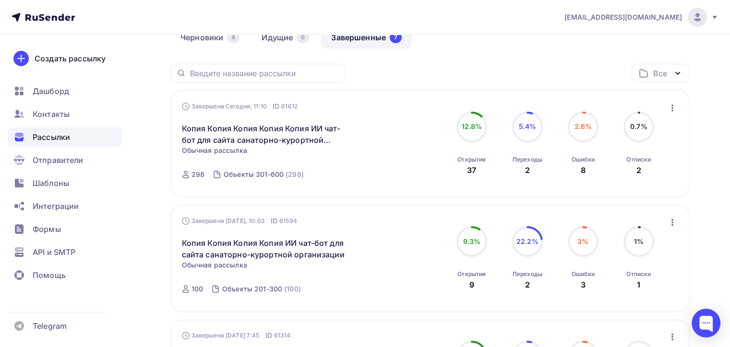
click at [672, 223] on icon "button" at bounding box center [672, 222] width 2 height 7
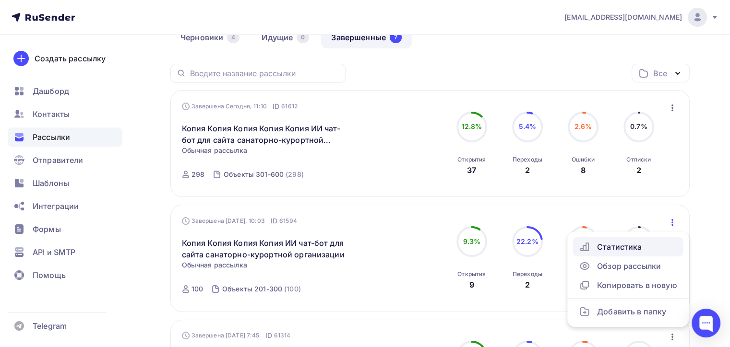
click at [624, 245] on div "Статистика" at bounding box center [627, 247] width 98 height 12
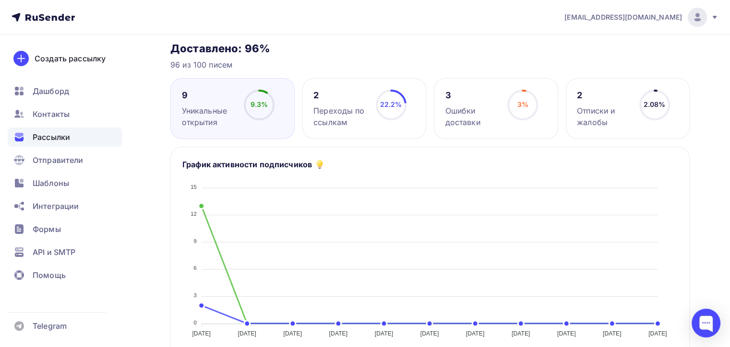
scroll to position [96, 0]
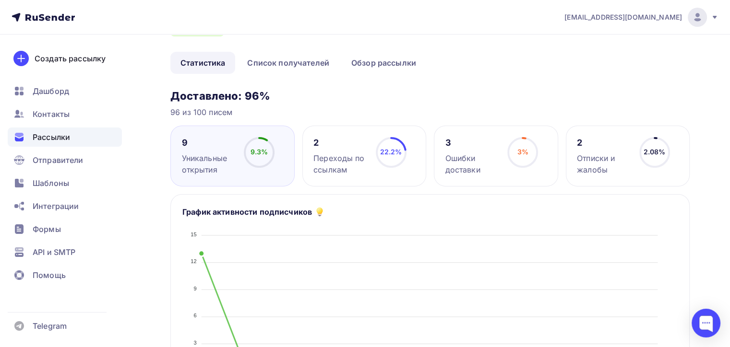
click at [595, 162] on div "Отписки и жалобы" at bounding box center [604, 164] width 54 height 23
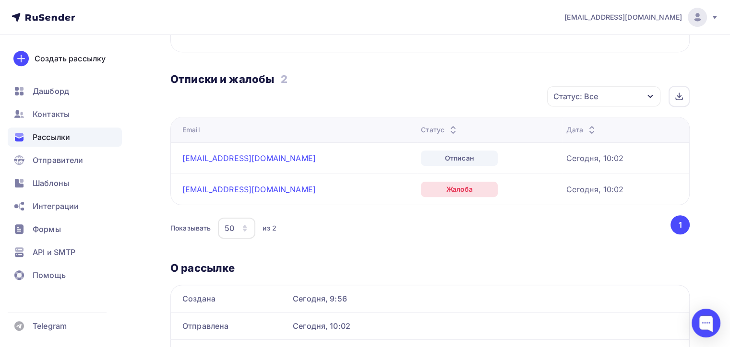
scroll to position [382, 0]
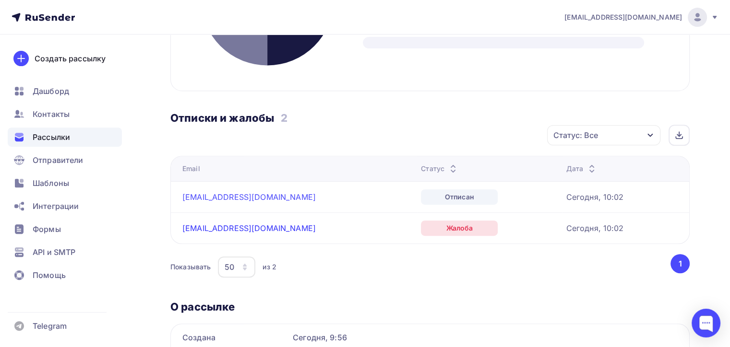
click at [221, 228] on link "hotel@sandbay.ru" at bounding box center [248, 229] width 133 height 10
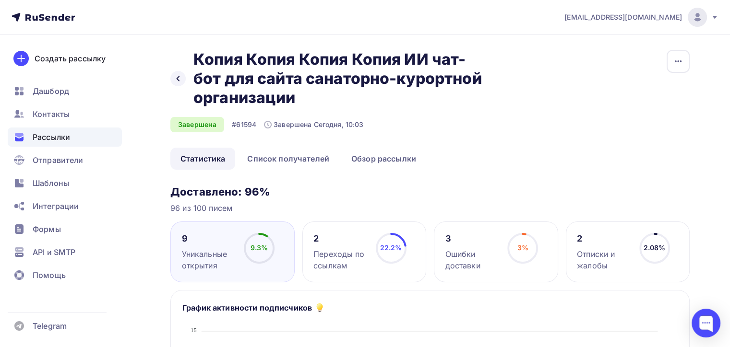
click at [466, 257] on div "Ошибки доставки" at bounding box center [472, 259] width 54 height 23
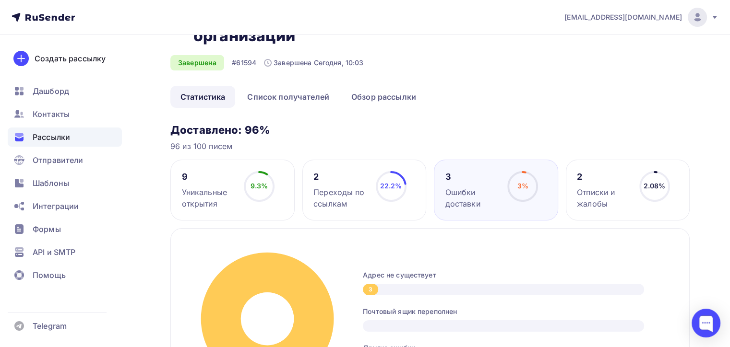
scroll to position [35, 0]
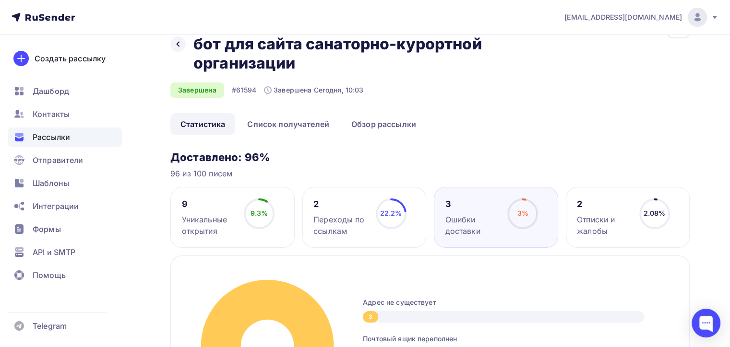
click at [329, 217] on div "Переходы по ссылкам" at bounding box center [340, 225] width 54 height 23
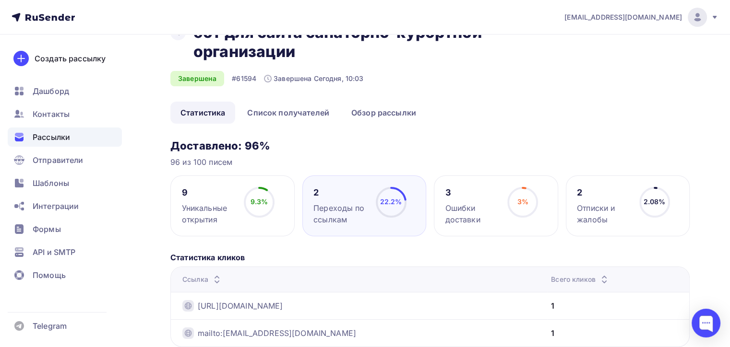
scroll to position [48, 0]
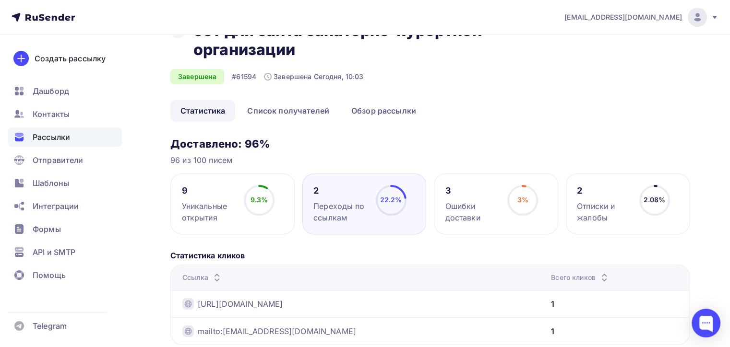
click at [205, 205] on div "Уникальные открытия" at bounding box center [209, 211] width 54 height 23
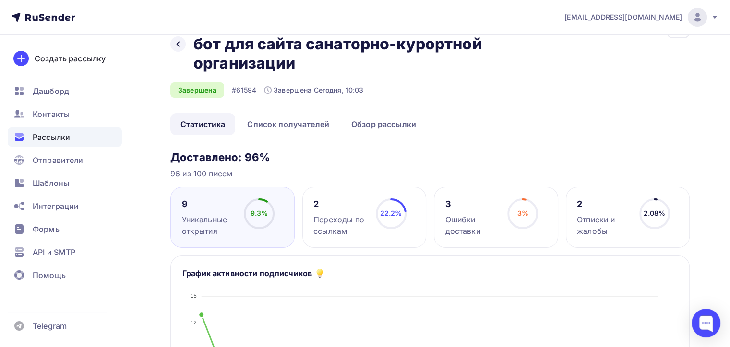
scroll to position [0, 0]
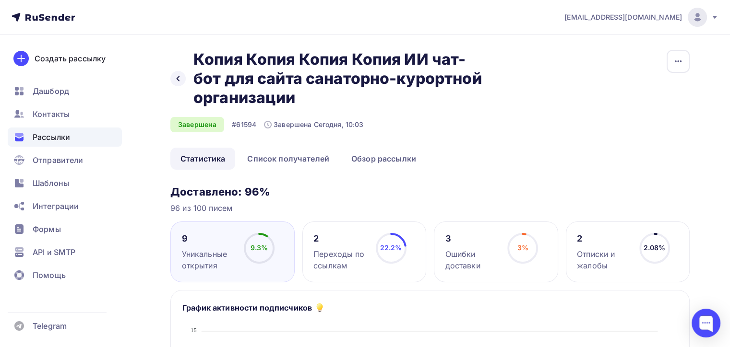
click at [209, 240] on div "9" at bounding box center [209, 239] width 54 height 12
click at [0, 0] on icon at bounding box center [0, 0] width 0 height 0
click at [280, 161] on link "Список получателей" at bounding box center [288, 159] width 102 height 22
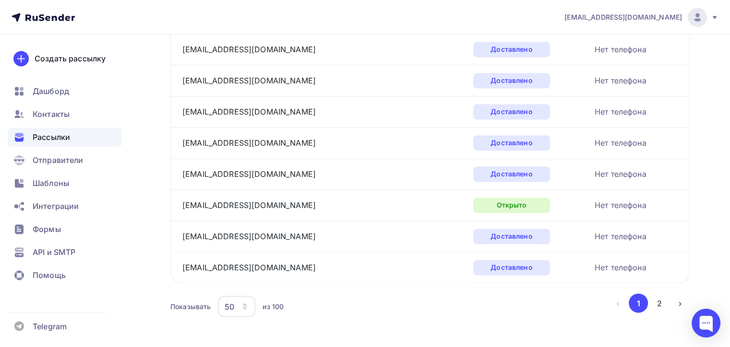
scroll to position [1523, 0]
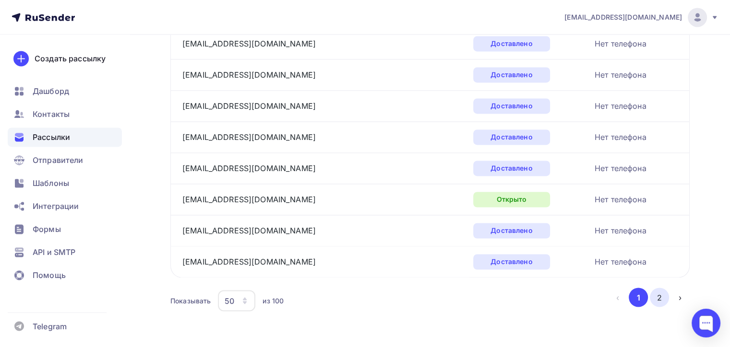
click at [657, 293] on button "2" at bounding box center [658, 297] width 19 height 19
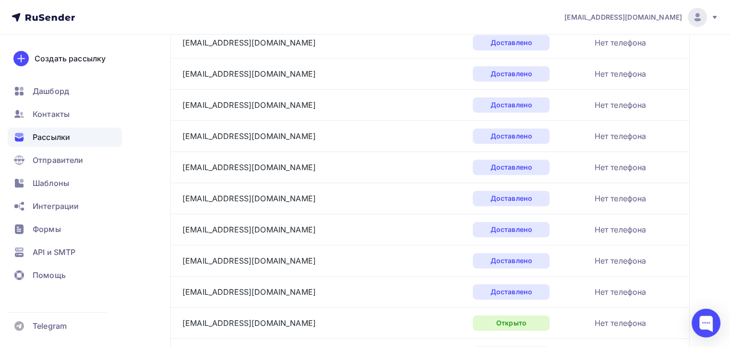
scroll to position [0, 0]
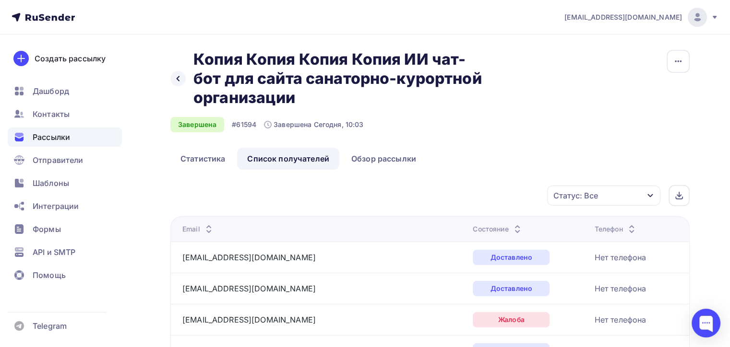
drag, startPoint x: 399, startPoint y: 311, endPoint x: 395, endPoint y: 116, distance: 195.7
click at [175, 77] on icon at bounding box center [178, 79] width 8 height 8
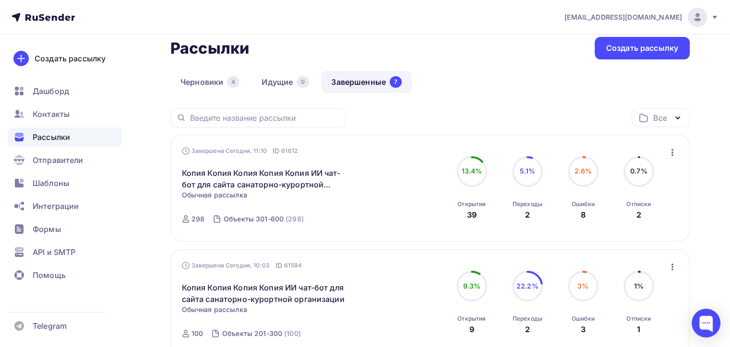
scroll to position [96, 0]
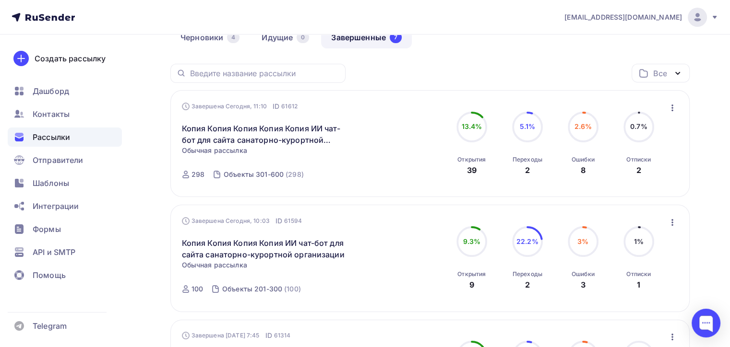
click at [672, 109] on icon "button" at bounding box center [672, 108] width 2 height 7
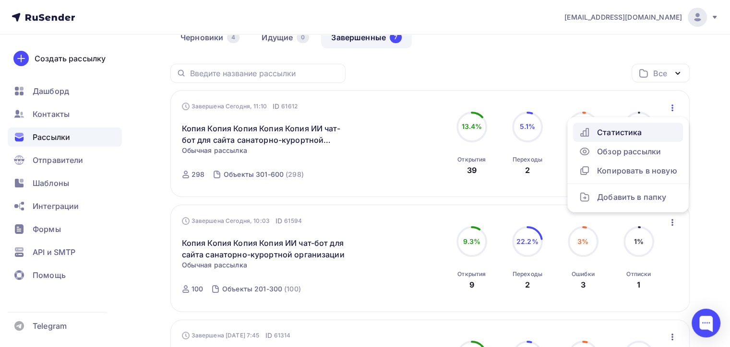
click at [613, 130] on div "Статистика" at bounding box center [627, 133] width 98 height 12
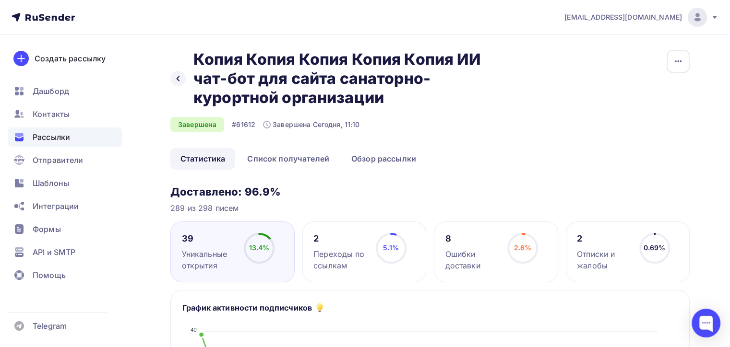
click at [614, 250] on div at bounding box center [630, 301] width 180 height 129
click at [586, 251] on div "Отписки и жалобы" at bounding box center [604, 259] width 54 height 23
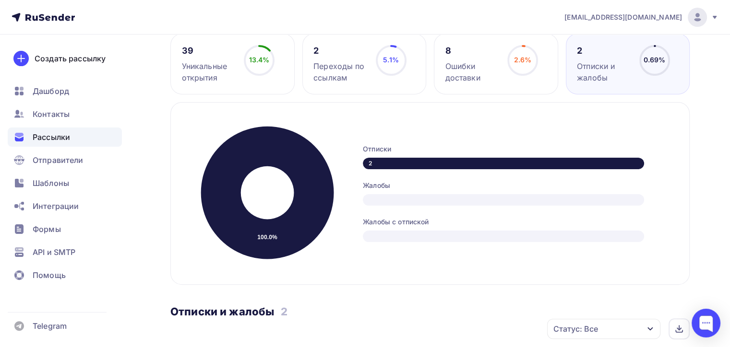
scroll to position [144, 0]
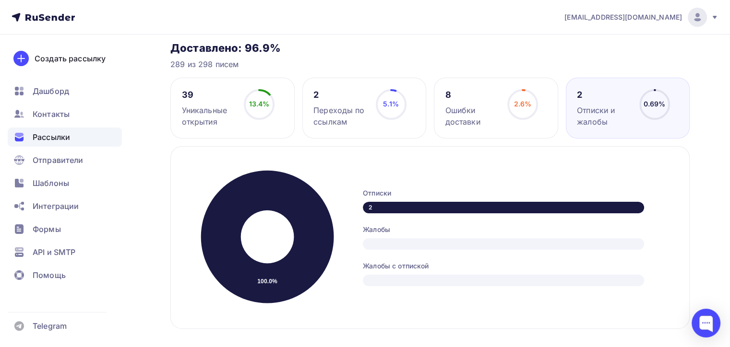
click at [470, 101] on div "8 Ошибки доставки" at bounding box center [472, 108] width 54 height 38
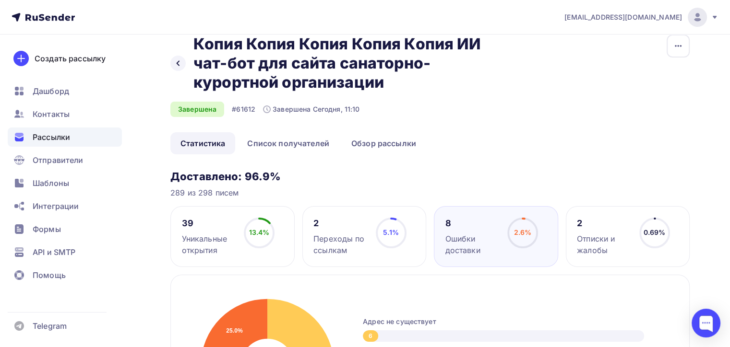
scroll to position [0, 0]
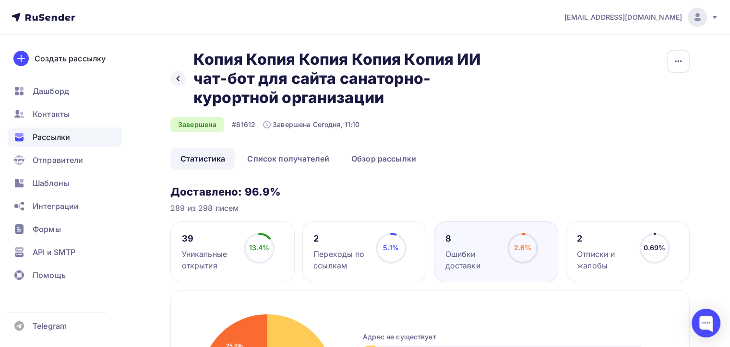
click at [334, 248] on div "Переходы по ссылкам" at bounding box center [340, 259] width 54 height 23
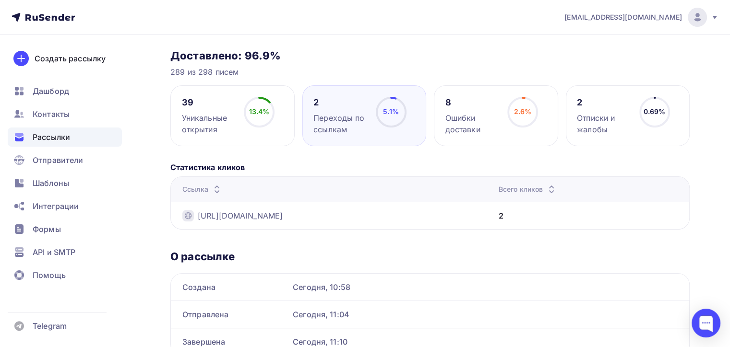
scroll to position [134, 0]
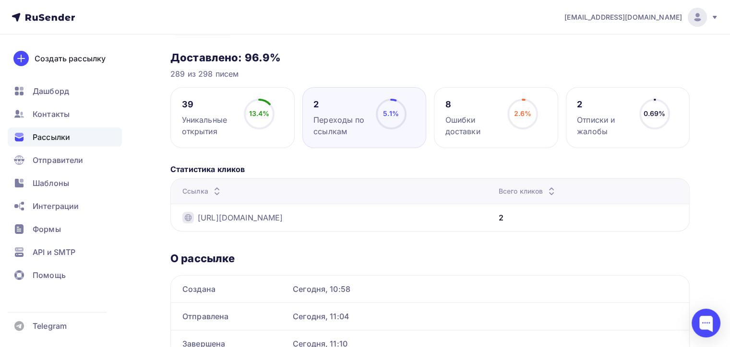
click at [200, 117] on div "Уникальные открытия" at bounding box center [209, 125] width 54 height 23
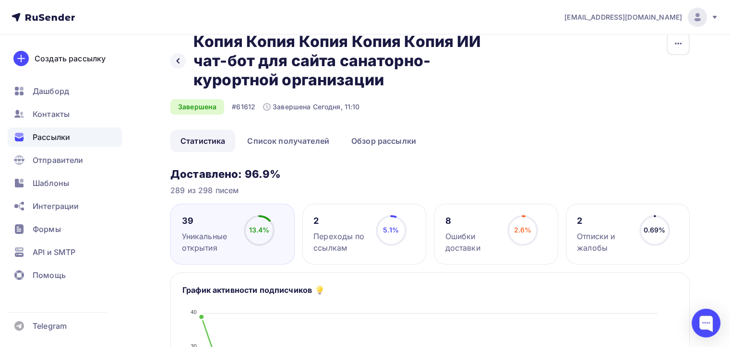
scroll to position [0, 0]
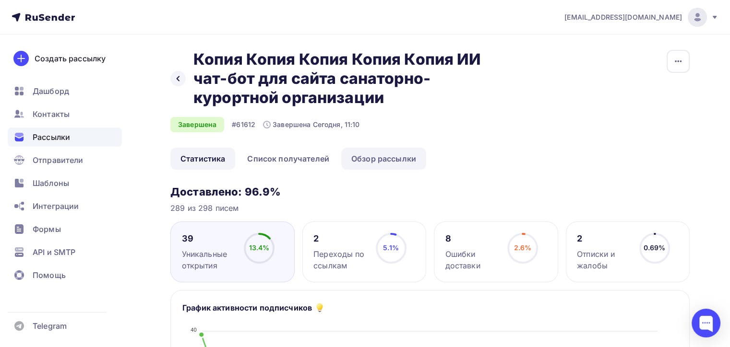
click at [367, 159] on link "Обзор рассылки" at bounding box center [383, 159] width 85 height 22
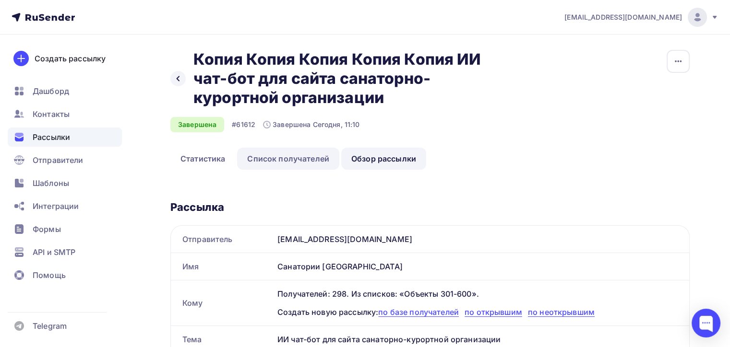
click at [271, 159] on link "Список получателей" at bounding box center [288, 159] width 102 height 22
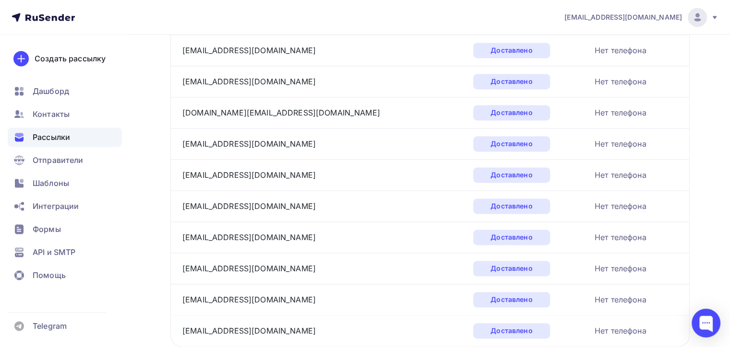
scroll to position [1523, 0]
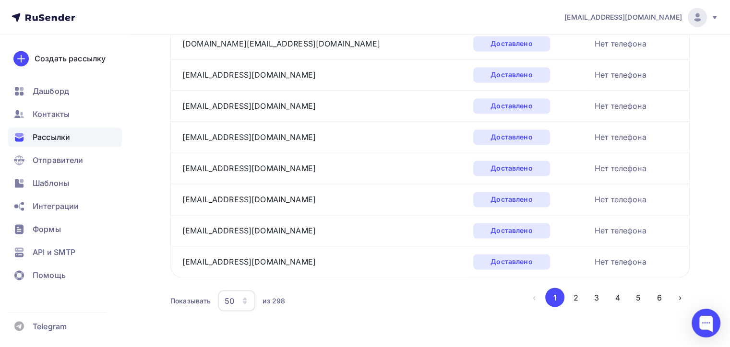
click at [243, 297] on icon "button" at bounding box center [245, 301] width 8 height 8
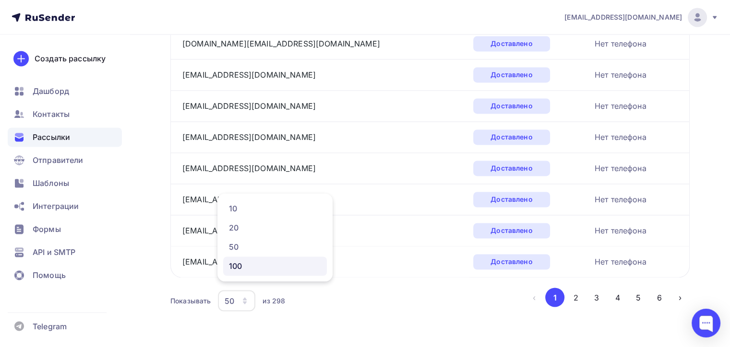
click at [240, 268] on div "100" at bounding box center [275, 266] width 92 height 12
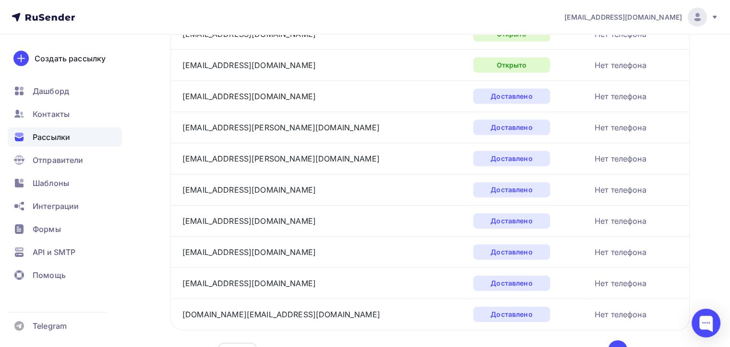
scroll to position [3078, 0]
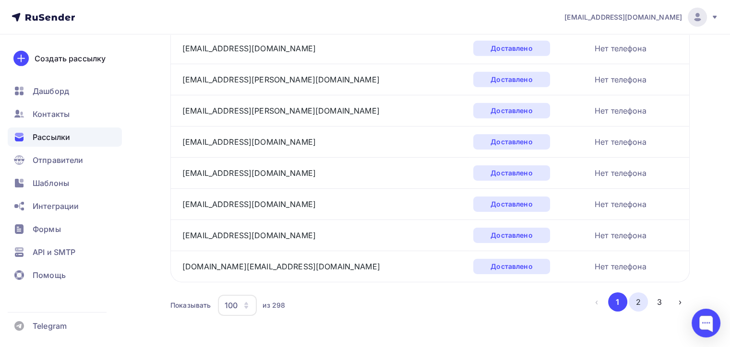
click at [637, 293] on button "2" at bounding box center [637, 302] width 19 height 19
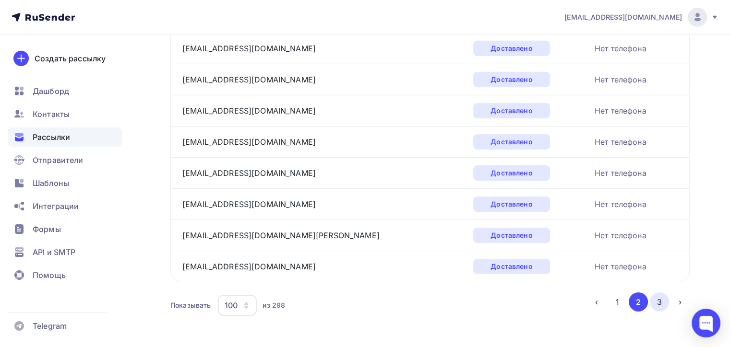
click at [659, 295] on button "3" at bounding box center [658, 302] width 19 height 19
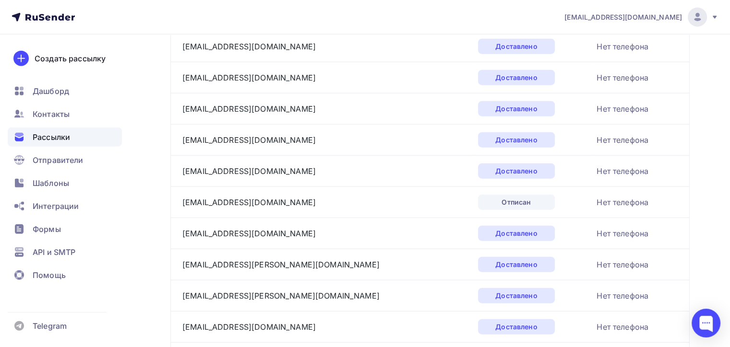
scroll to position [0, 0]
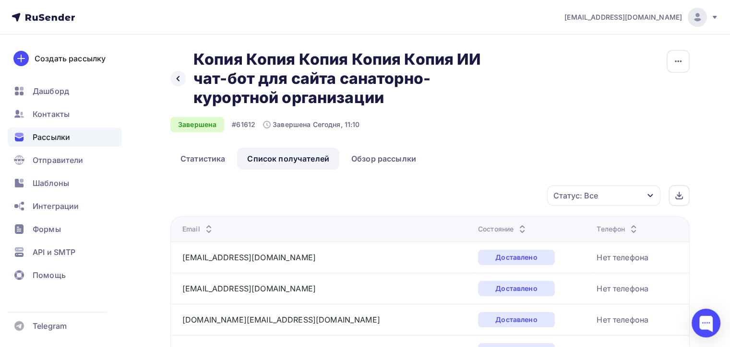
drag, startPoint x: 392, startPoint y: 323, endPoint x: 368, endPoint y: -31, distance: 354.8
click at [200, 157] on link "Статистика" at bounding box center [202, 159] width 65 height 22
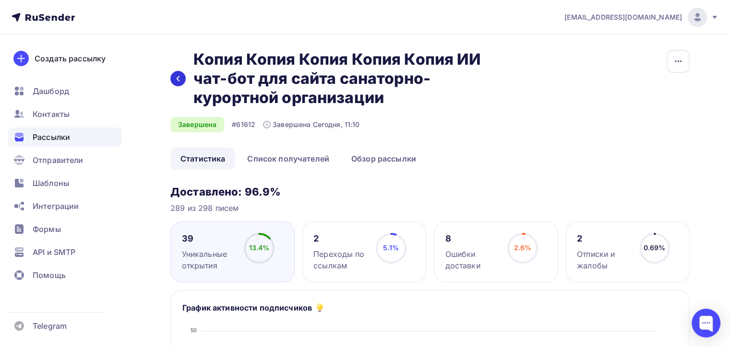
click at [174, 79] on icon at bounding box center [178, 79] width 8 height 8
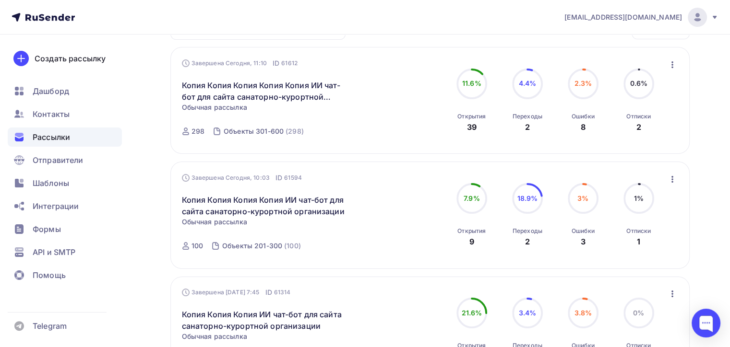
scroll to position [144, 0]
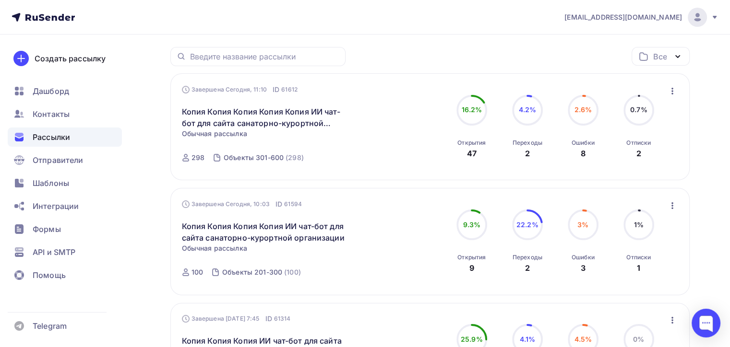
scroll to position [96, 0]
